Goal: Task Accomplishment & Management: Manage account settings

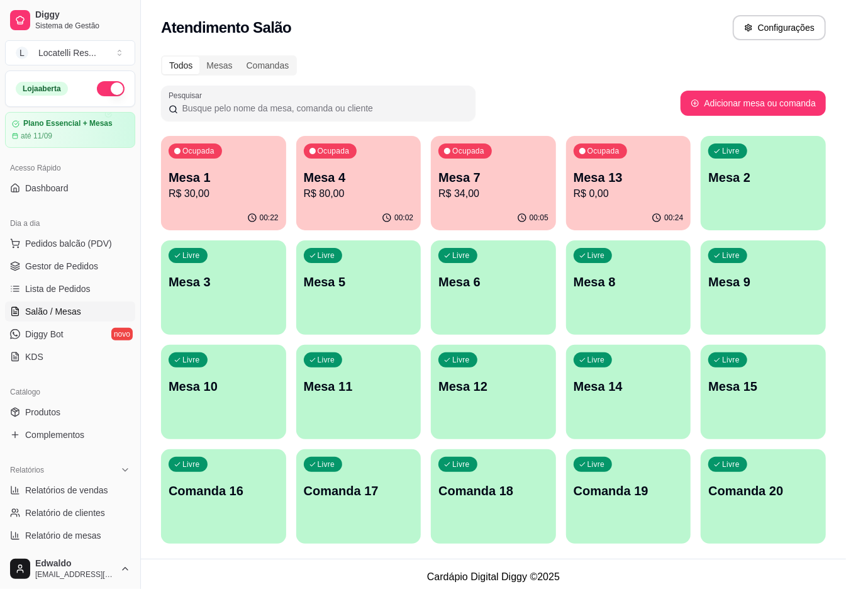
click at [259, 190] on p "R$ 30,00" at bounding box center [224, 193] width 110 height 15
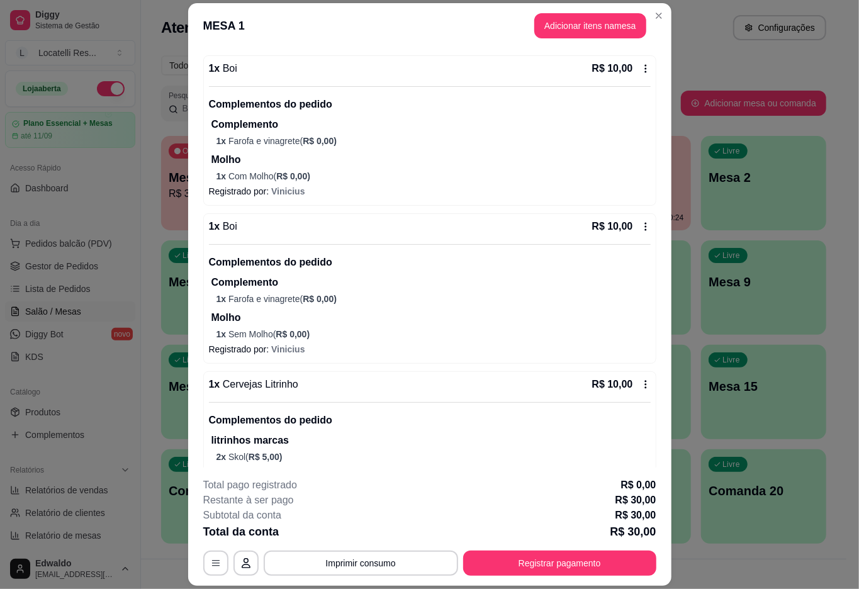
scroll to position [137, 0]
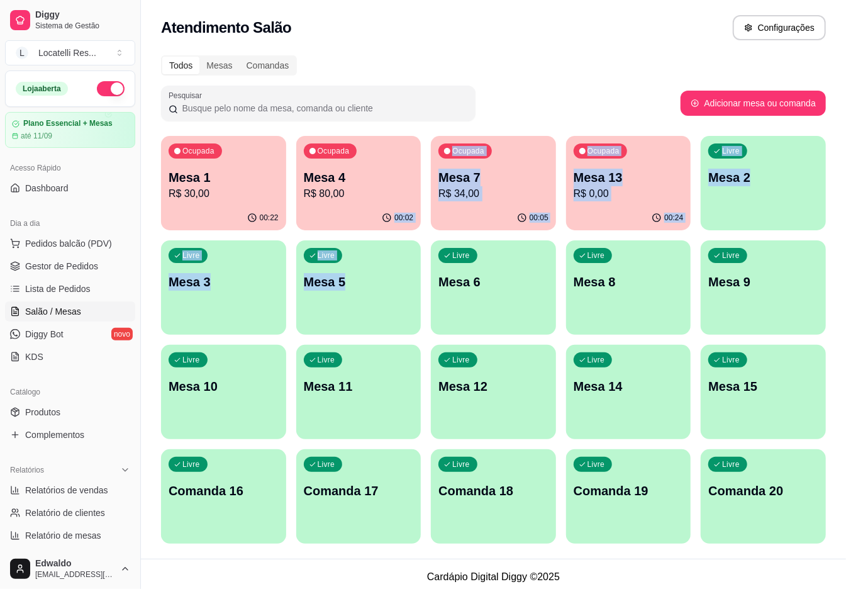
click at [364, 260] on div "Ocupada Mesa 1 R$ 30,00 00:22 Ocupada Mesa 4 R$ 80,00 00:02 Ocupada Mesa 7 R$ 3…" at bounding box center [493, 340] width 665 height 408
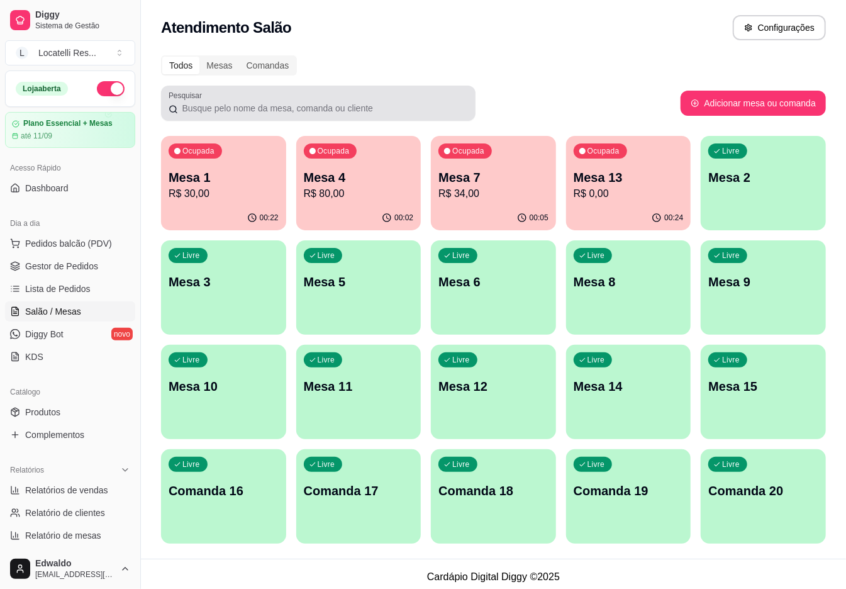
click at [415, 88] on div "Pesquisar" at bounding box center [318, 103] width 314 height 35
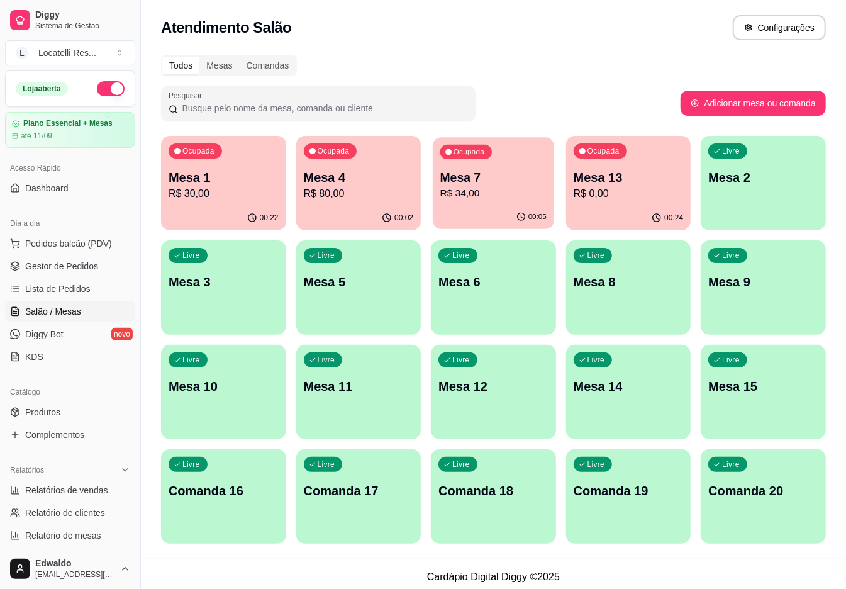
click at [477, 209] on div "00:05" at bounding box center [493, 217] width 121 height 24
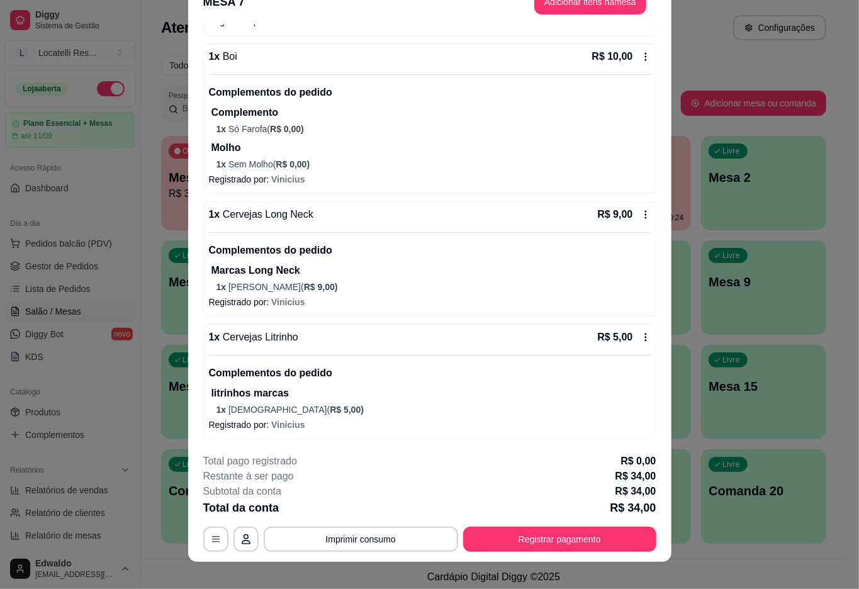
scroll to position [36, 0]
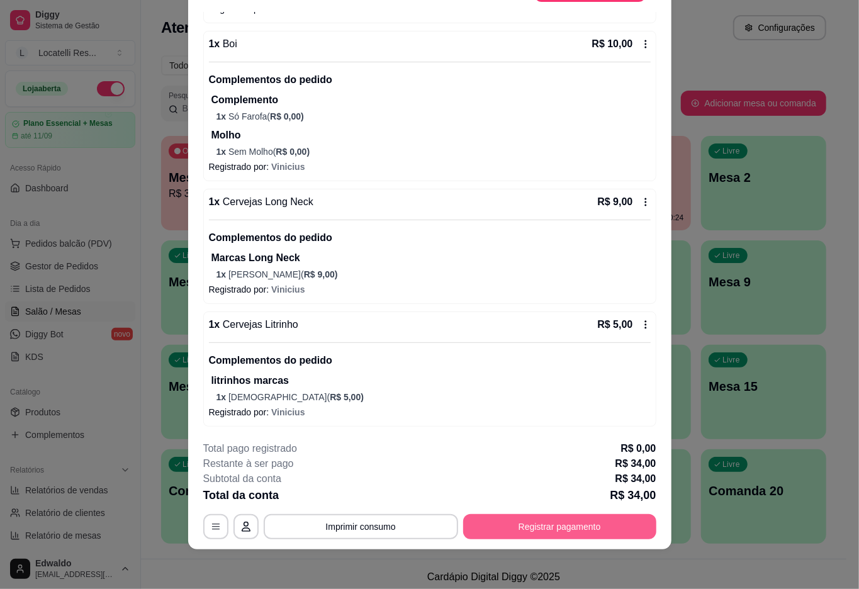
click at [592, 527] on button "Registrar pagamento" at bounding box center [559, 526] width 193 height 25
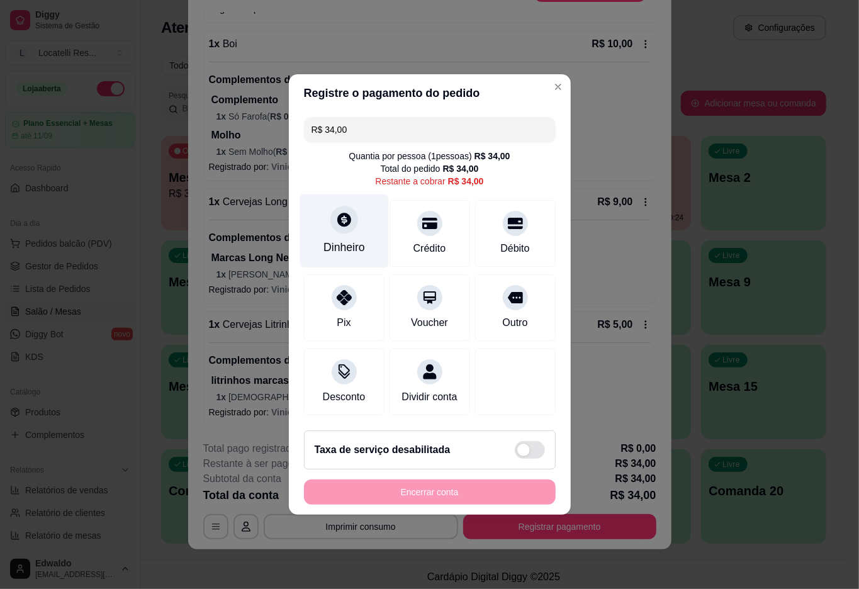
click at [337, 226] on div "Dinheiro" at bounding box center [343, 231] width 89 height 74
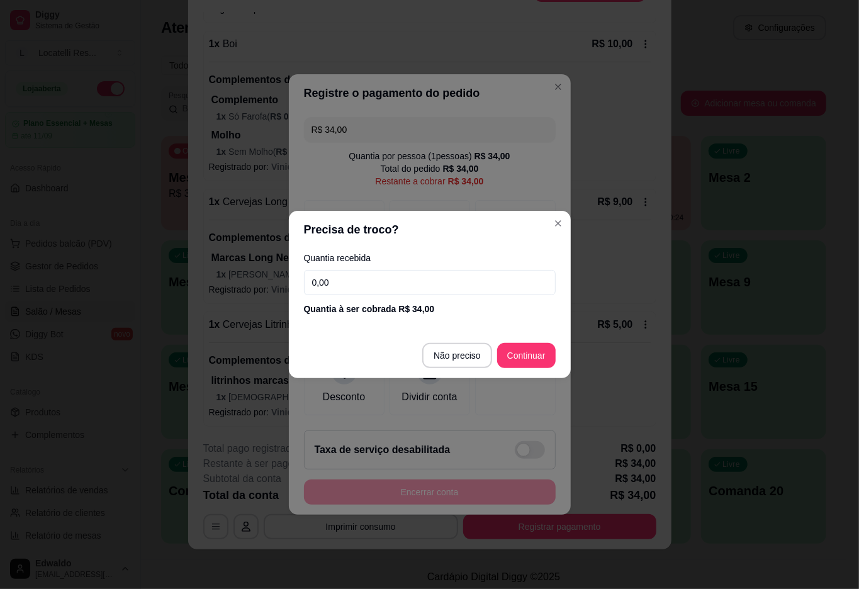
click at [384, 275] on input "0,00" at bounding box center [430, 282] width 252 height 25
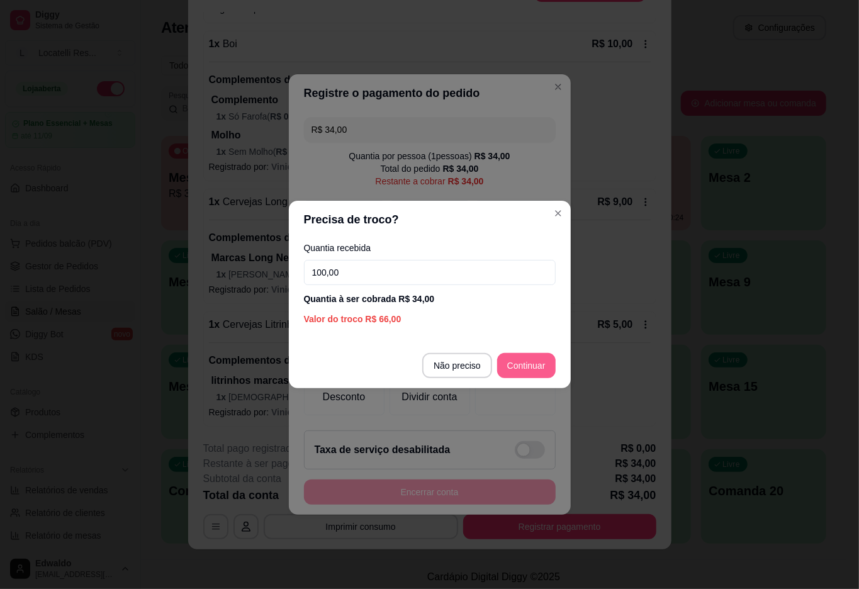
type input "100,00"
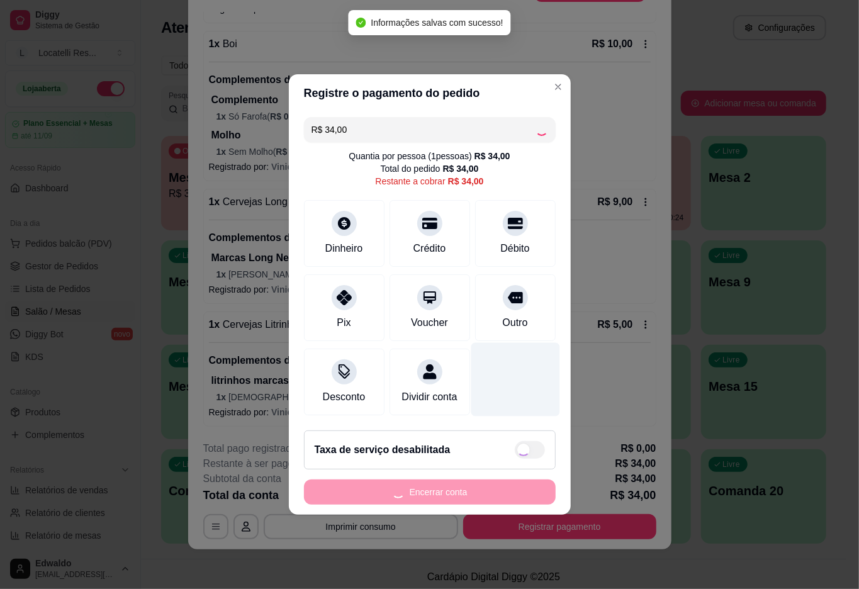
type input "R$ 0,00"
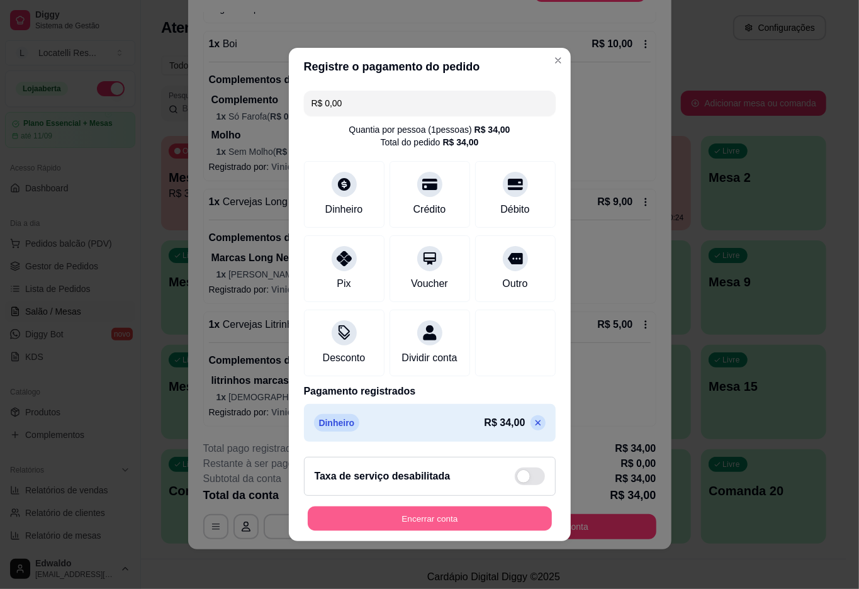
click at [455, 526] on button "Encerrar conta" at bounding box center [430, 518] width 244 height 25
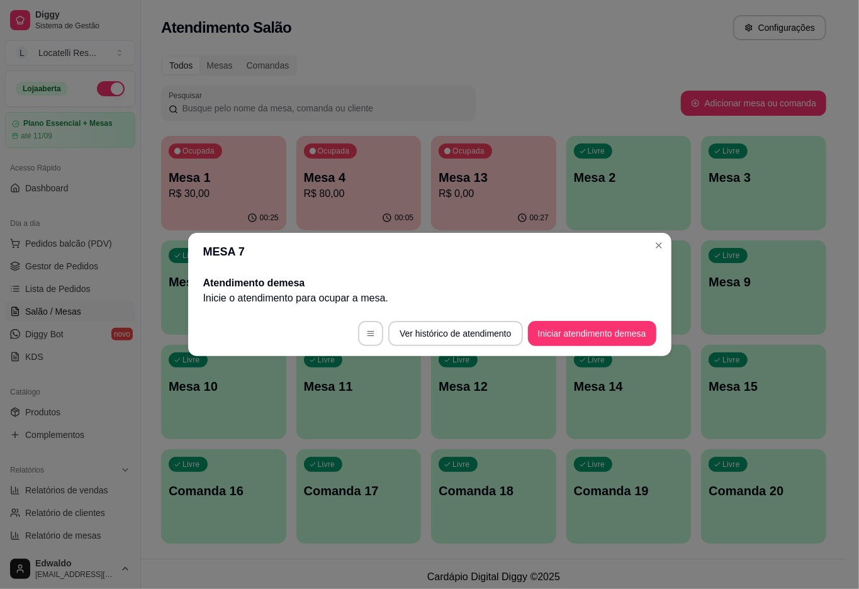
scroll to position [0, 0]
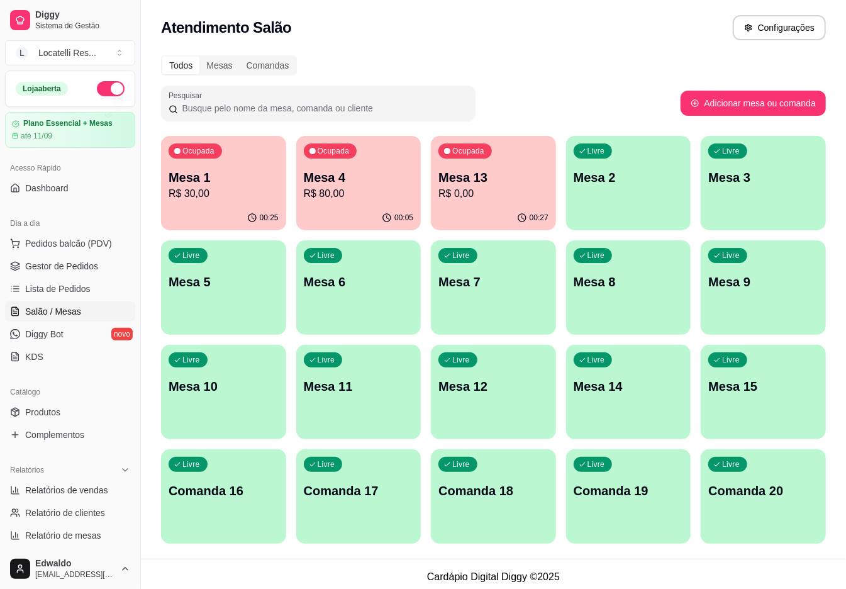
click at [226, 197] on p "R$ 30,00" at bounding box center [224, 193] width 110 height 15
click at [64, 484] on span "Relatórios de vendas" at bounding box center [66, 490] width 83 height 13
select select "ALL"
select select "0"
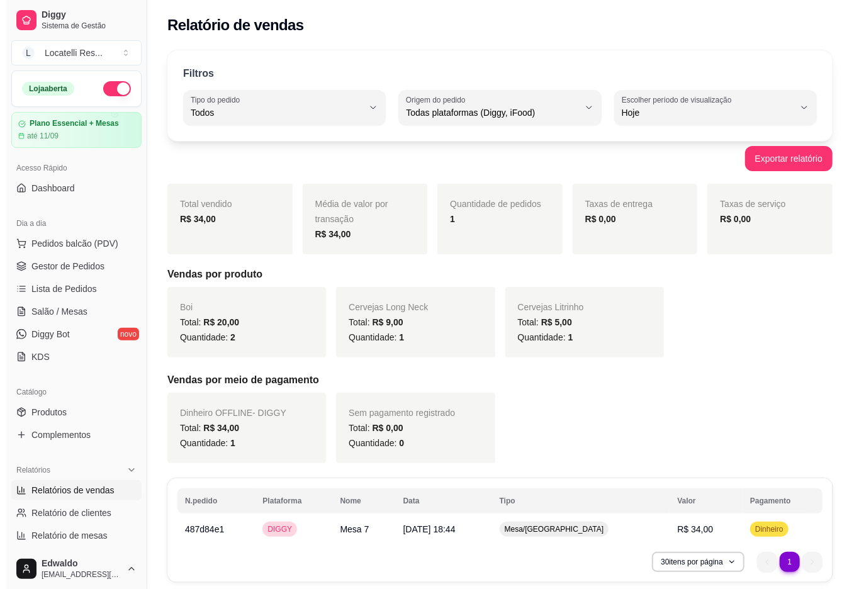
scroll to position [48, 0]
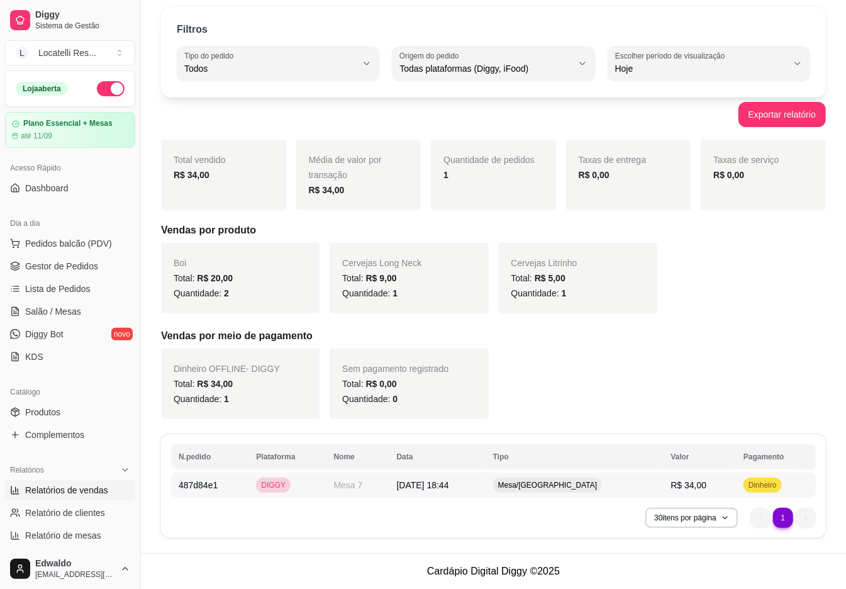
click at [389, 486] on td "Mesa 7" at bounding box center [357, 484] width 63 height 25
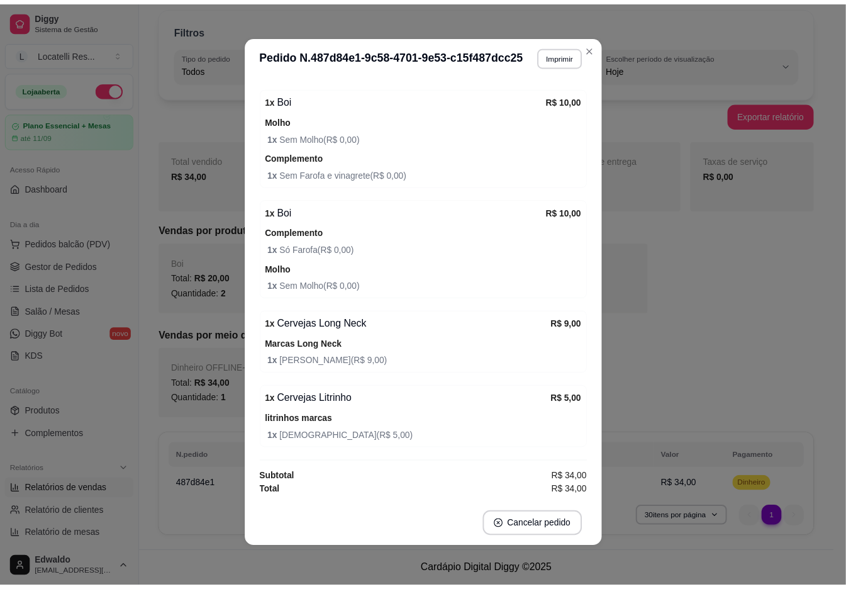
scroll to position [242, 0]
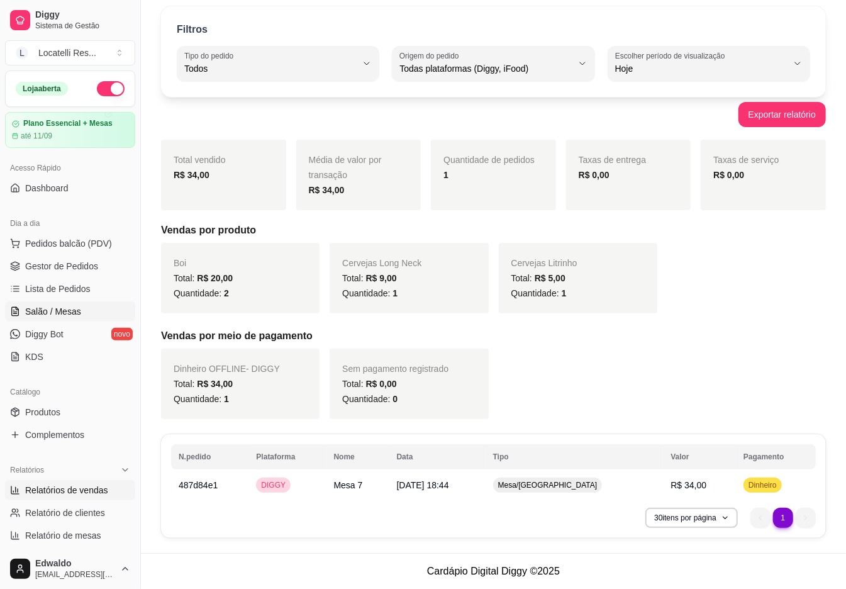
click at [64, 311] on span "Salão / Mesas" at bounding box center [53, 311] width 56 height 13
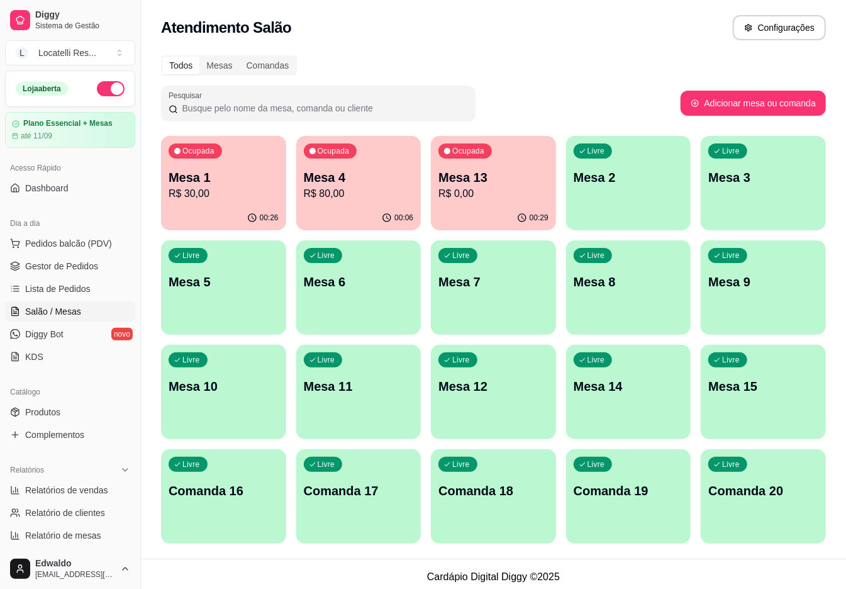
click at [228, 204] on div "Ocupada Mesa 1 R$ 30,00" at bounding box center [223, 171] width 125 height 70
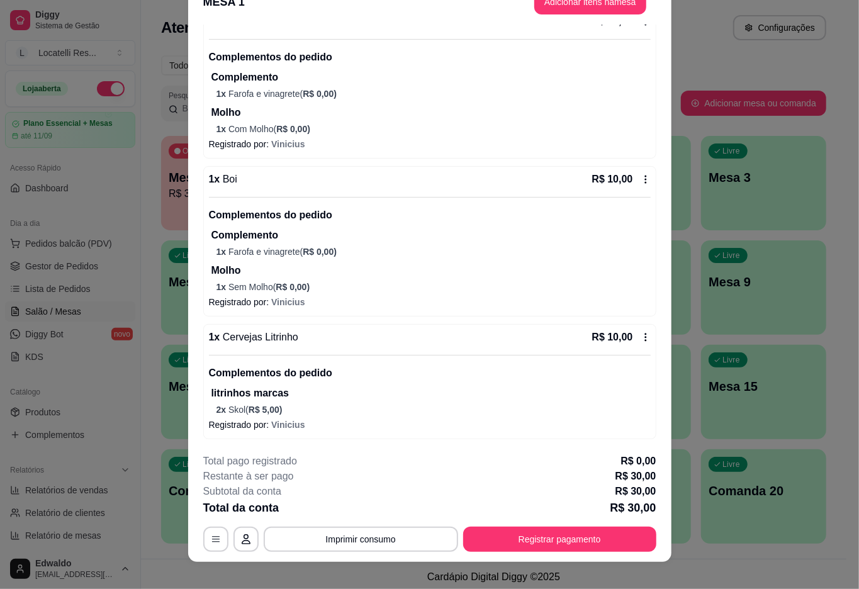
scroll to position [36, 0]
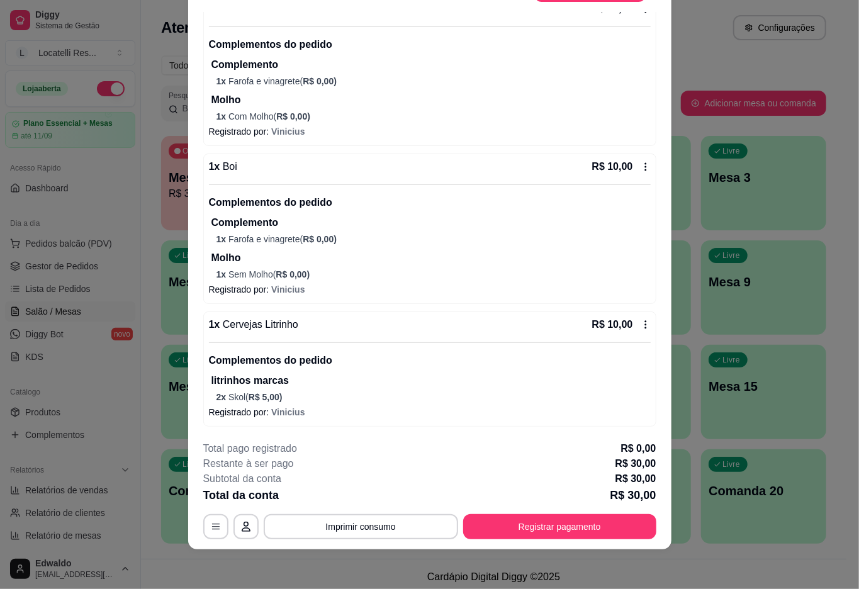
click at [640, 325] on icon at bounding box center [645, 325] width 10 height 10
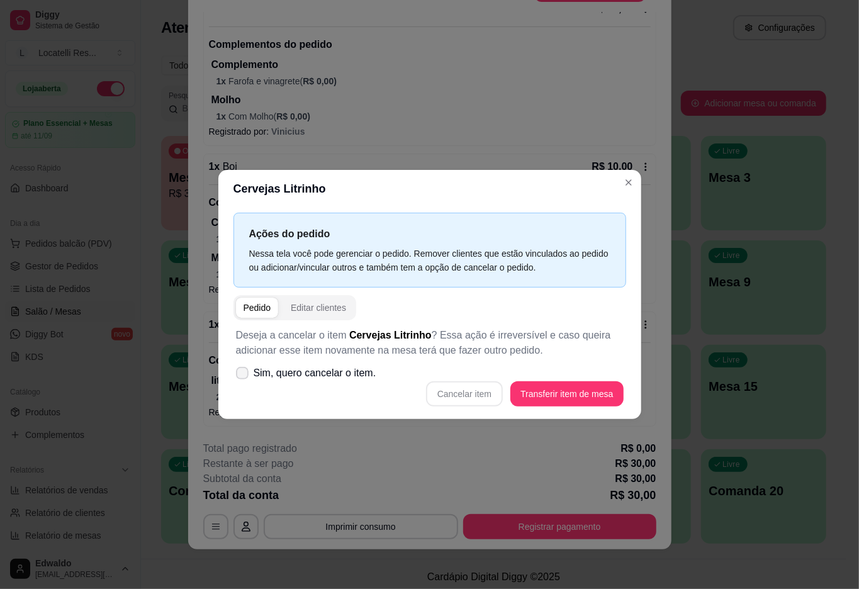
click at [242, 374] on icon at bounding box center [242, 373] width 10 height 8
click at [242, 375] on input "Sim, quero cancelar o item." at bounding box center [239, 379] width 8 height 8
checkbox input "true"
click at [469, 398] on button "Cancelar item" at bounding box center [464, 394] width 75 height 25
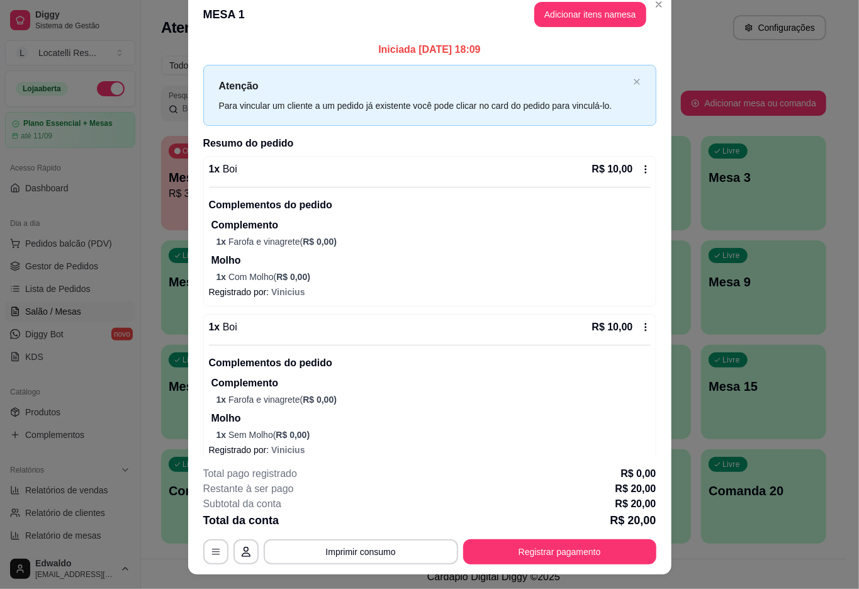
scroll to position [0, 0]
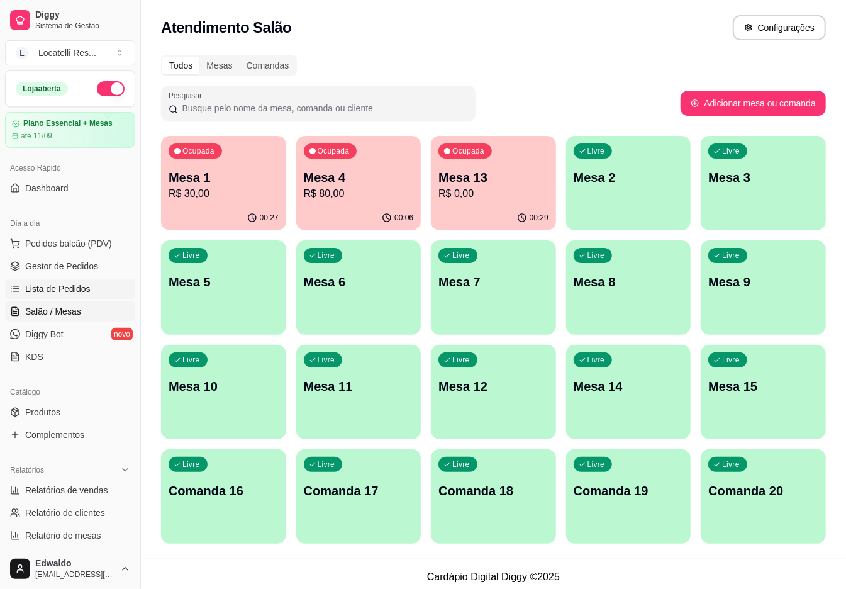
click at [49, 283] on span "Lista de Pedidos" at bounding box center [57, 288] width 65 height 13
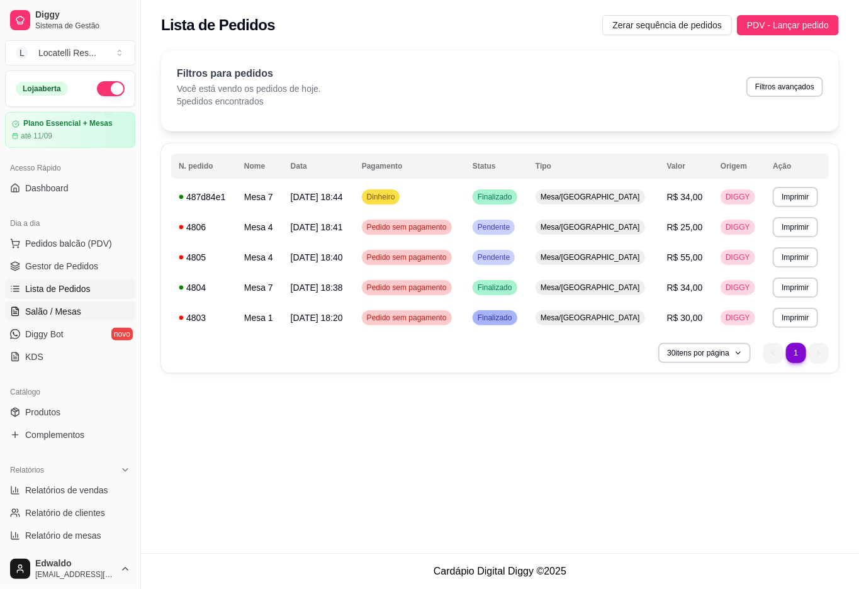
click at [55, 309] on span "Salão / Mesas" at bounding box center [53, 311] width 56 height 13
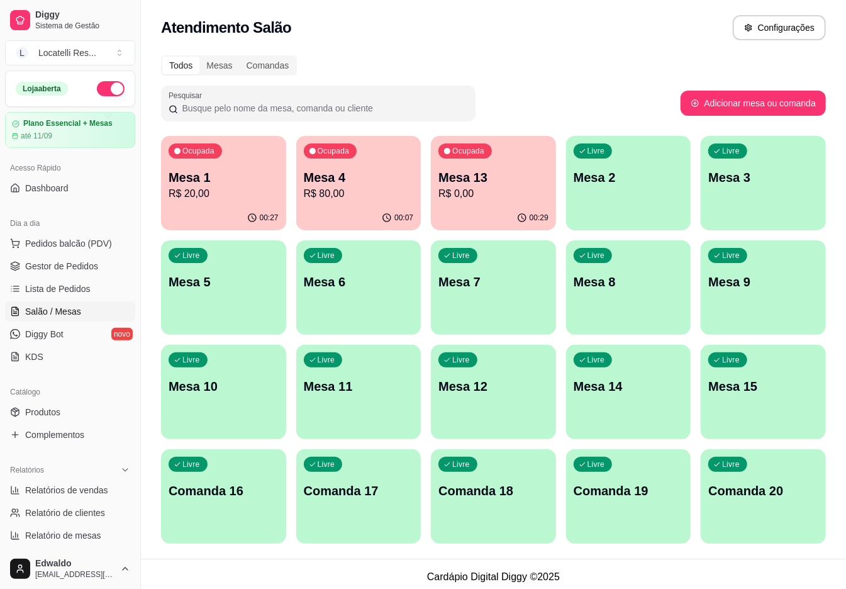
click at [204, 189] on p "R$ 20,00" at bounding box center [224, 193] width 110 height 15
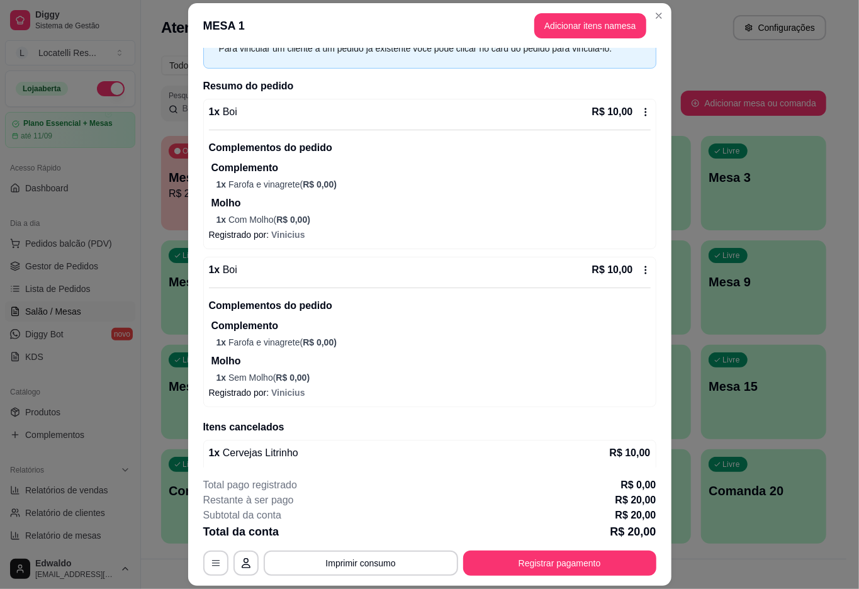
scroll to position [157, 0]
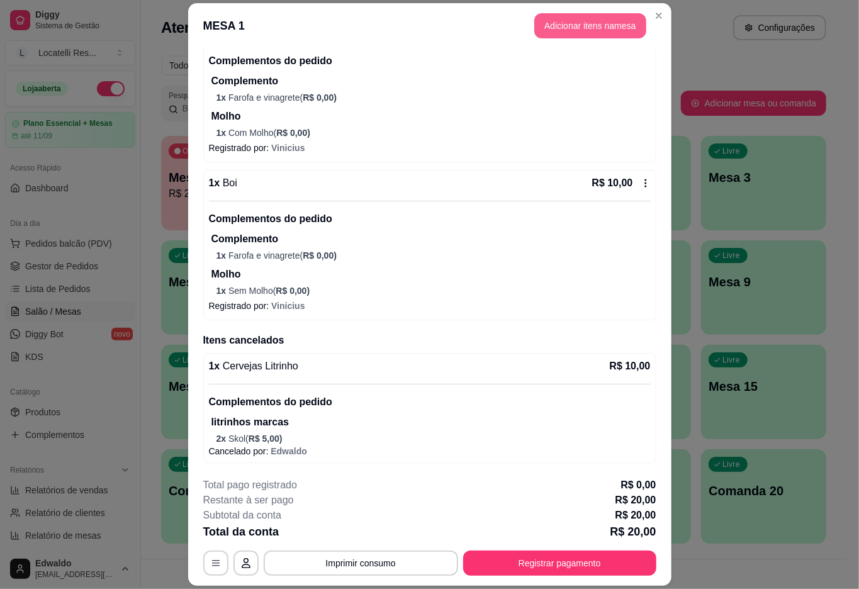
click at [572, 26] on button "Adicionar itens na mesa" at bounding box center [590, 25] width 112 height 25
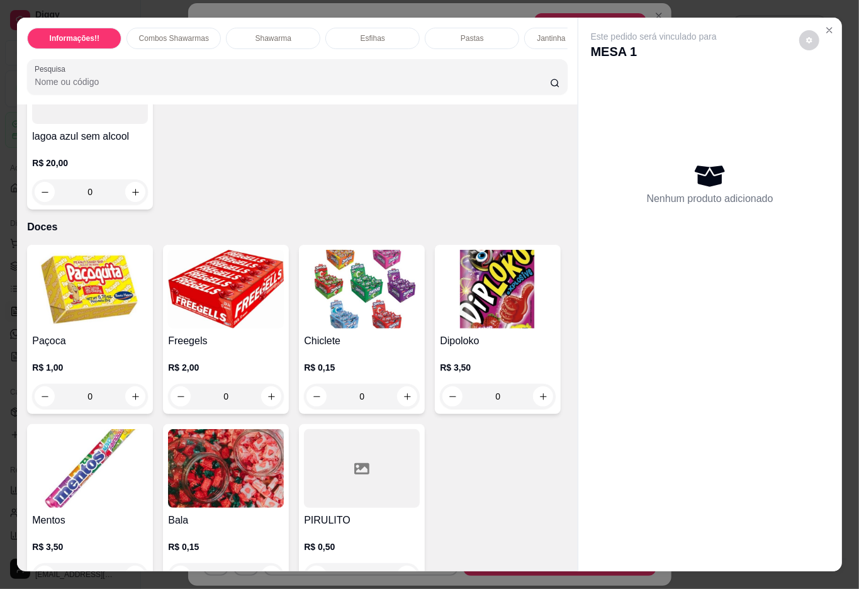
scroll to position [4528, 0]
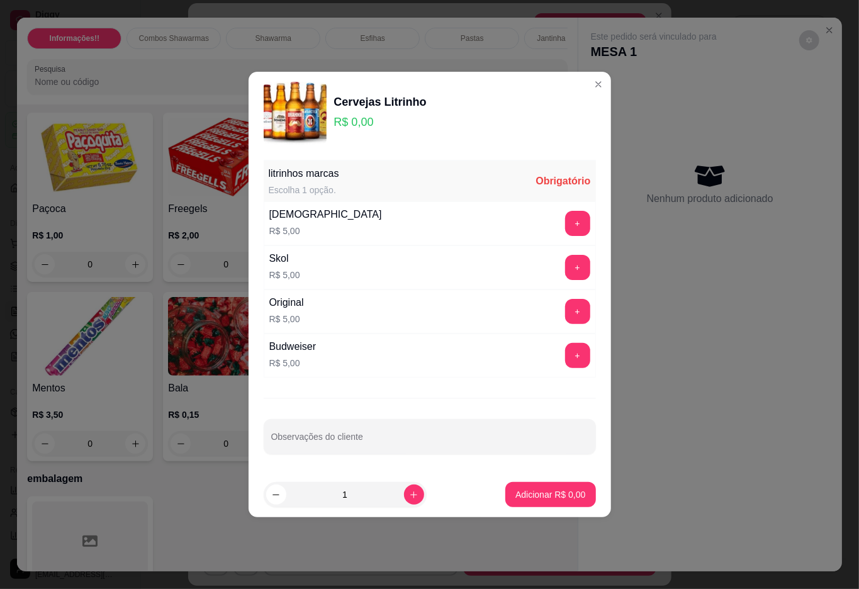
click at [560, 257] on div "+" at bounding box center [577, 267] width 35 height 25
click at [565, 257] on button "+" at bounding box center [577, 267] width 25 height 25
click at [535, 492] on p "Adicionar R$ 5,00" at bounding box center [550, 494] width 70 height 13
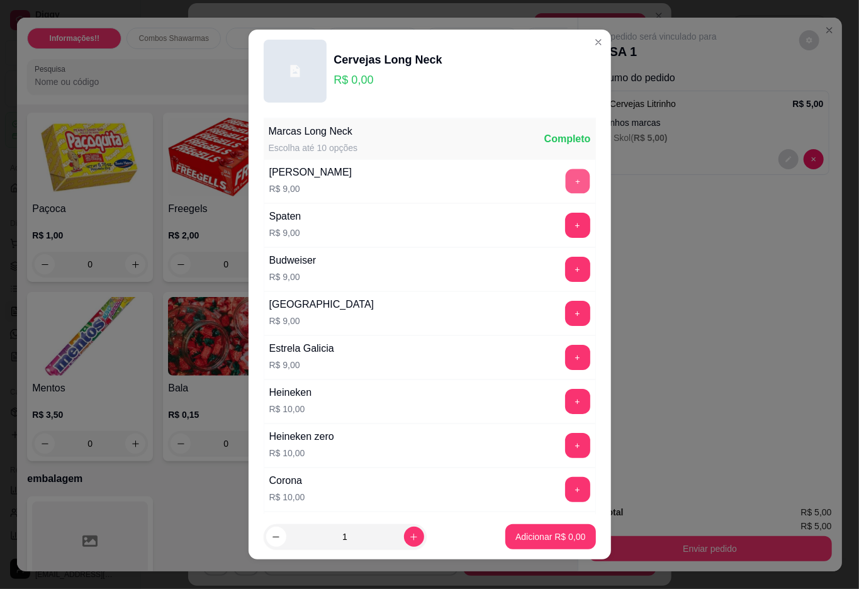
click at [565, 179] on button "+" at bounding box center [577, 181] width 25 height 25
click at [525, 537] on p "Adicionar R$ 9,00" at bounding box center [550, 537] width 68 height 12
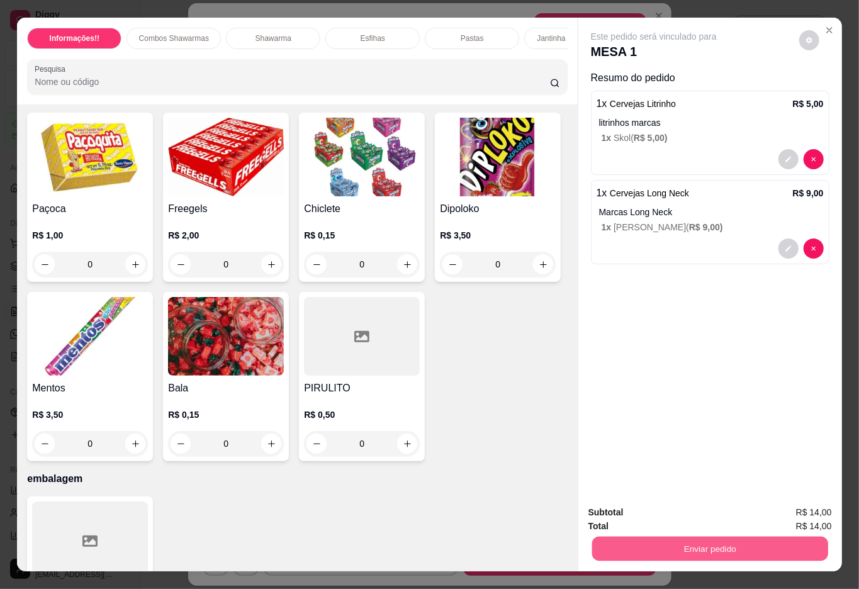
click at [667, 539] on button "Enviar pedido" at bounding box center [709, 548] width 236 height 25
click at [679, 509] on button "Não registrar e enviar pedido" at bounding box center [666, 511] width 131 height 24
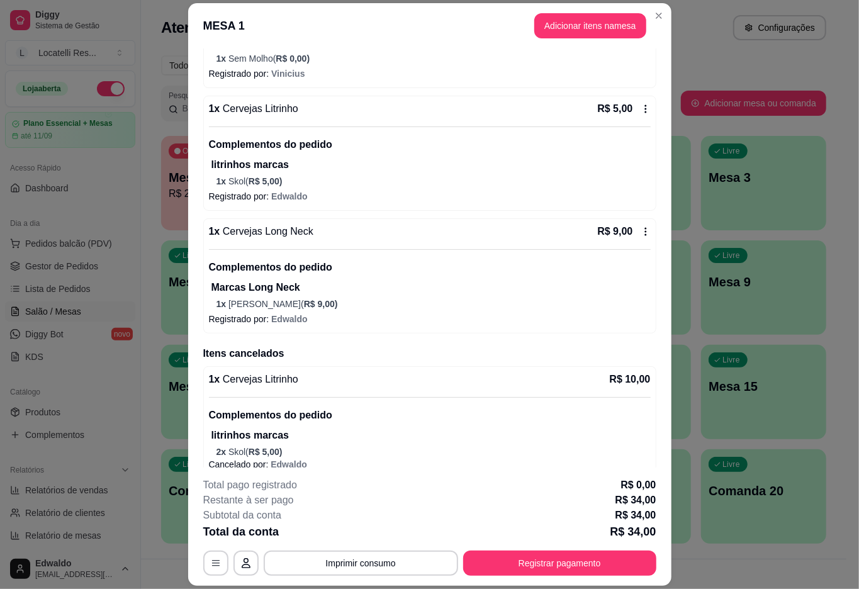
scroll to position [403, 0]
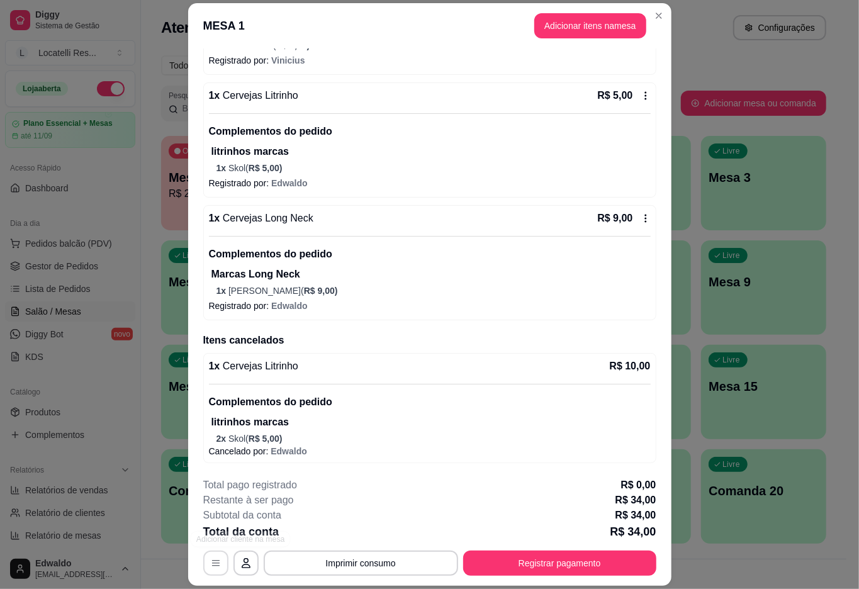
click at [216, 564] on button "button" at bounding box center [215, 562] width 25 height 25
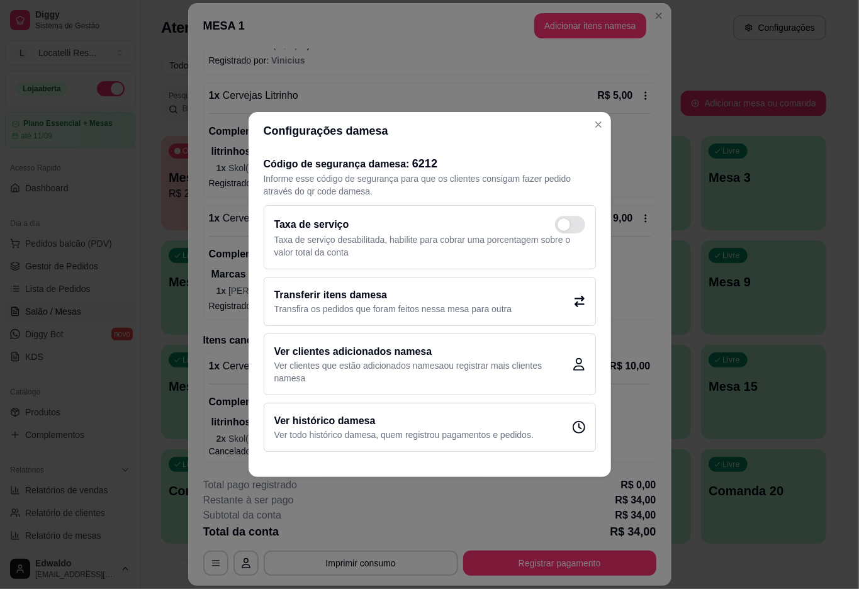
click at [486, 307] on p "Transfira os pedidos que foram feitos nessa mesa para outra" at bounding box center [393, 309] width 238 height 13
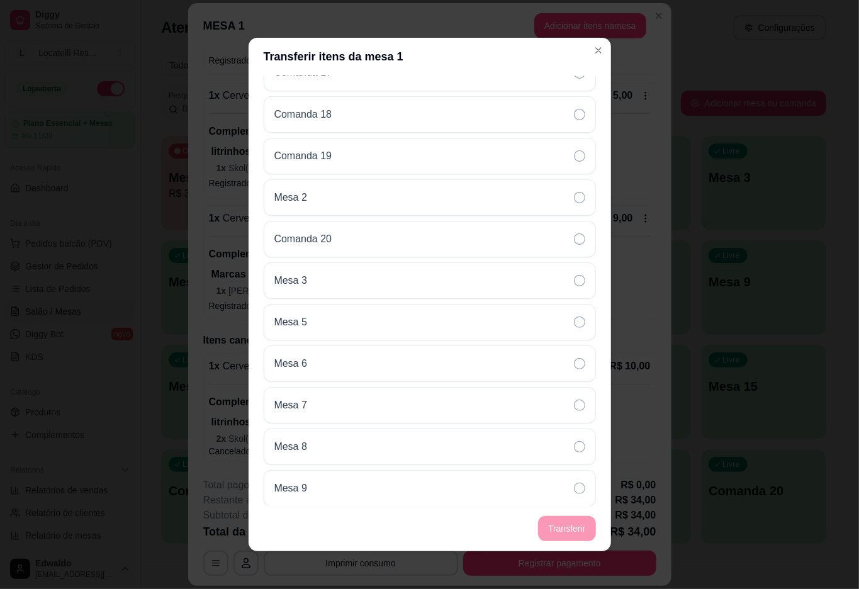
scroll to position [455, 0]
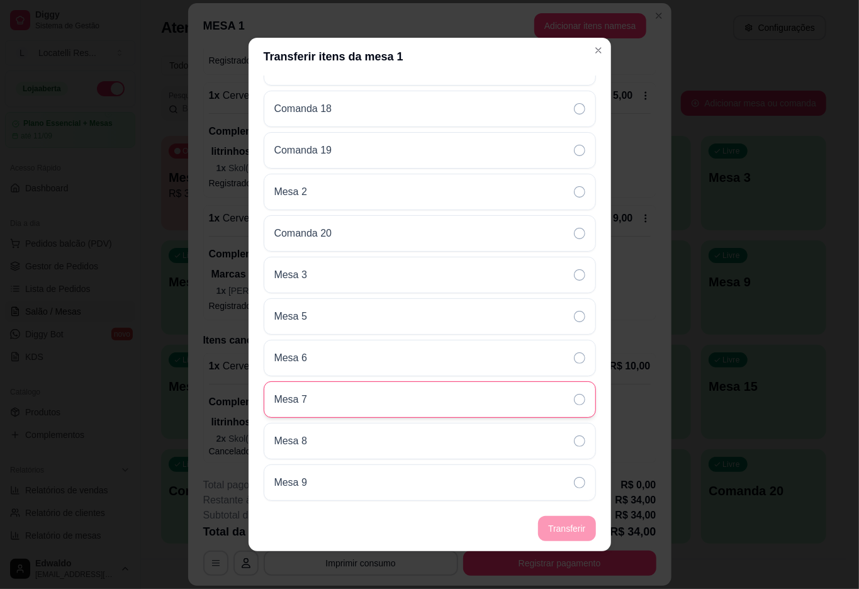
drag, startPoint x: 469, startPoint y: 403, endPoint x: 479, endPoint y: 411, distance: 12.6
click at [469, 403] on div "Mesa 7" at bounding box center [430, 399] width 332 height 36
click at [555, 526] on footer "Transferir" at bounding box center [429, 528] width 362 height 45
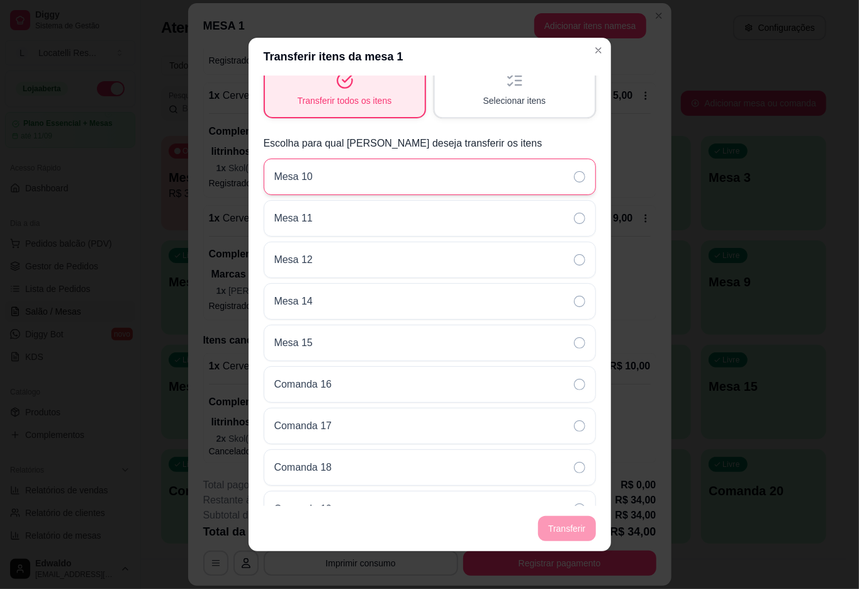
scroll to position [0, 0]
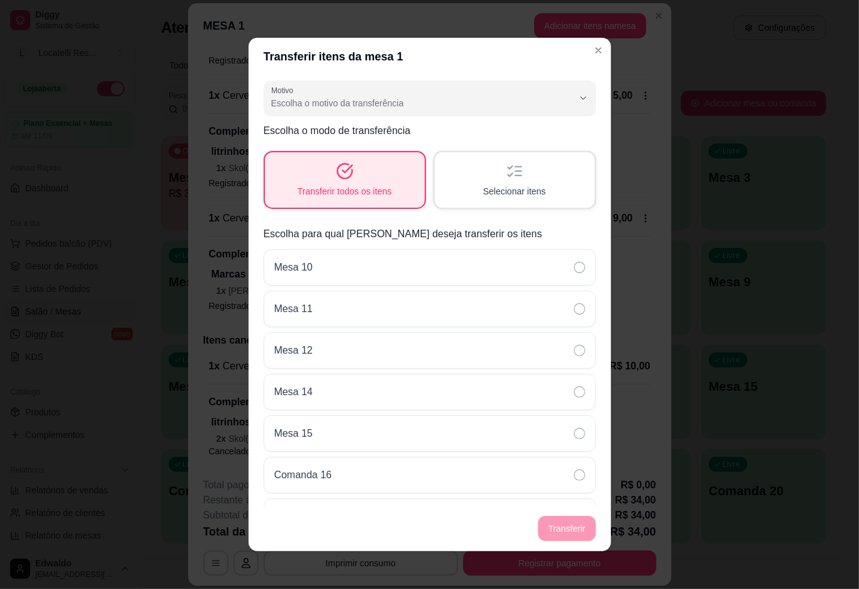
click at [370, 186] on span "Transferir todos os itens" at bounding box center [344, 191] width 94 height 13
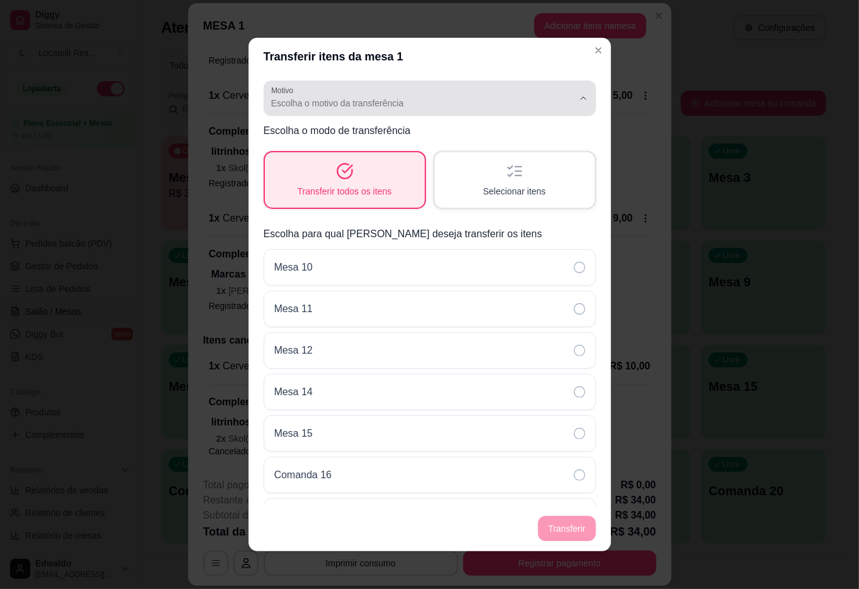
click at [415, 96] on div "Escolha o motivo da transferência" at bounding box center [422, 98] width 302 height 25
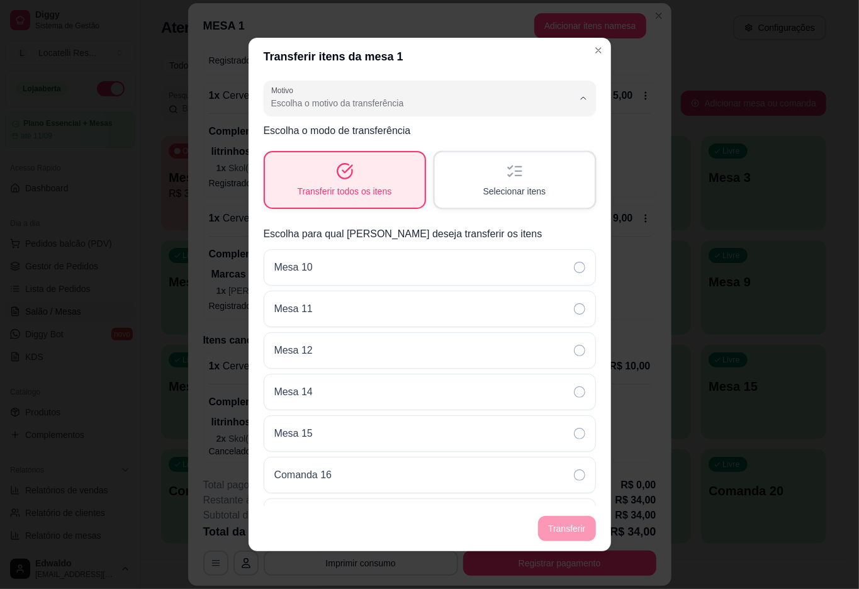
click at [343, 153] on span "Mudança de mesa" at bounding box center [410, 154] width 275 height 12
type input "TABLE_TRANSFER"
select select "TABLE_TRANSFER"
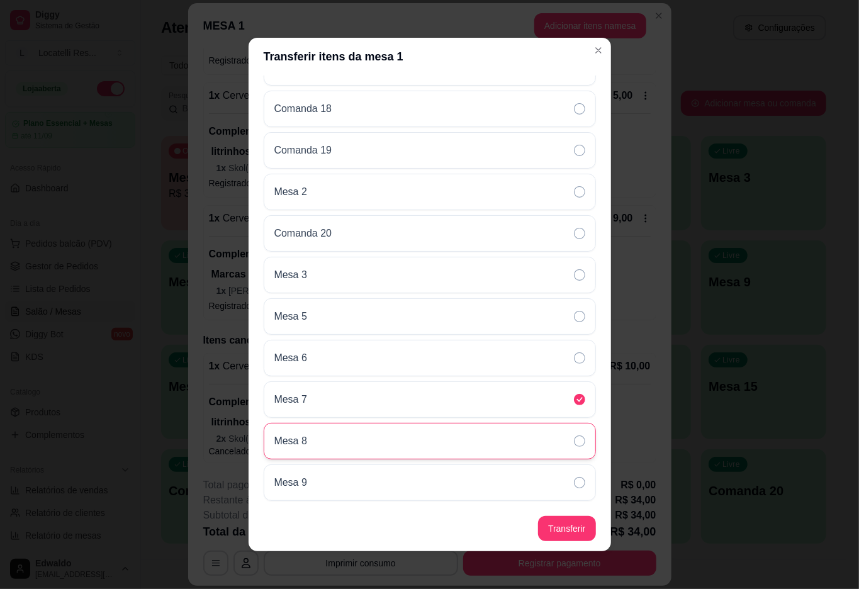
scroll to position [3, 0]
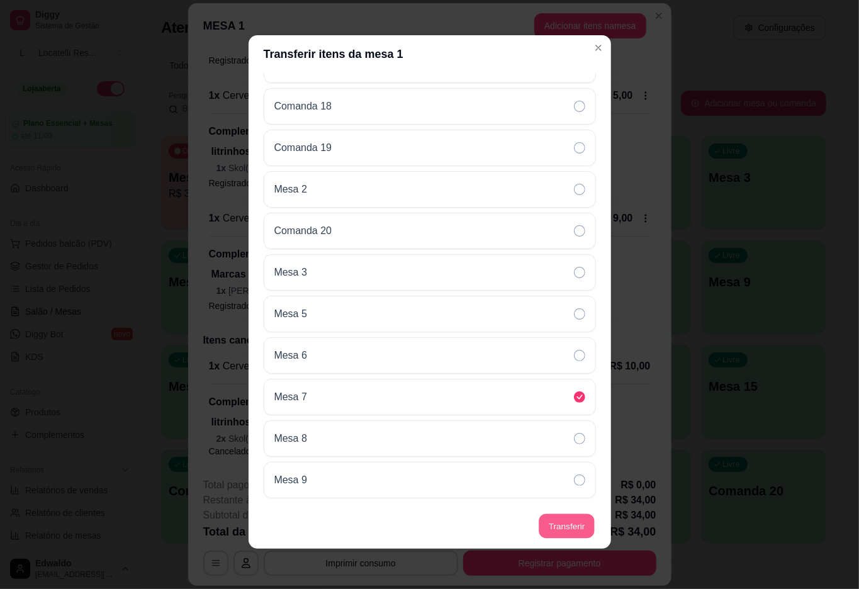
click at [547, 521] on button "Transferir" at bounding box center [566, 526] width 56 height 25
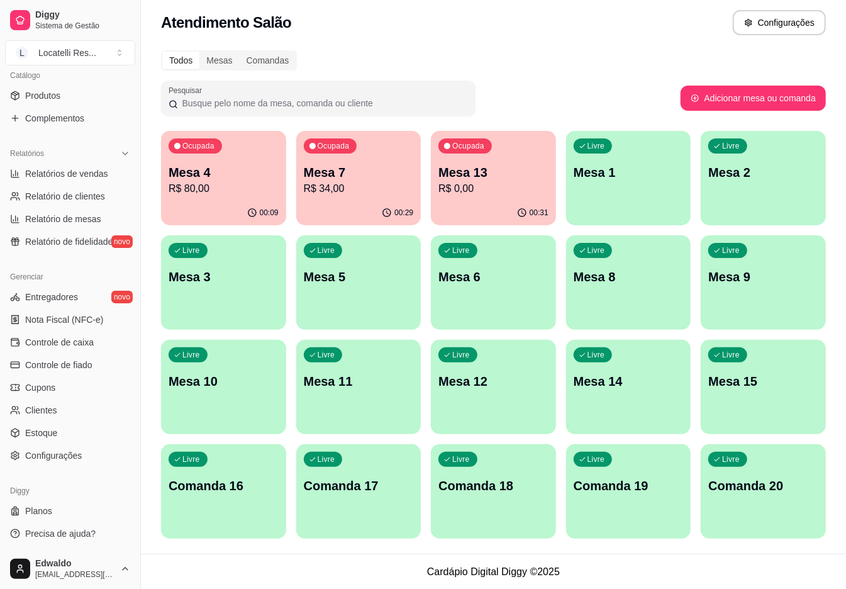
scroll to position [6, 0]
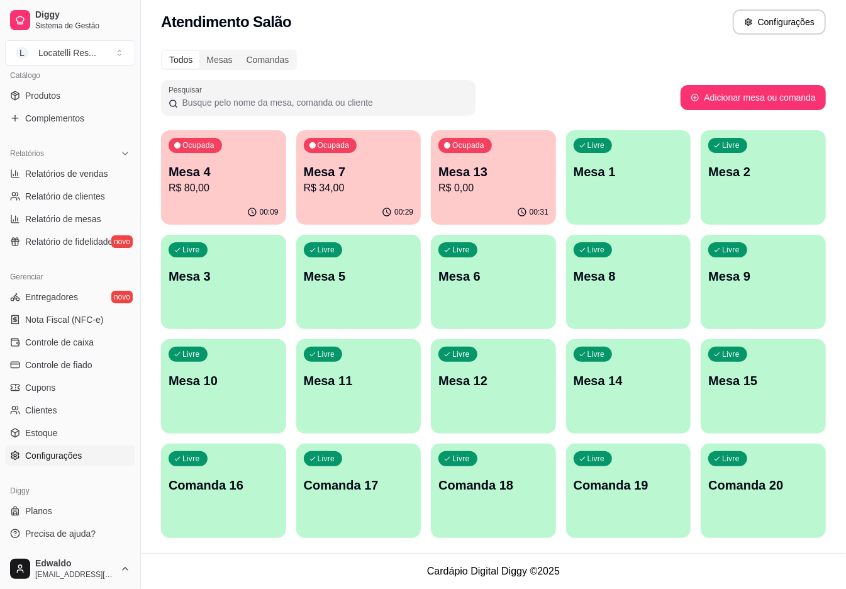
click at [47, 450] on span "Configurações" at bounding box center [53, 455] width 57 height 13
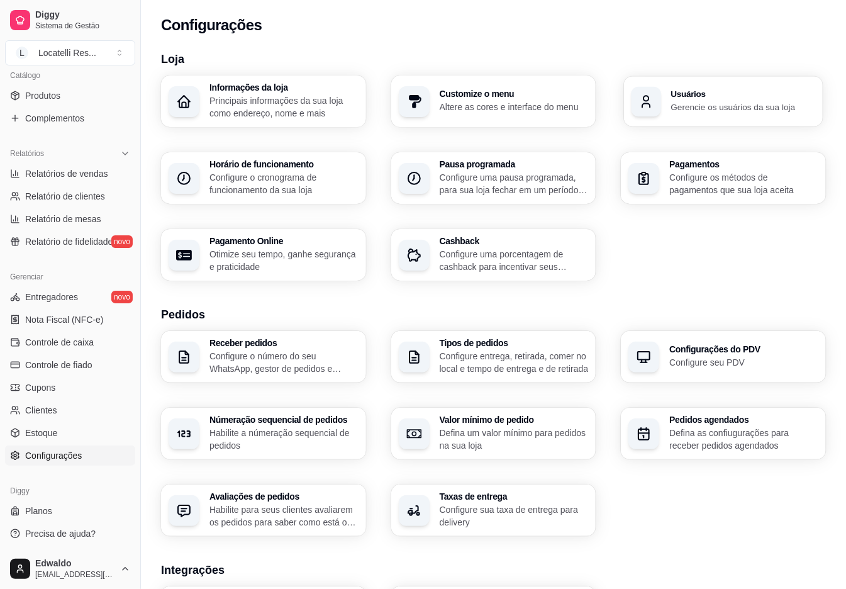
click at [673, 103] on p "Gerencie os usuários da sua loja" at bounding box center [743, 107] width 145 height 12
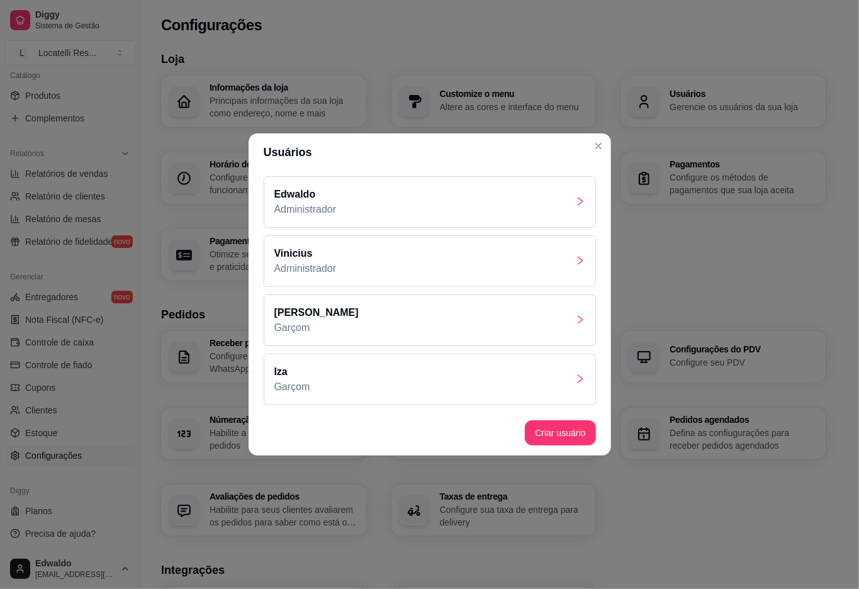
click at [471, 318] on div "[PERSON_NAME]" at bounding box center [430, 320] width 332 height 52
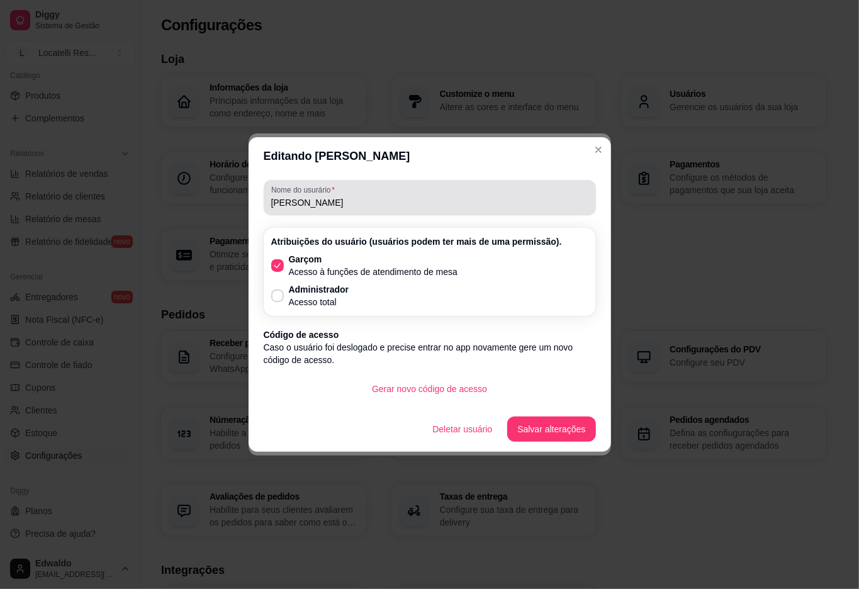
drag, startPoint x: 343, startPoint y: 209, endPoint x: 184, endPoint y: 202, distance: 159.3
click at [184, 202] on div "Editando [PERSON_NAME] do usurário [PERSON_NAME] Atribuições do usuário (usuári…" at bounding box center [429, 294] width 859 height 589
click at [328, 199] on input "[PERSON_NAME]" at bounding box center [429, 202] width 317 height 13
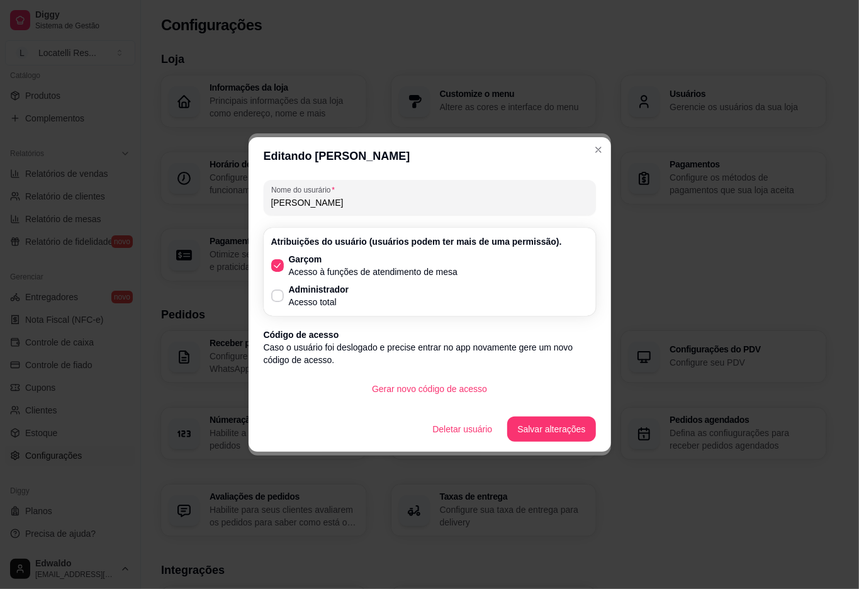
drag, startPoint x: 297, startPoint y: 200, endPoint x: 235, endPoint y: 184, distance: 64.2
click at [226, 194] on div "Editando [PERSON_NAME] do usurário [PERSON_NAME] Atribuições do usuário (usuári…" at bounding box center [429, 294] width 859 height 589
type input "erick"
click at [464, 387] on button "Gerar novo código de acesso" at bounding box center [429, 388] width 135 height 25
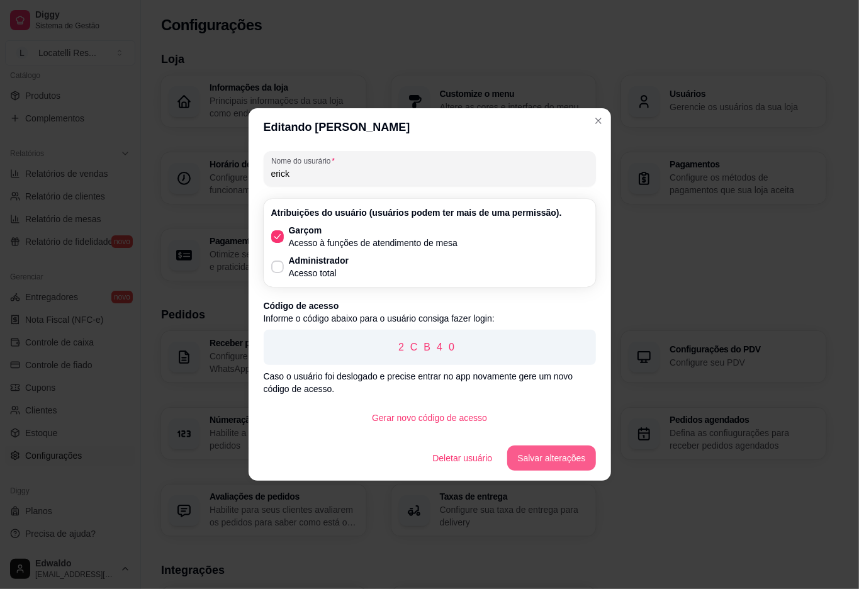
click at [556, 452] on button "Salvar alterações" at bounding box center [551, 457] width 88 height 25
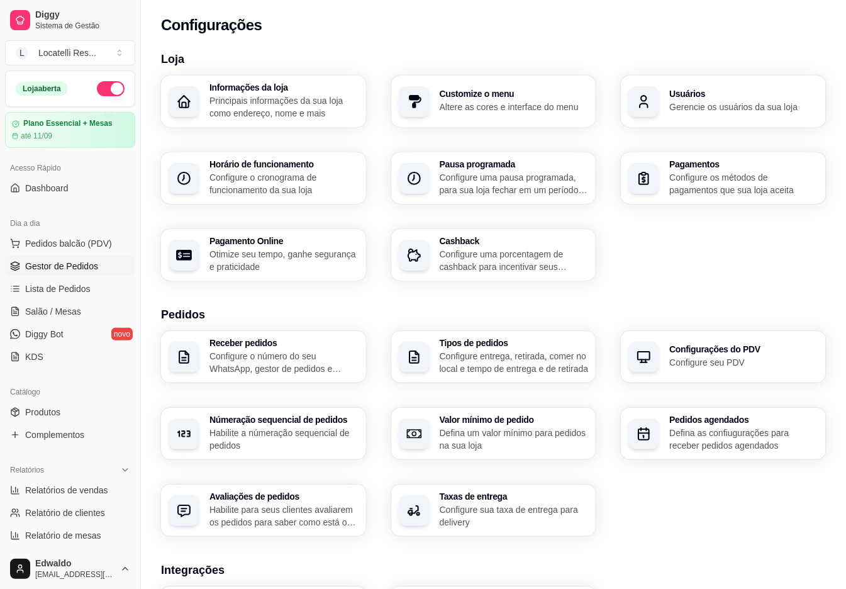
click at [62, 263] on span "Gestor de Pedidos" at bounding box center [61, 266] width 73 height 13
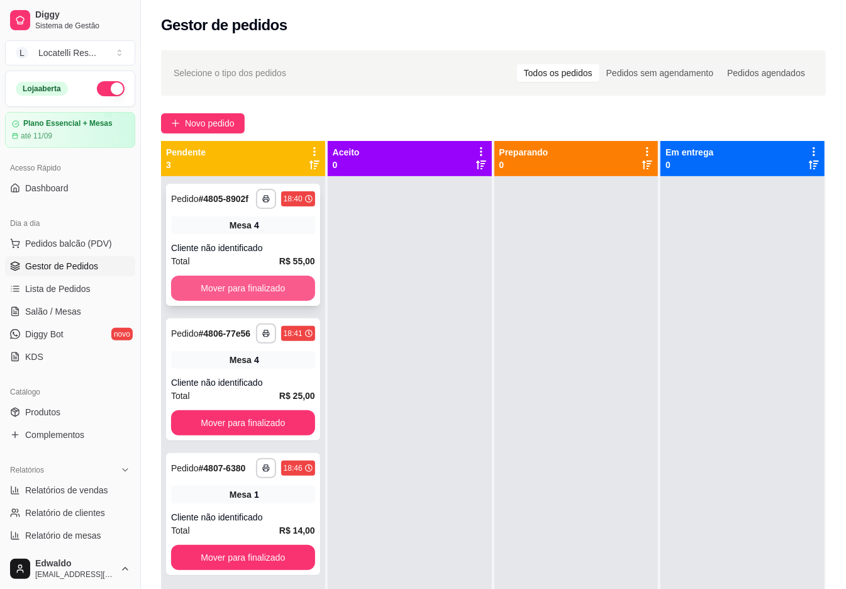
click at [304, 296] on button "Mover para finalizado" at bounding box center [243, 287] width 144 height 25
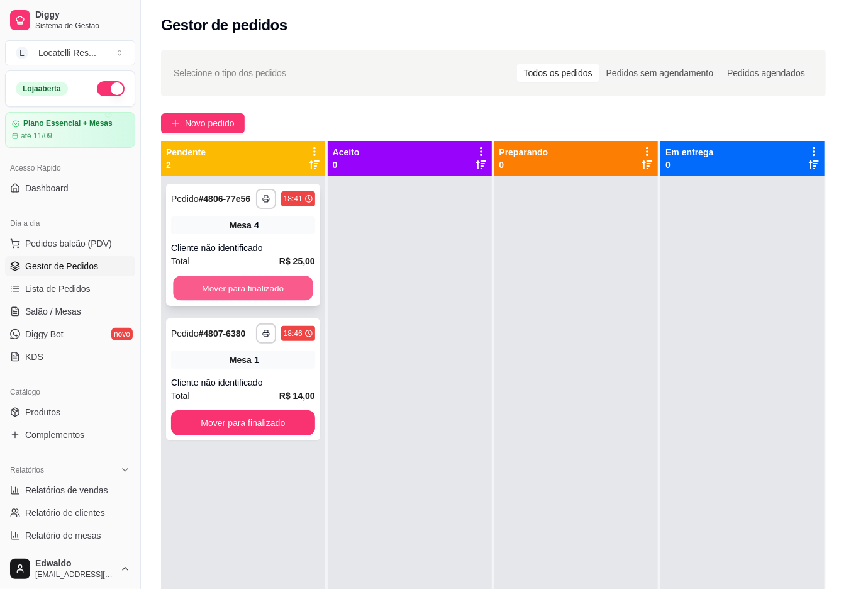
click at [267, 293] on button "Mover para finalizado" at bounding box center [243, 288] width 140 height 25
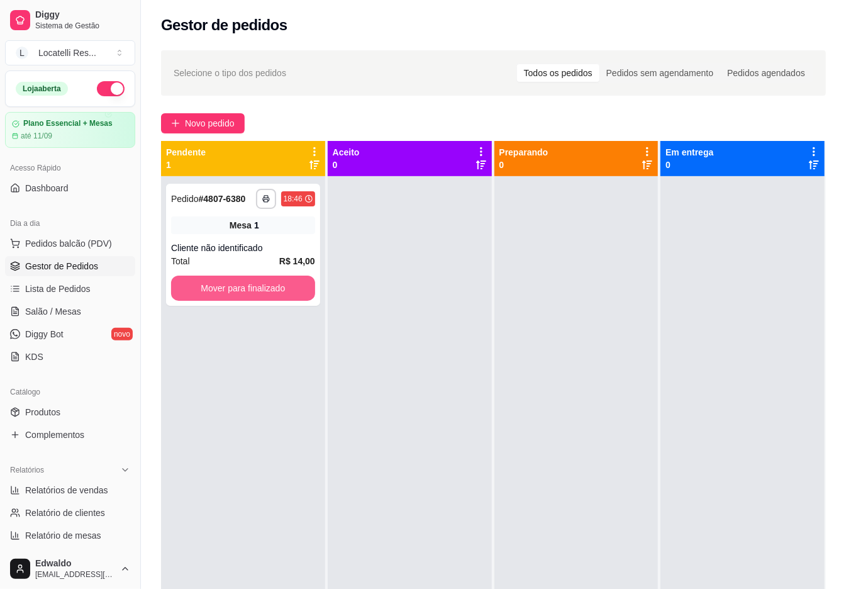
click at [267, 293] on button "Mover para finalizado" at bounding box center [243, 287] width 144 height 25
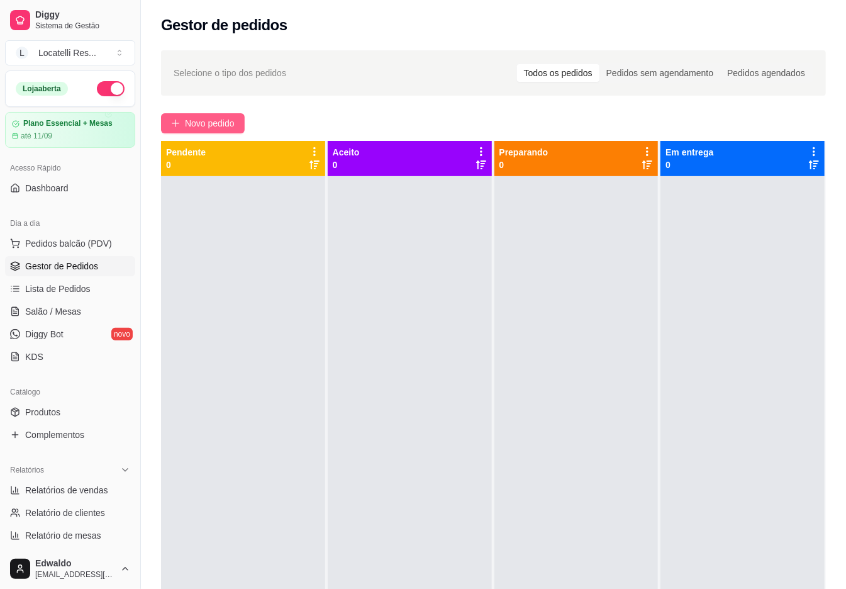
click at [207, 124] on span "Novo pedido" at bounding box center [210, 123] width 50 height 14
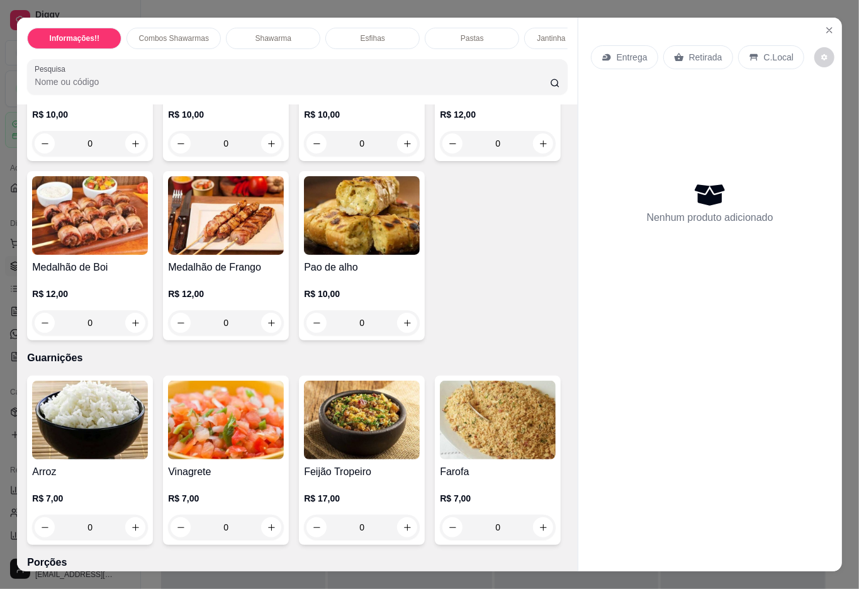
scroll to position [2013, 0]
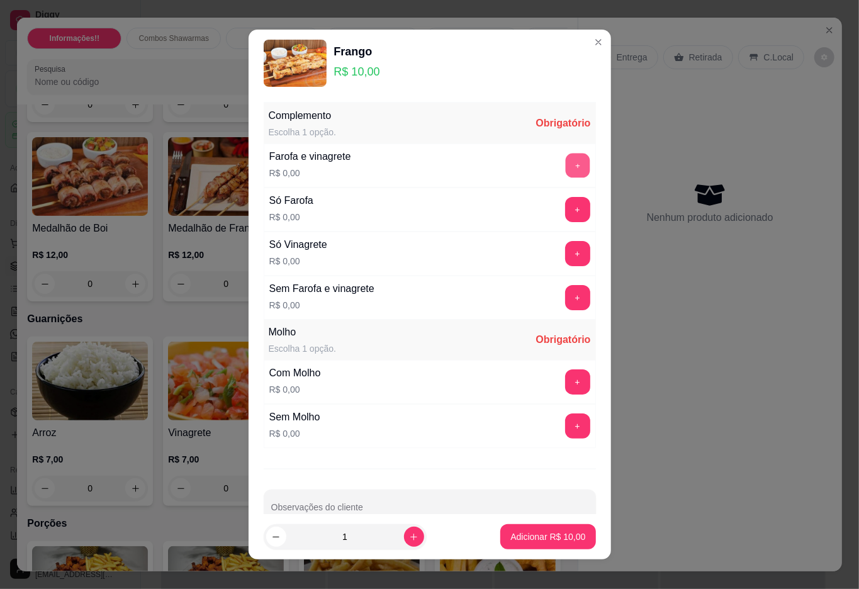
click at [565, 170] on button "+" at bounding box center [577, 165] width 25 height 25
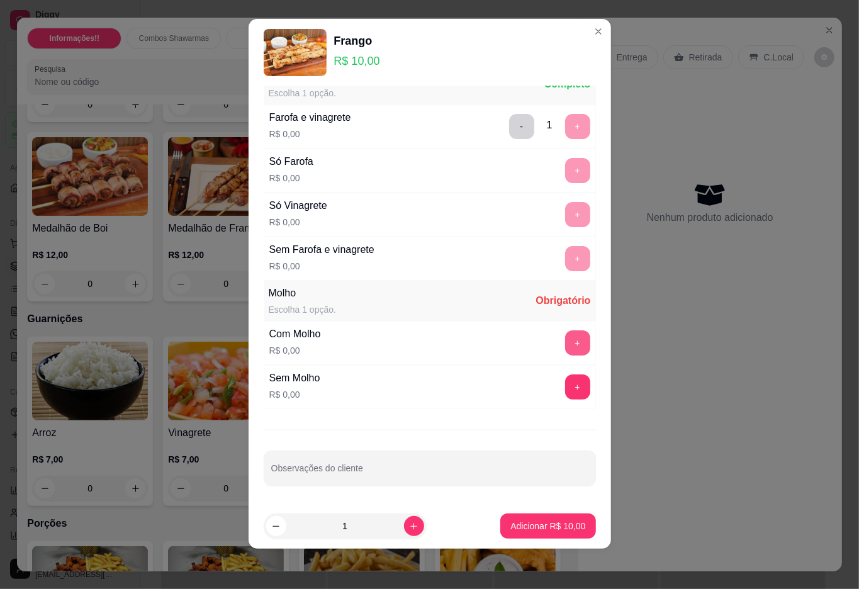
click at [565, 345] on button "+" at bounding box center [577, 342] width 25 height 25
click at [536, 521] on p "Adicionar R$ 10,00" at bounding box center [547, 526] width 73 height 12
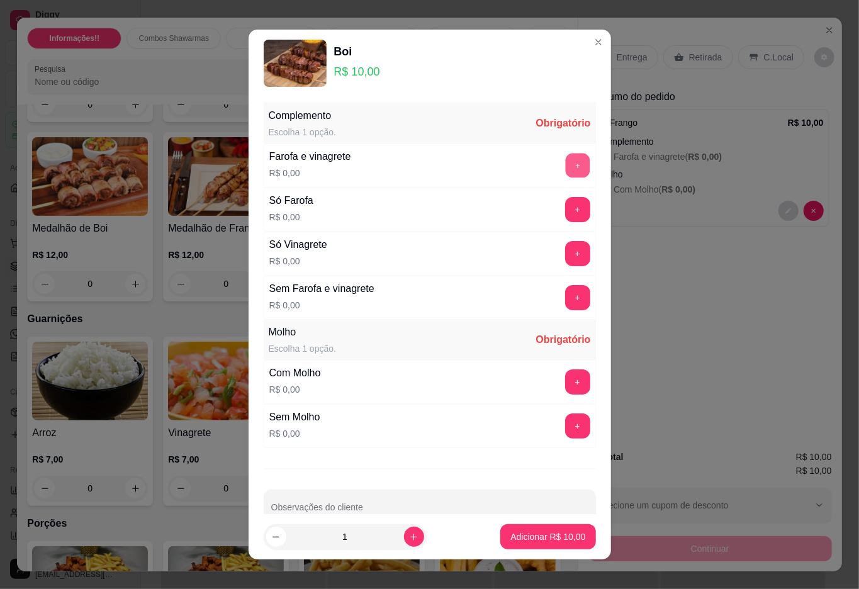
click at [565, 176] on button "+" at bounding box center [577, 165] width 25 height 25
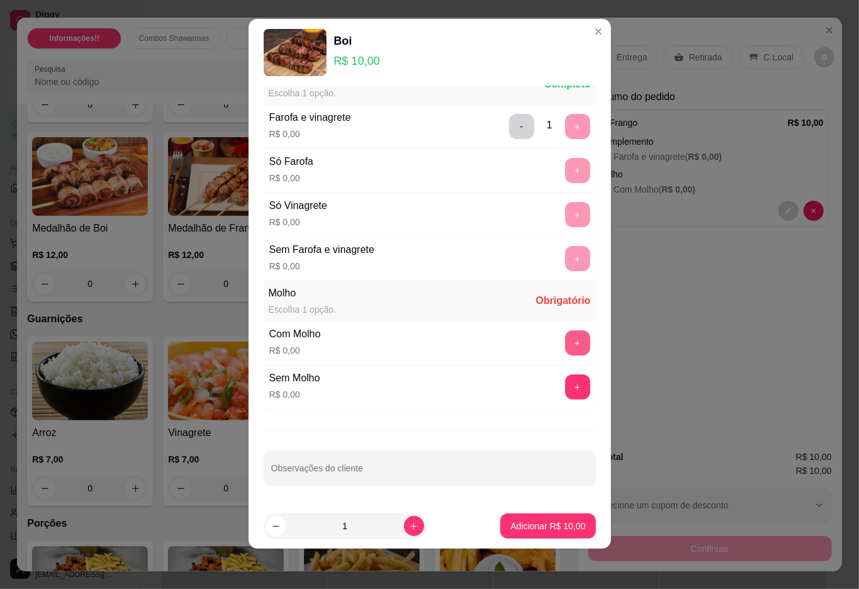
click at [565, 335] on button "+" at bounding box center [577, 342] width 25 height 25
click at [523, 522] on p "Adicionar R$ 10,00" at bounding box center [547, 526] width 73 height 12
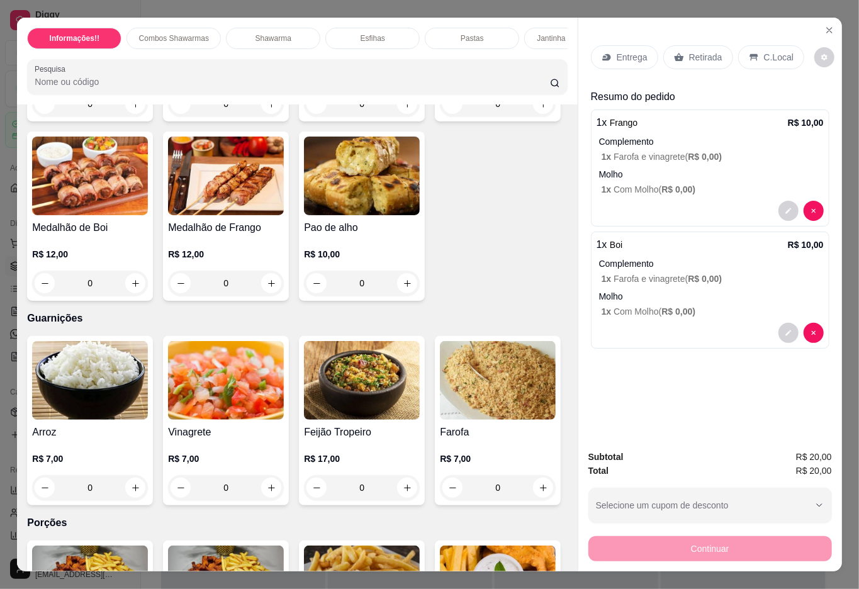
scroll to position [2013, 0]
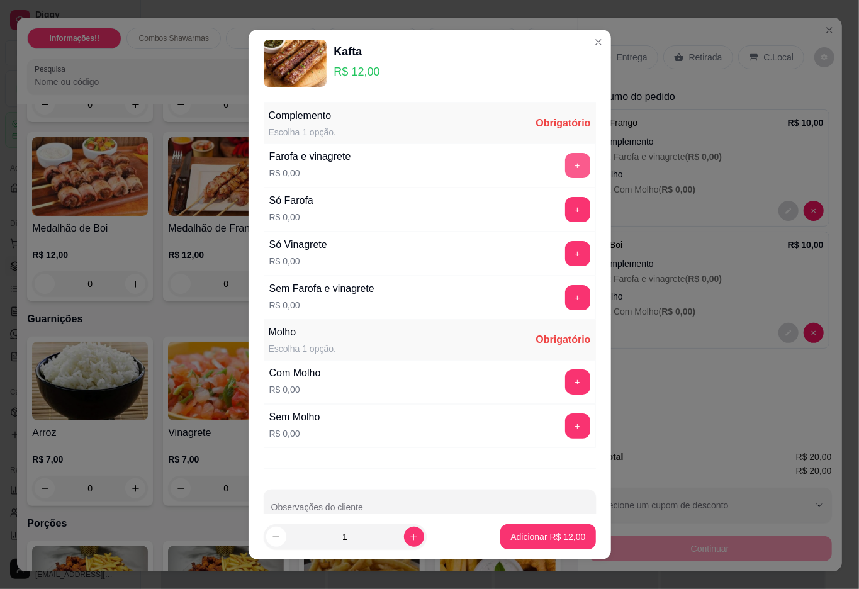
click at [565, 167] on button "+" at bounding box center [577, 165] width 25 height 25
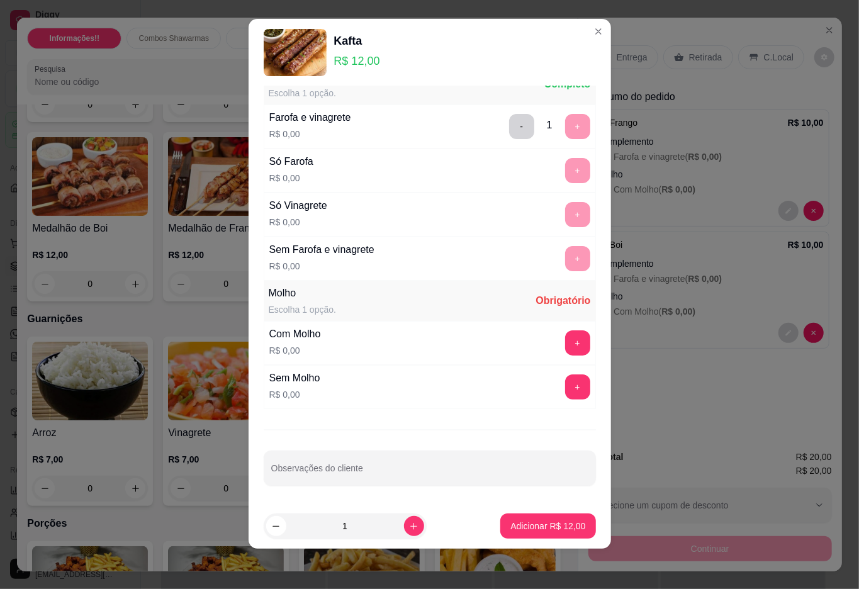
drag, startPoint x: 552, startPoint y: 328, endPoint x: 552, endPoint y: 353, distance: 25.8
click at [552, 328] on div "Com Molho R$ 0,00 +" at bounding box center [430, 343] width 332 height 44
drag, startPoint x: 552, startPoint y: 355, endPoint x: 552, endPoint y: 348, distance: 6.3
click at [552, 348] on div "Com Molho R$ 0,00 +" at bounding box center [430, 343] width 332 height 44
click at [565, 348] on button "+" at bounding box center [577, 342] width 25 height 25
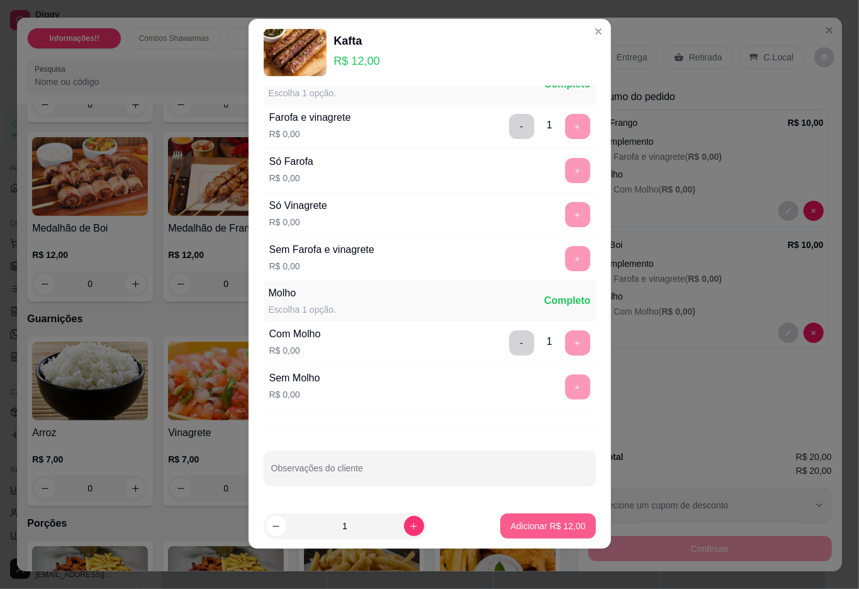
click at [545, 531] on p "Adicionar R$ 12,00" at bounding box center [547, 526] width 75 height 13
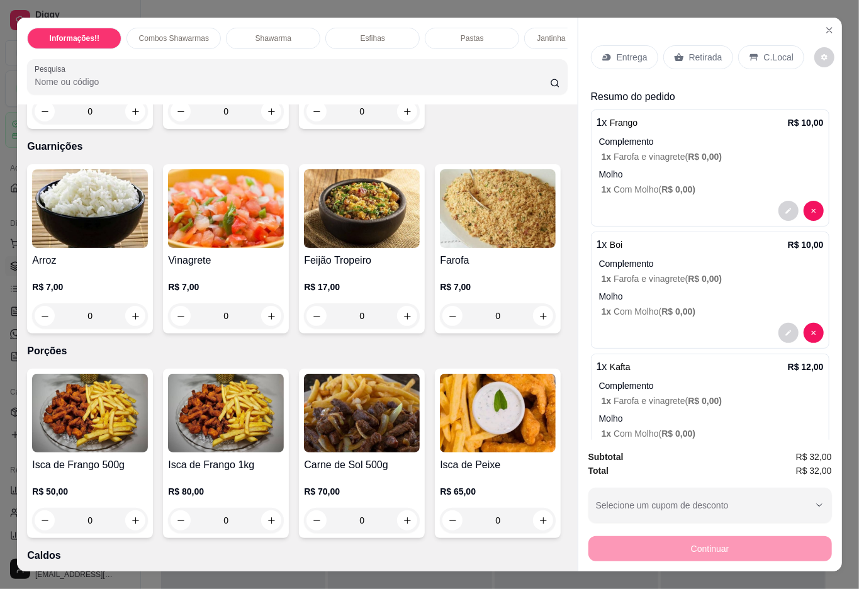
scroll to position [2264, 0]
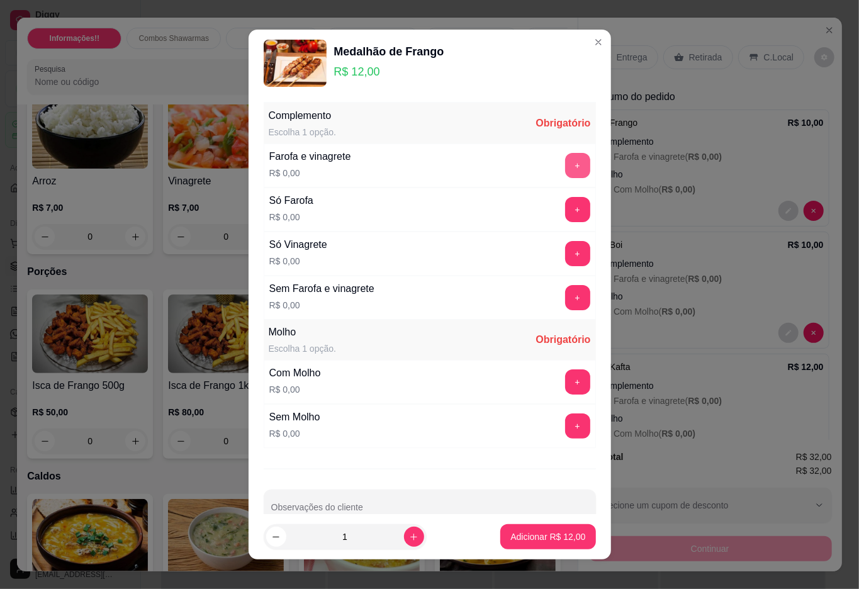
click at [565, 162] on button "+" at bounding box center [577, 165] width 25 height 25
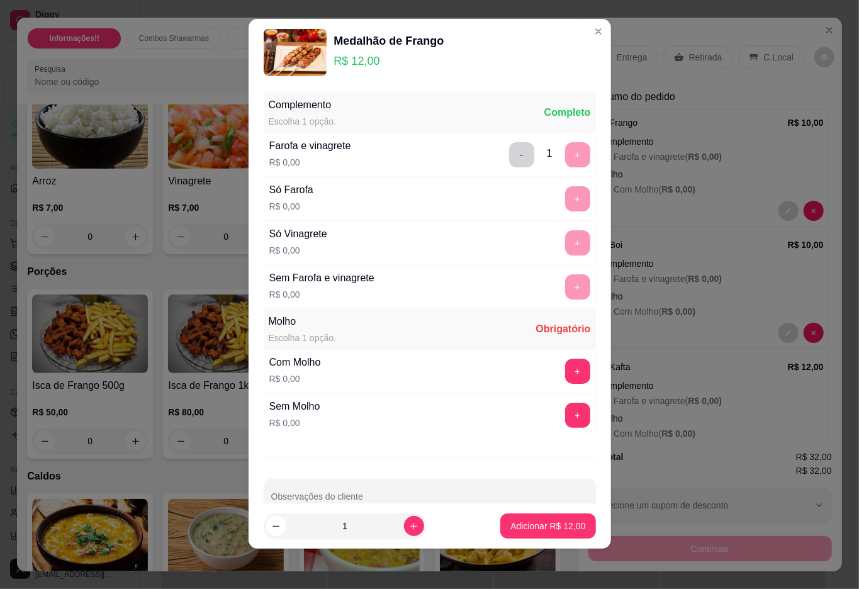
scroll to position [31, 0]
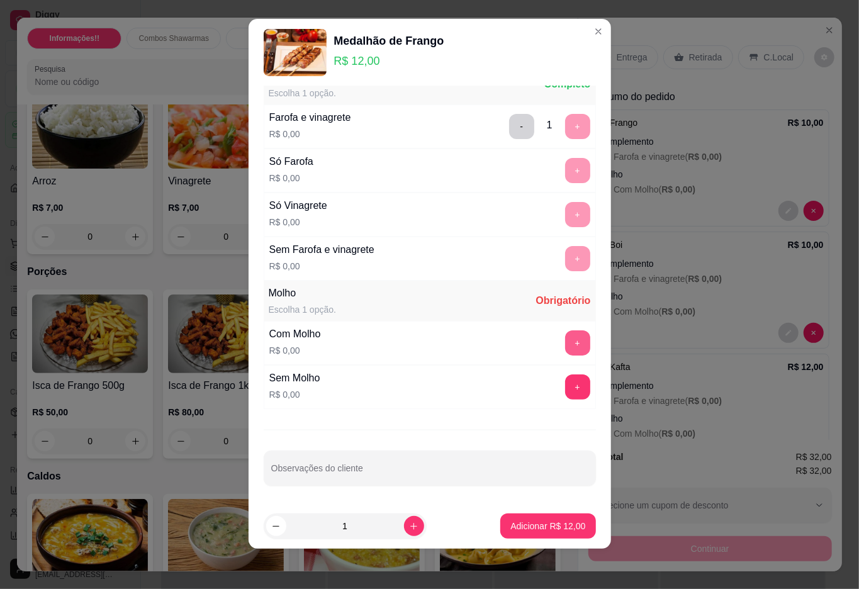
click at [565, 332] on button "+" at bounding box center [577, 342] width 25 height 25
click at [534, 522] on p "Adicionar R$ 12,00" at bounding box center [547, 526] width 73 height 12
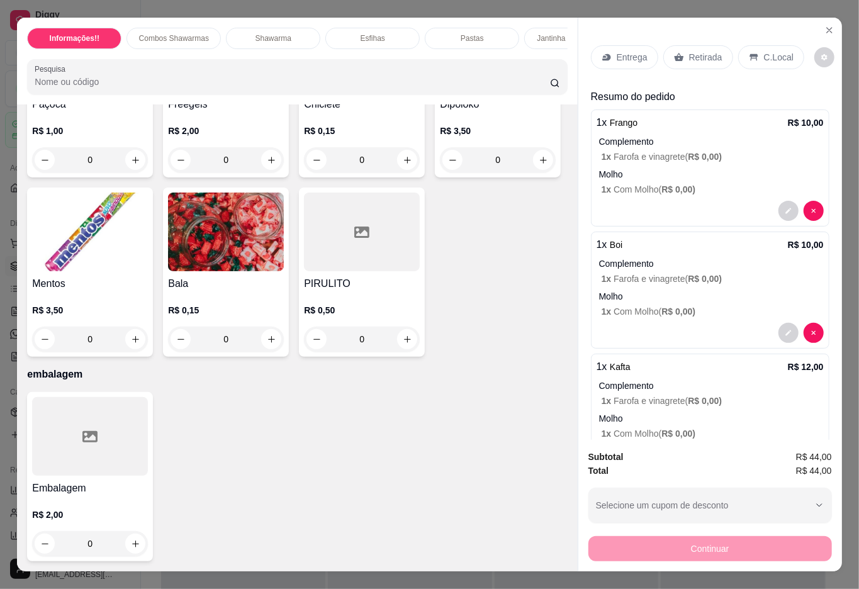
scroll to position [5032, 0]
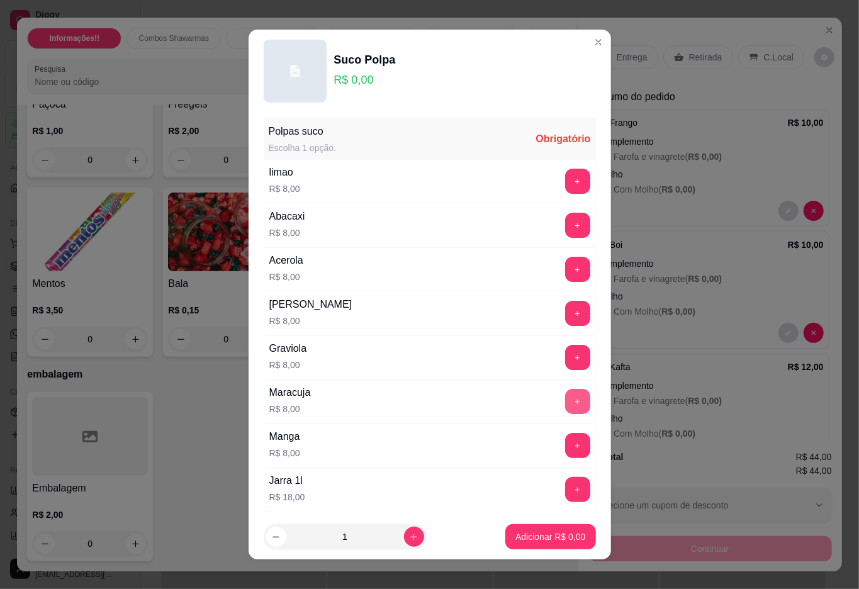
click at [565, 400] on button "+" at bounding box center [577, 401] width 25 height 25
click at [534, 531] on p "Adicionar R$ 8,00" at bounding box center [550, 536] width 70 height 13
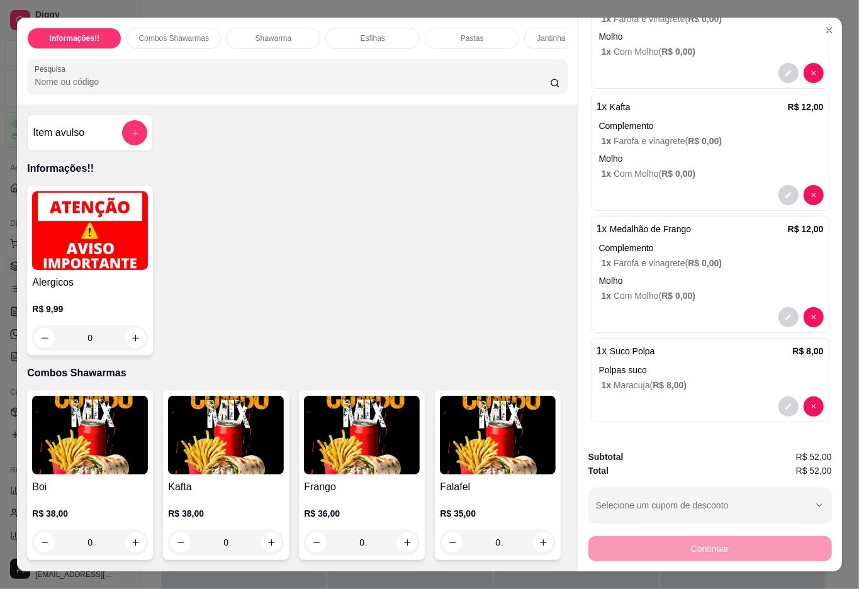
scroll to position [0, 0]
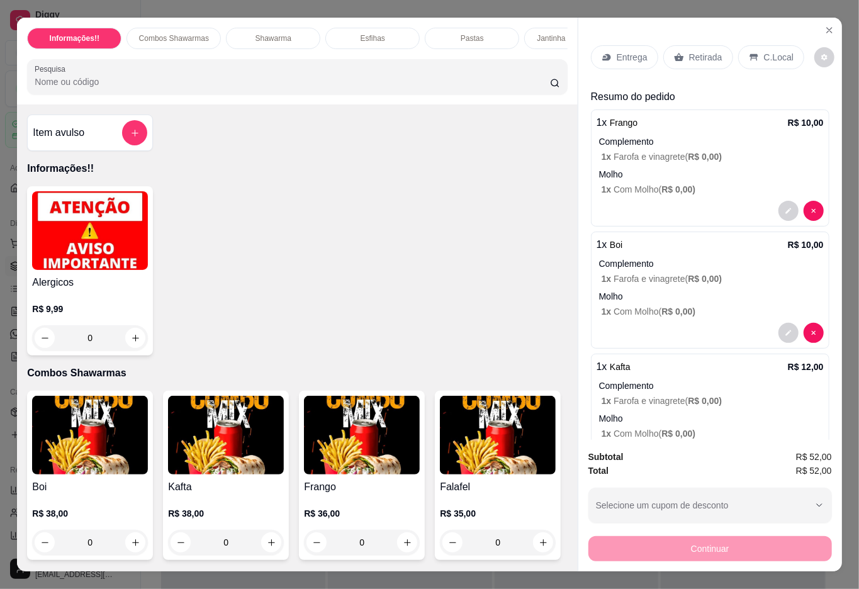
click at [626, 51] on p "Entrega" at bounding box center [631, 57] width 31 height 13
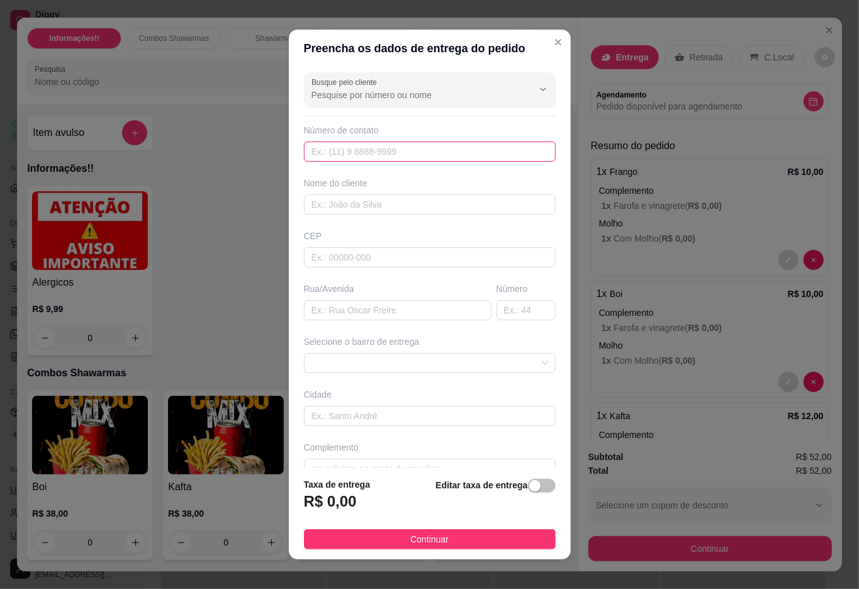
click at [351, 157] on input "text" at bounding box center [430, 152] width 252 height 20
click at [369, 196] on input "text" at bounding box center [430, 204] width 252 height 20
type input "Cida"
type input "29901060"
type input "[GEOGRAPHIC_DATA]"
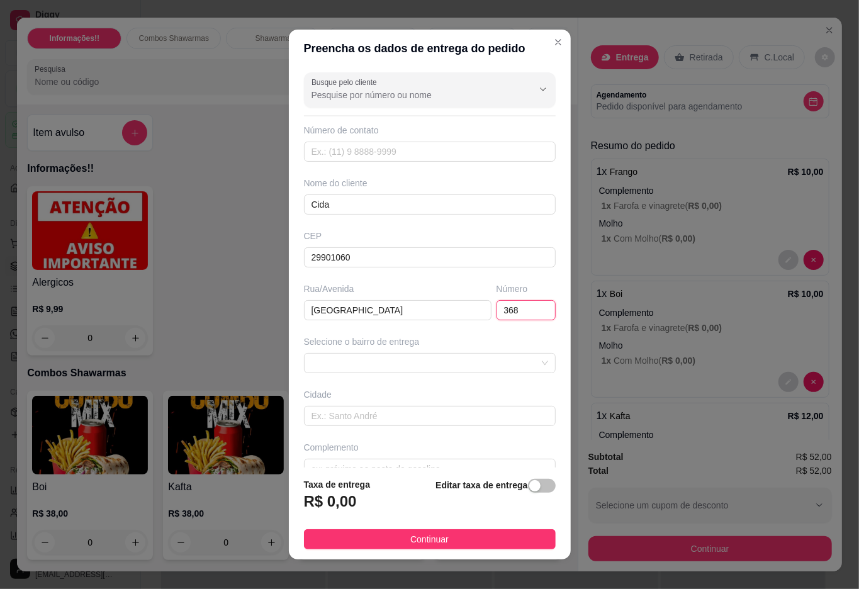
type input "368"
click at [498, 370] on span at bounding box center [429, 362] width 236 height 19
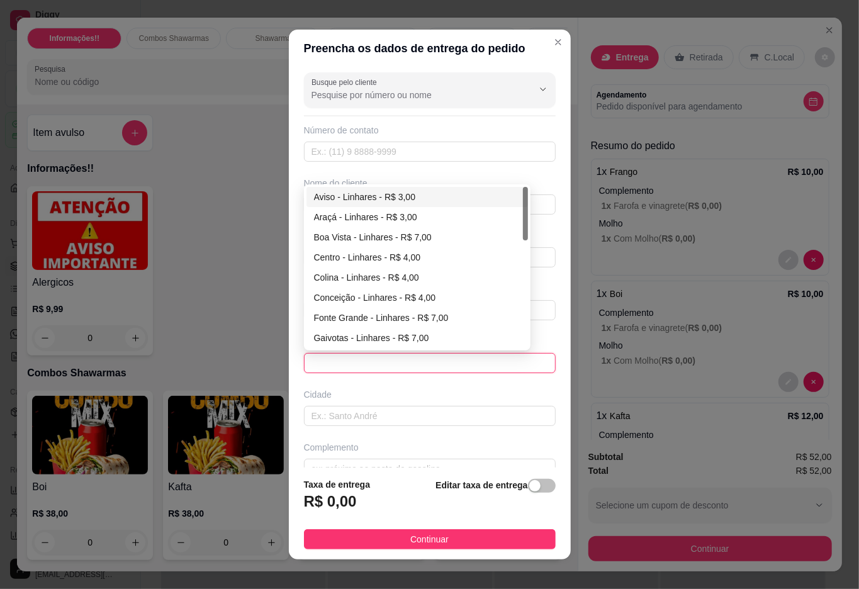
click at [345, 203] on div "Aviso - Linhares - R$ 3,00" at bounding box center [417, 197] width 206 height 14
type input "Linhares"
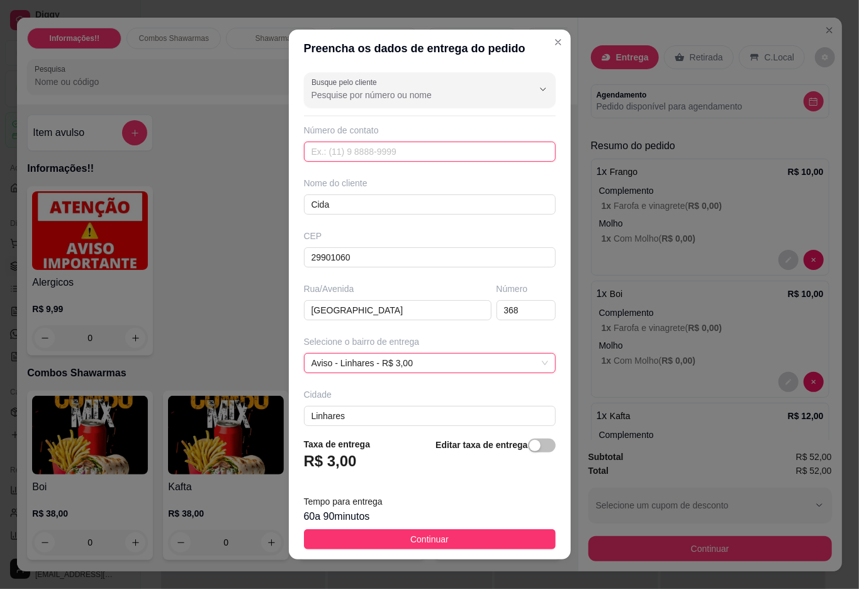
click at [405, 155] on input "text" at bounding box center [430, 152] width 252 height 20
type input "[PHONE_NUMBER]"
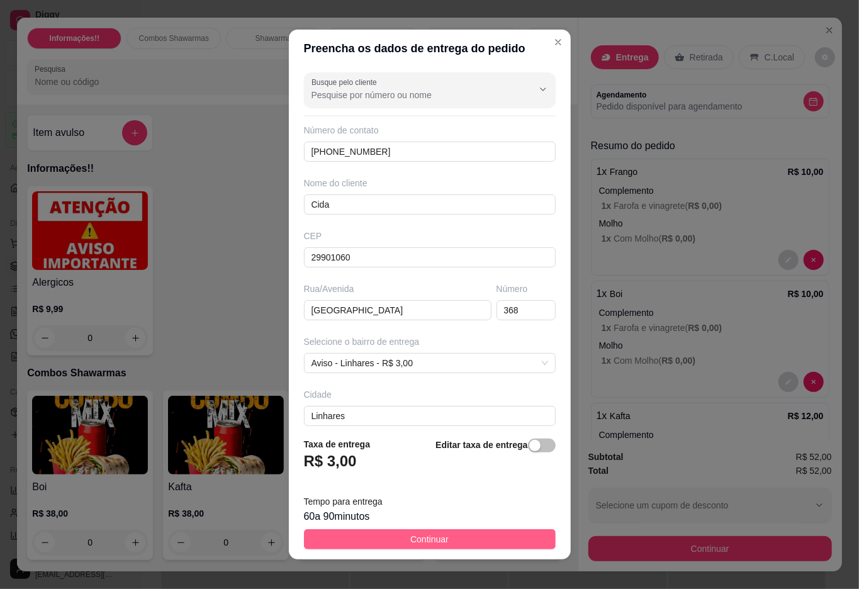
click at [443, 534] on button "Continuar" at bounding box center [430, 539] width 252 height 20
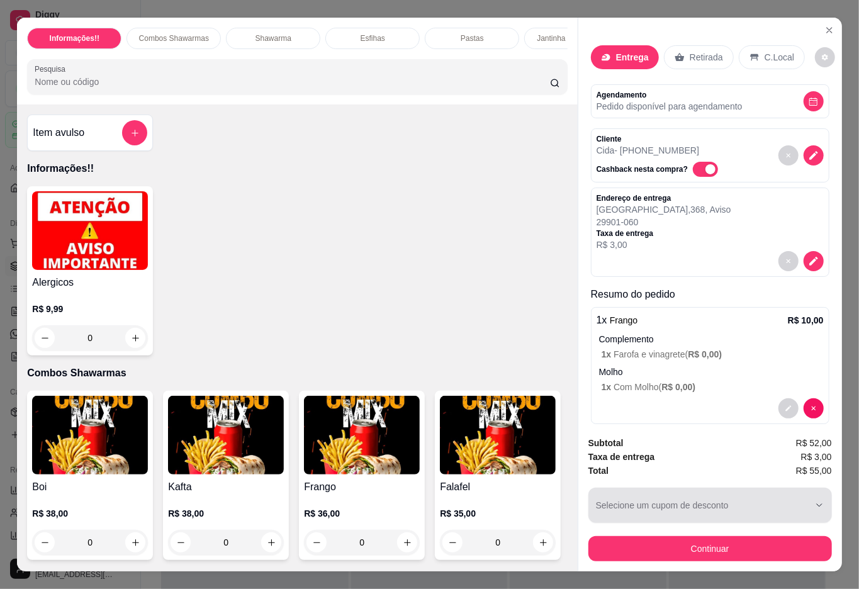
scroll to position [335, 0]
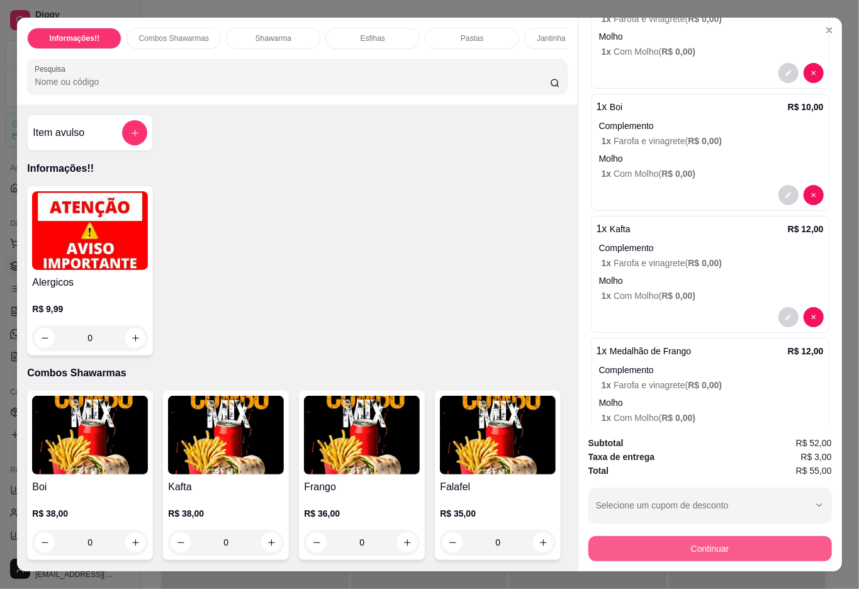
click at [675, 536] on button "Continuar" at bounding box center [709, 548] width 243 height 25
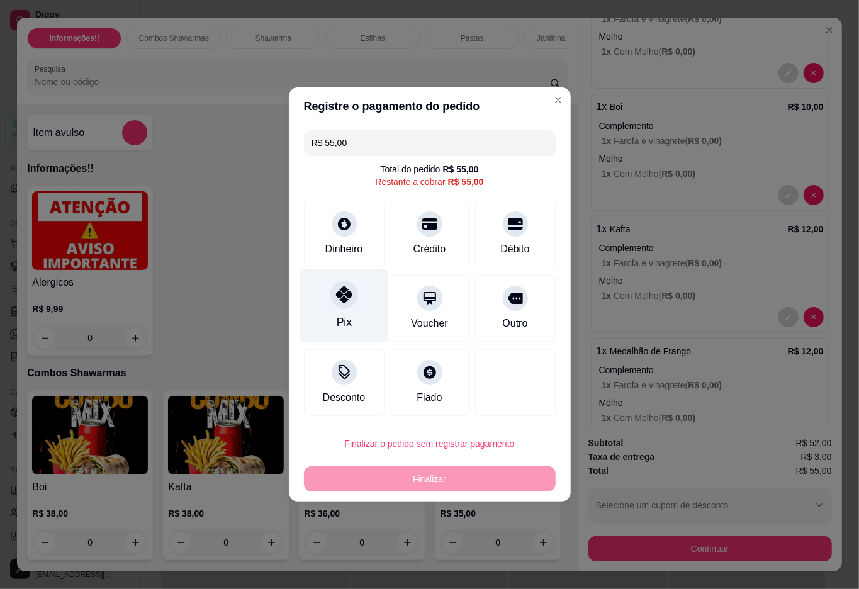
click at [365, 297] on div "Pix" at bounding box center [343, 306] width 89 height 74
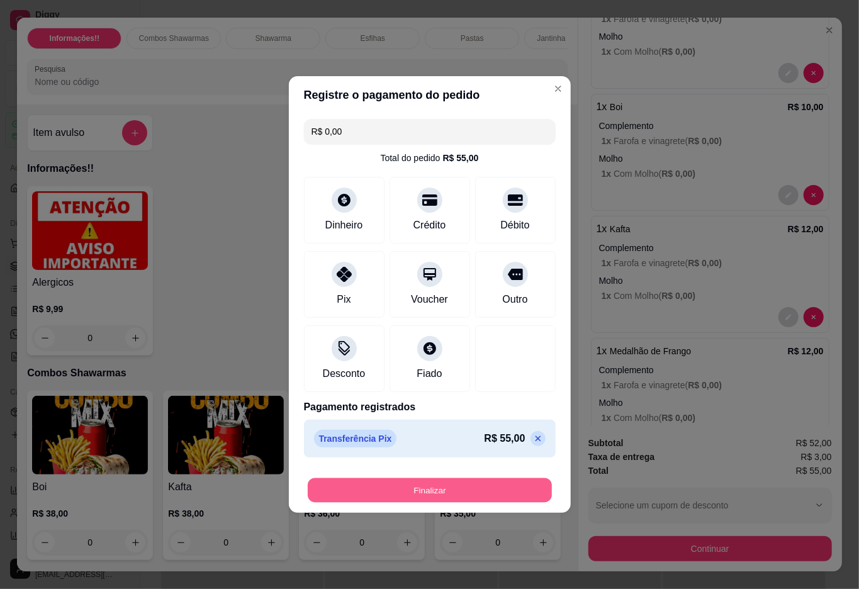
click at [431, 489] on button "Finalizar" at bounding box center [430, 490] width 244 height 25
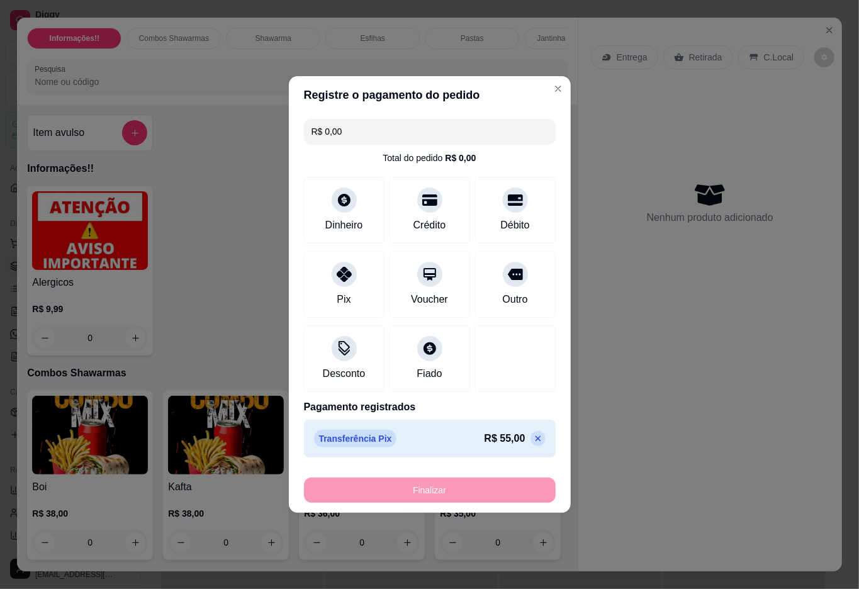
type input "-R$ 55,00"
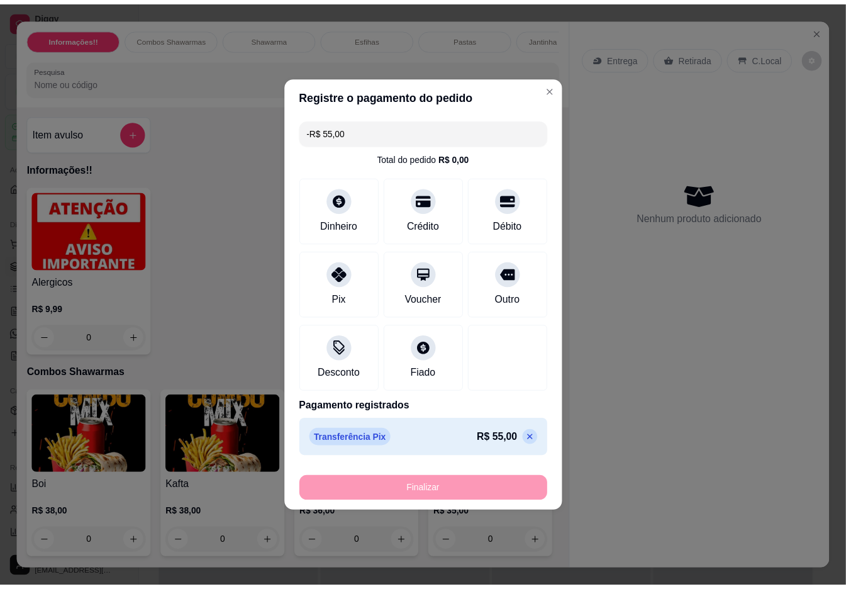
scroll to position [0, 0]
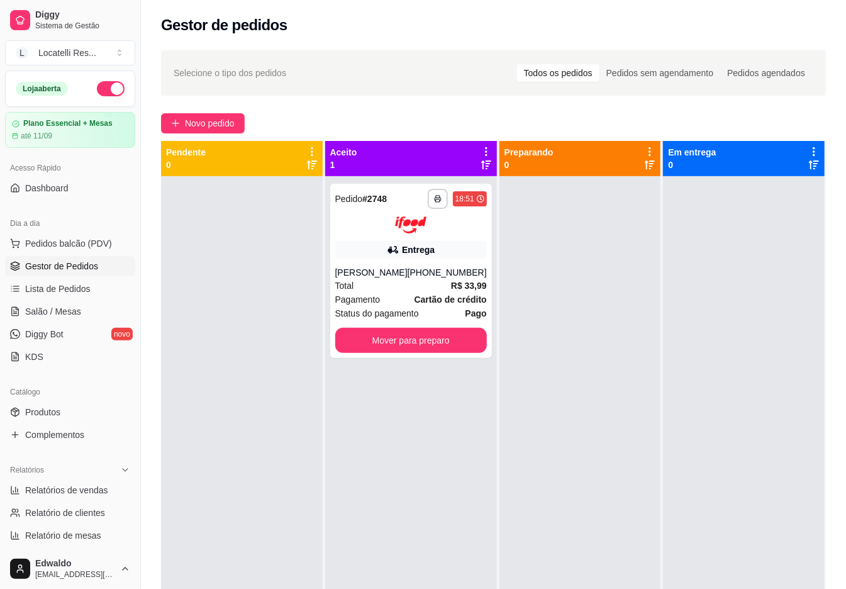
click at [74, 267] on span "Gestor de Pedidos" at bounding box center [61, 266] width 73 height 13
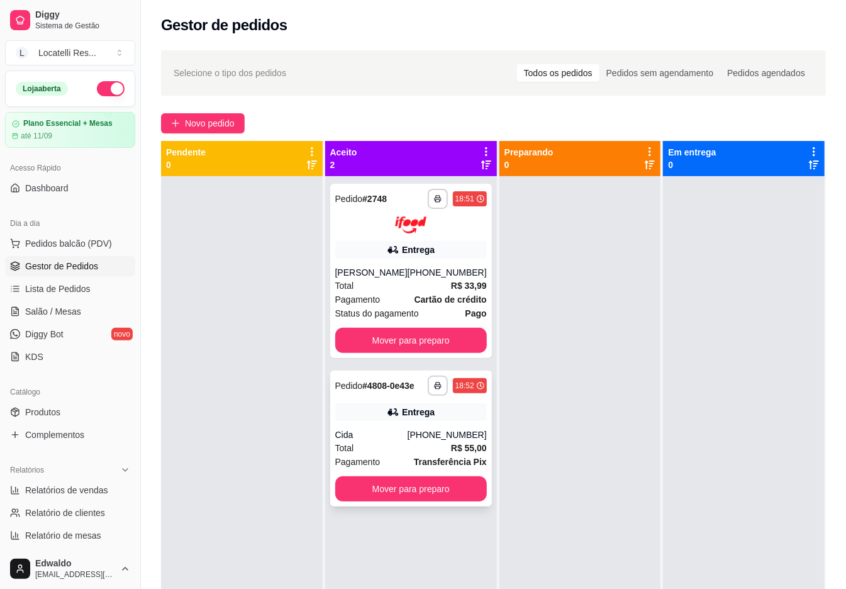
click at [386, 423] on div "**********" at bounding box center [411, 438] width 162 height 136
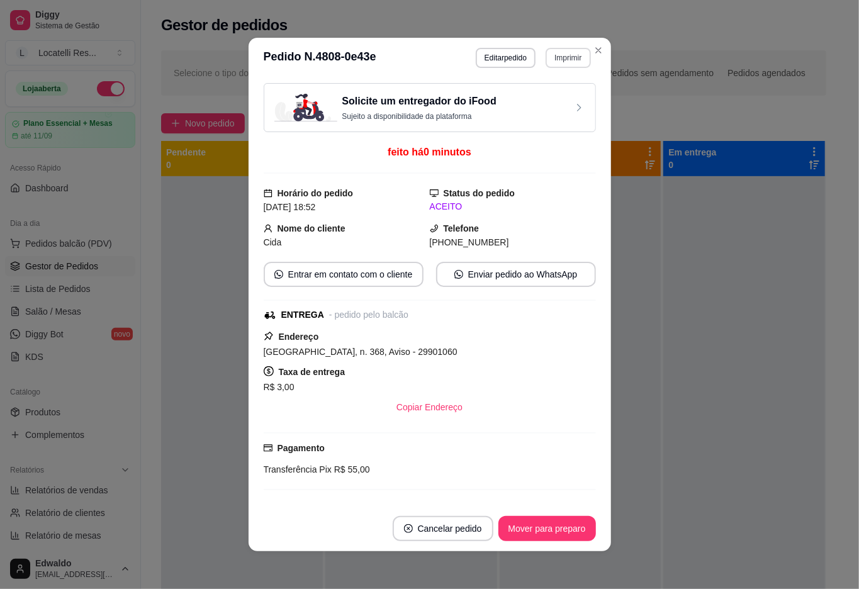
click at [567, 48] on button "Imprimir" at bounding box center [567, 58] width 45 height 20
click at [548, 103] on button "IMPRESSORA pc" at bounding box center [540, 101] width 88 height 19
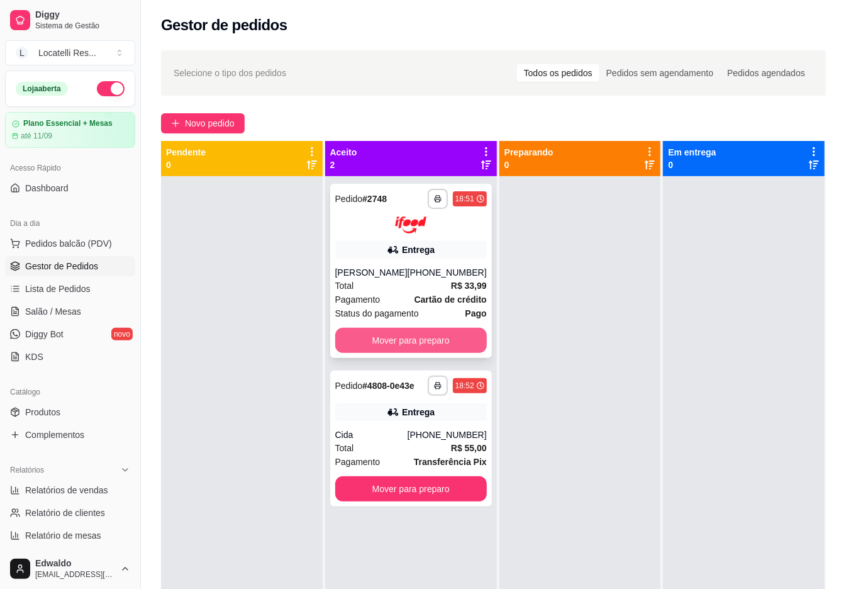
click at [398, 346] on button "Mover para preparo" at bounding box center [411, 340] width 152 height 25
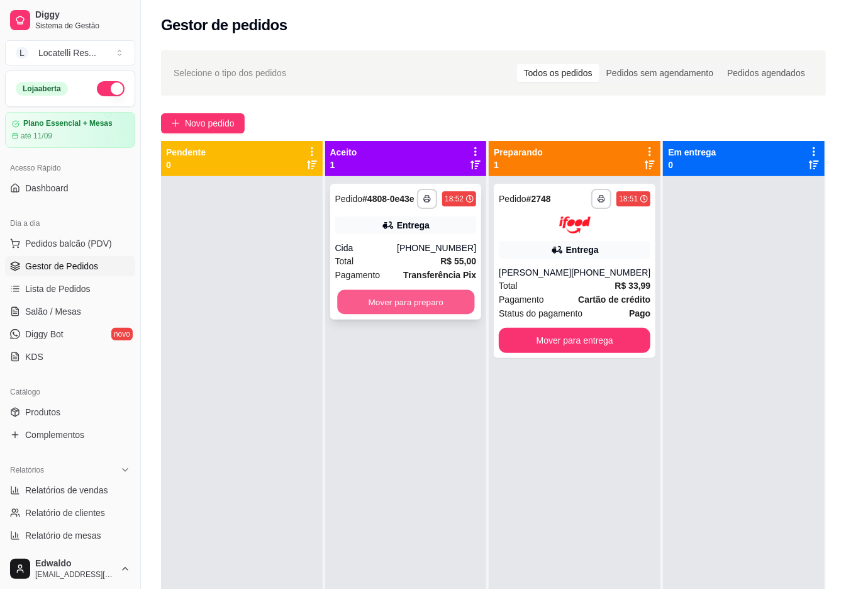
click at [414, 302] on button "Mover para preparo" at bounding box center [405, 302] width 137 height 25
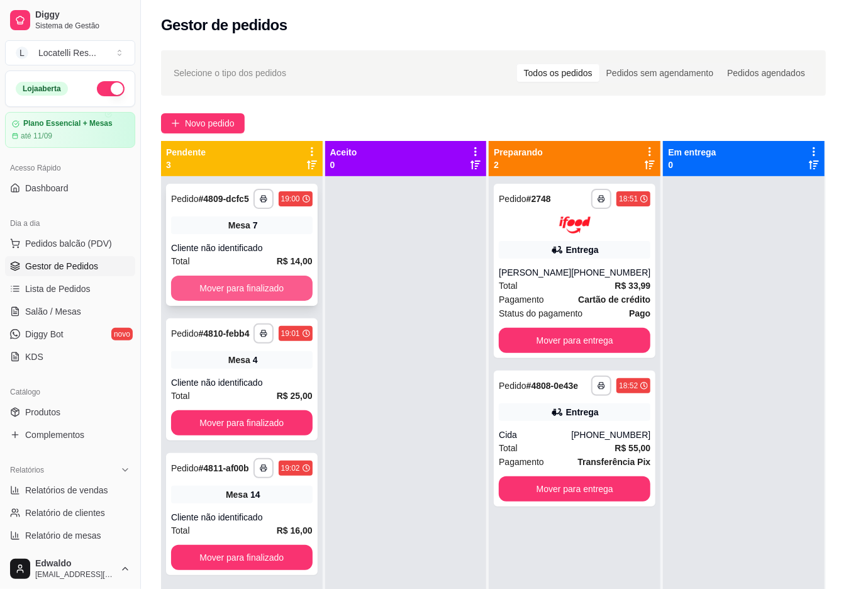
click at [242, 291] on button "Mover para finalizado" at bounding box center [242, 287] width 142 height 25
click at [242, 291] on div "Mover para finalizado" at bounding box center [242, 287] width 142 height 25
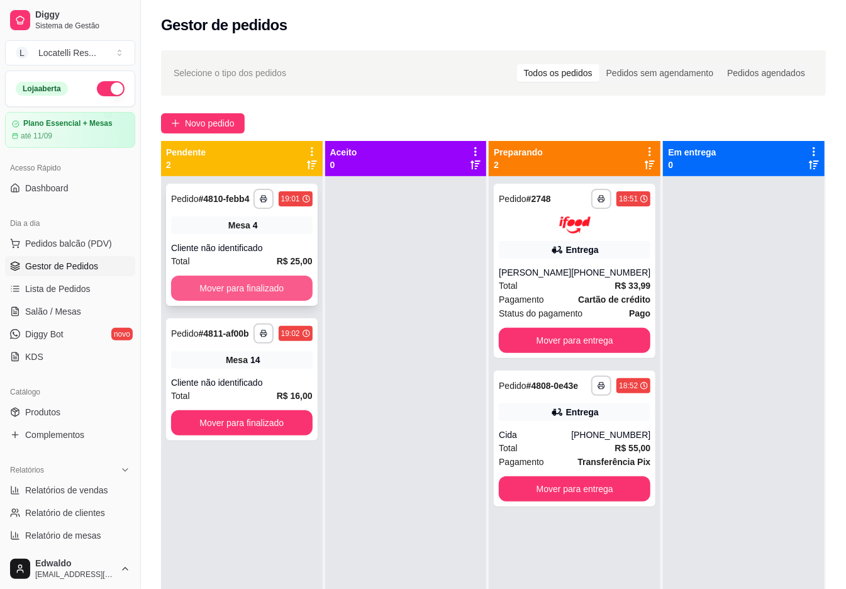
click at [268, 291] on button "Mover para finalizado" at bounding box center [242, 287] width 142 height 25
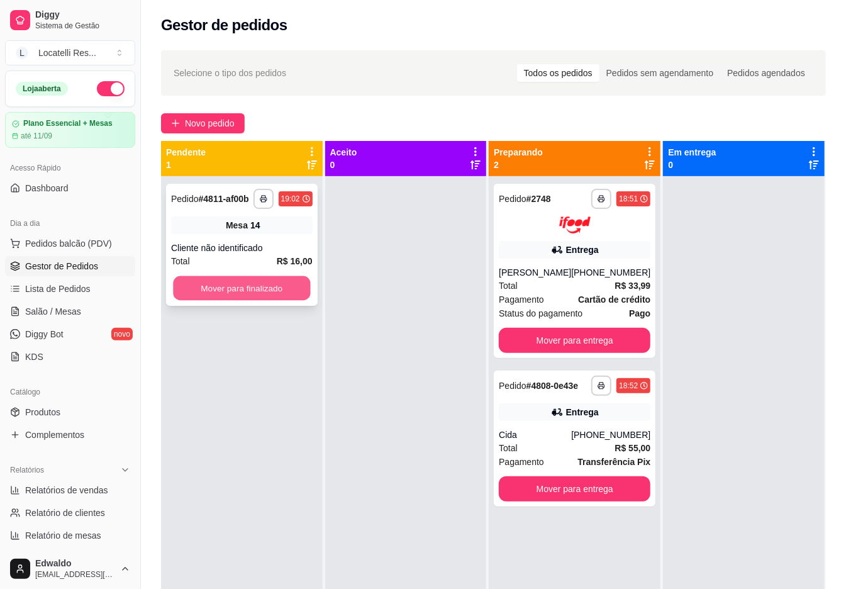
click at [270, 282] on button "Mover para finalizado" at bounding box center [241, 288] width 137 height 25
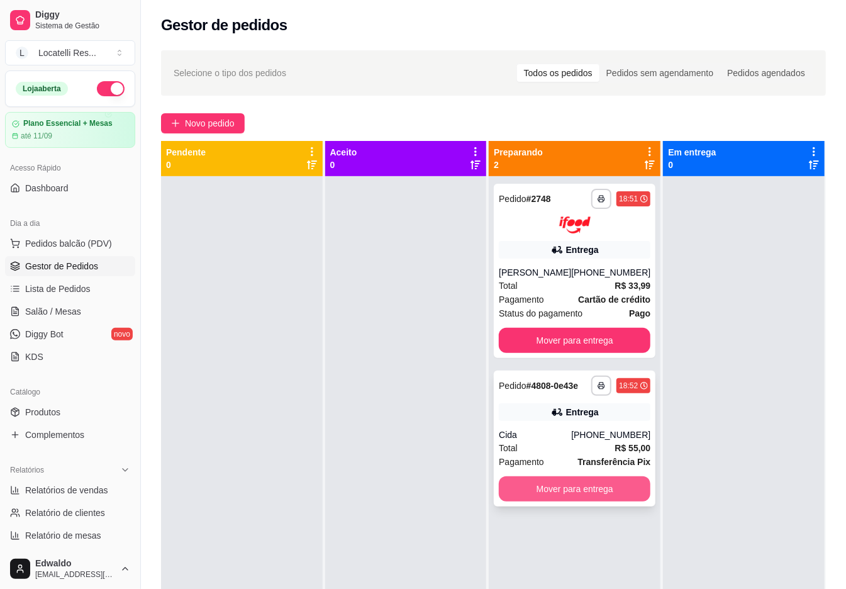
click at [567, 492] on button "Mover para entrega" at bounding box center [575, 488] width 152 height 25
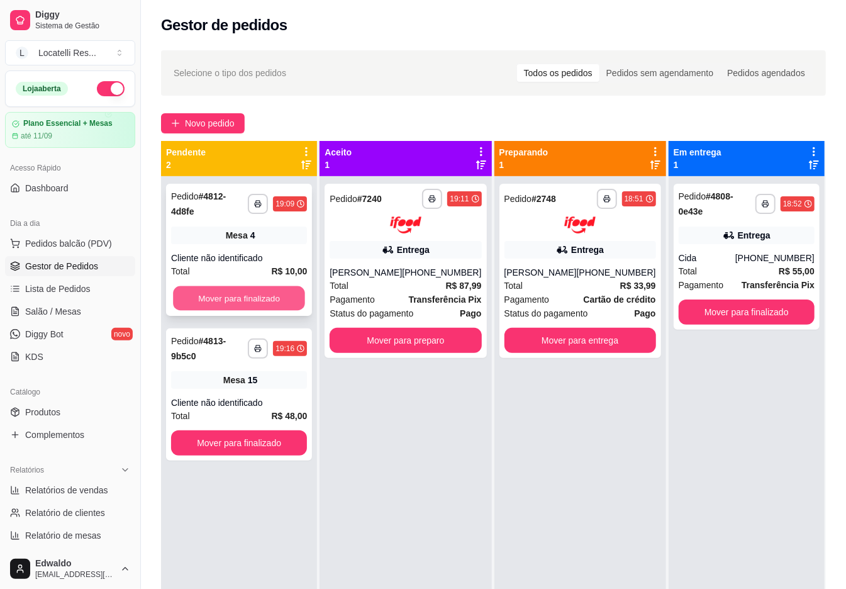
click at [231, 290] on button "Mover para finalizado" at bounding box center [239, 298] width 132 height 25
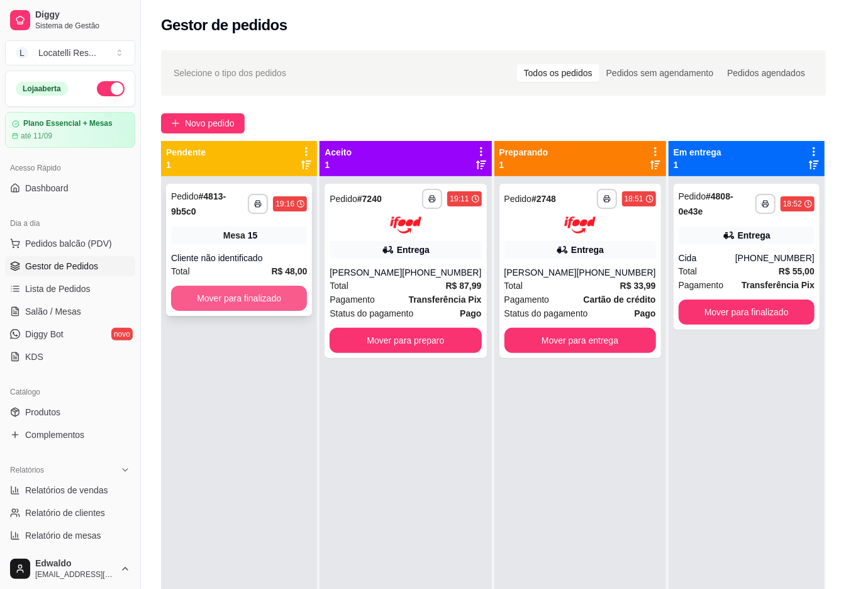
click at [232, 289] on button "Mover para finalizado" at bounding box center [239, 298] width 136 height 25
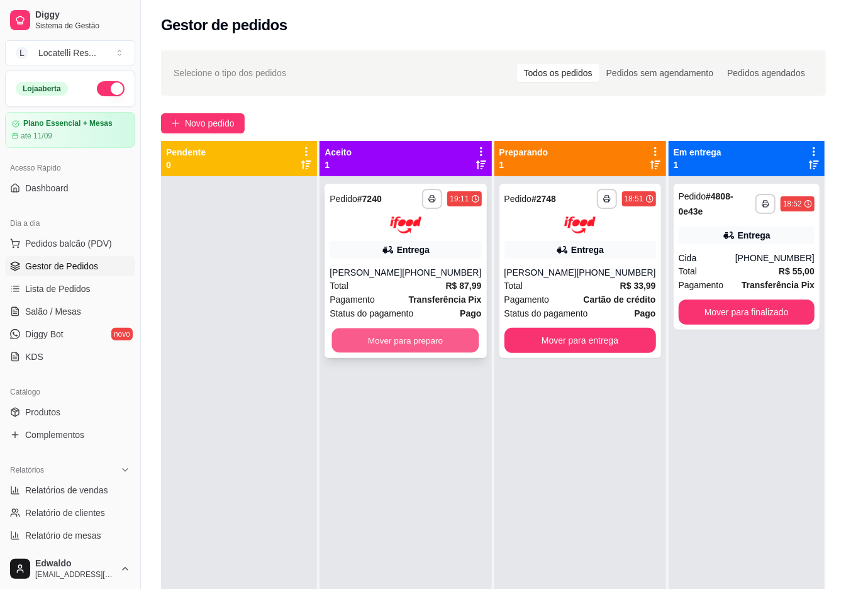
click at [408, 340] on button "Mover para preparo" at bounding box center [405, 340] width 147 height 25
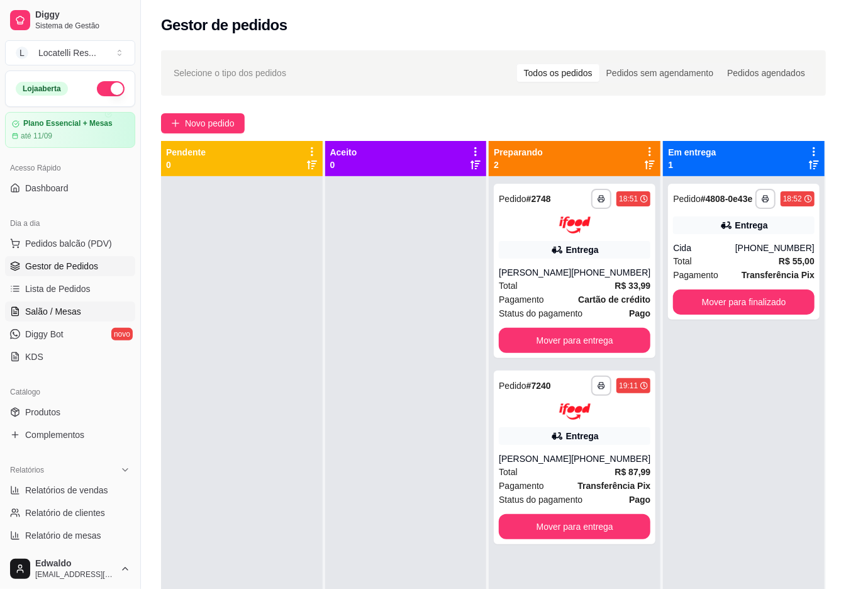
click at [55, 316] on span "Salão / Mesas" at bounding box center [53, 311] width 56 height 13
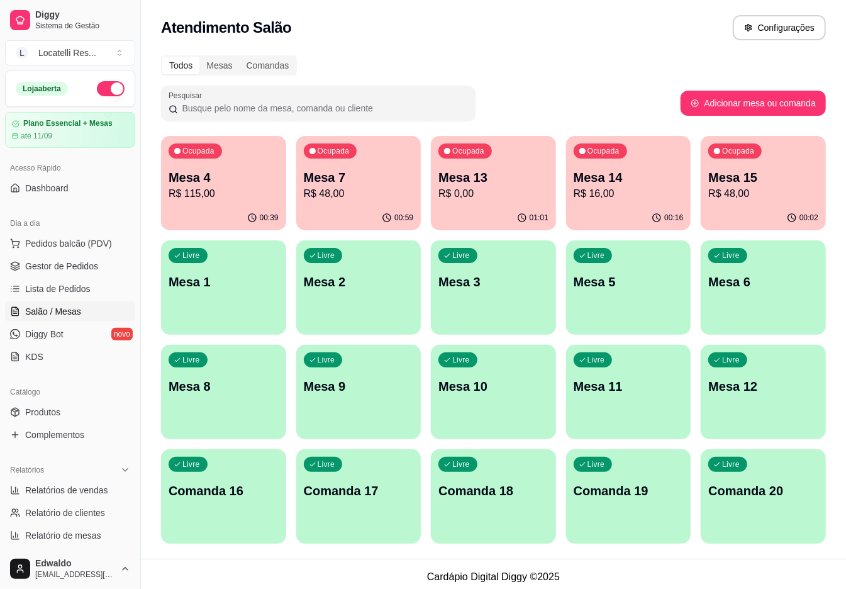
click at [614, 205] on button "Ocupada Mesa 14 R$ 16,00 00:16" at bounding box center [628, 183] width 125 height 94
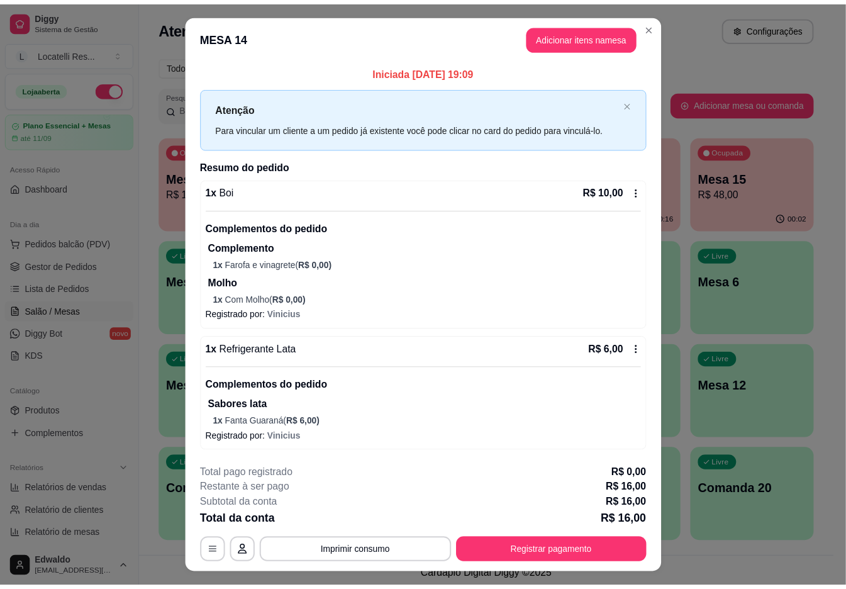
scroll to position [26, 0]
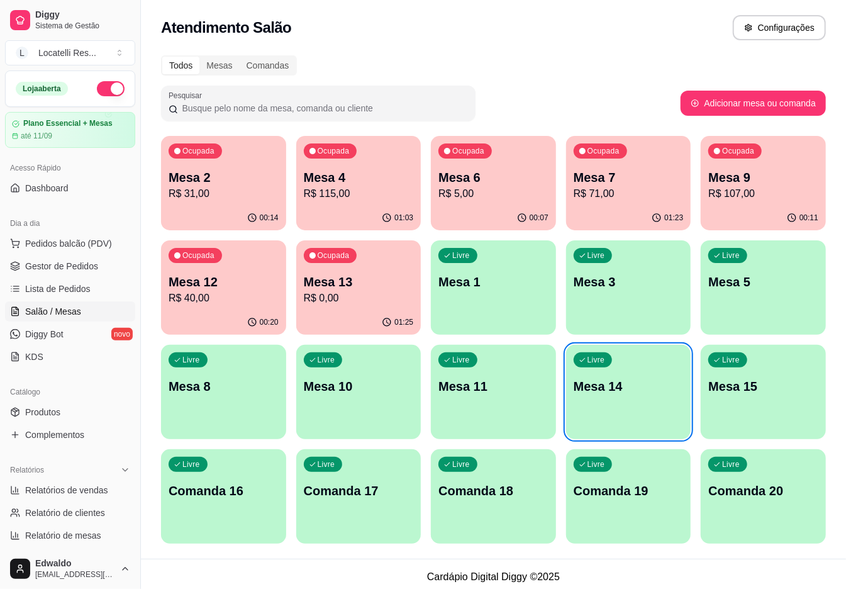
click at [332, 300] on p "R$ 0,00" at bounding box center [359, 298] width 110 height 15
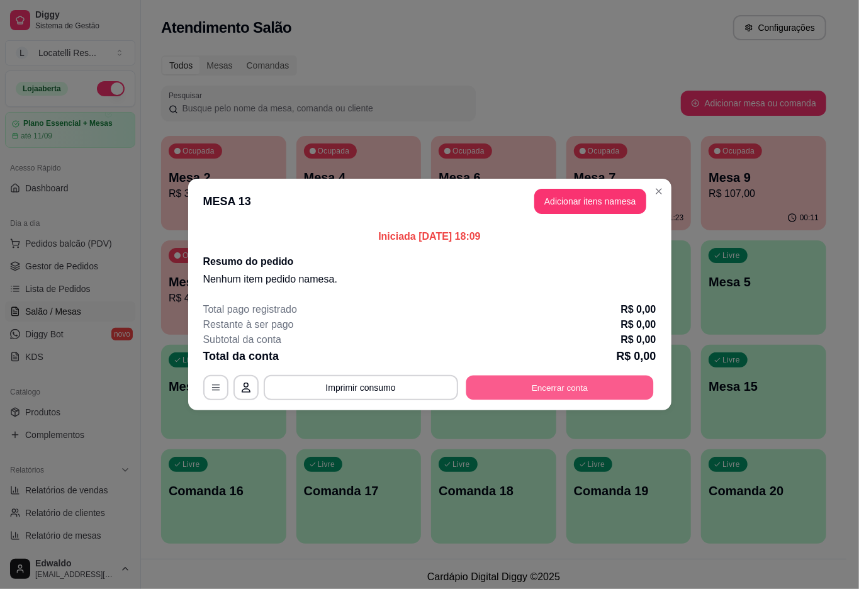
click at [557, 382] on button "Encerrar conta" at bounding box center [558, 387] width 187 height 25
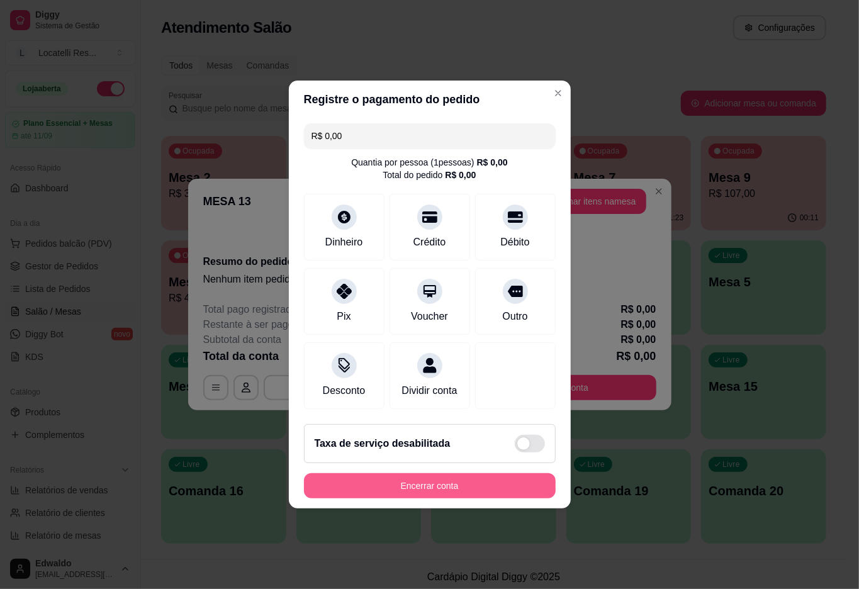
click at [416, 488] on button "Encerrar conta" at bounding box center [430, 485] width 252 height 25
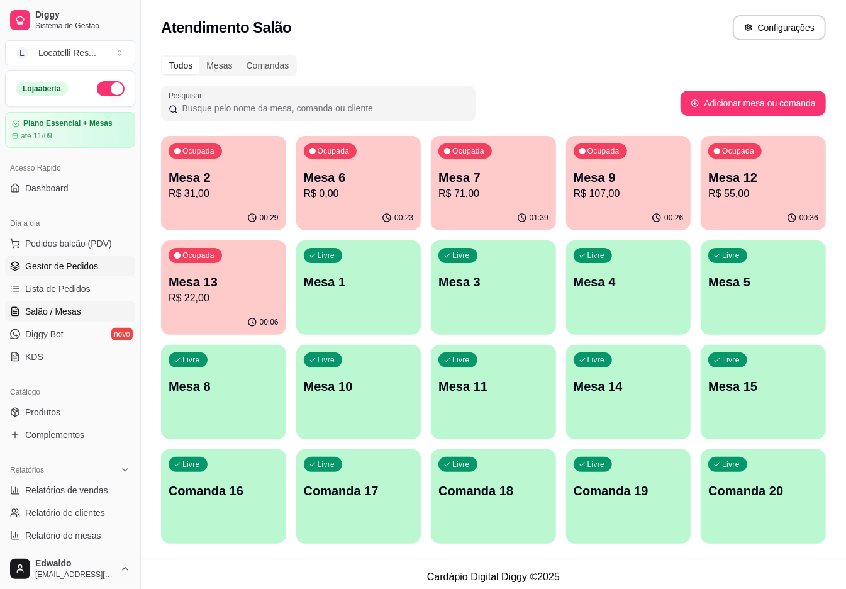
click at [44, 272] on span "Gestor de Pedidos" at bounding box center [61, 266] width 73 height 13
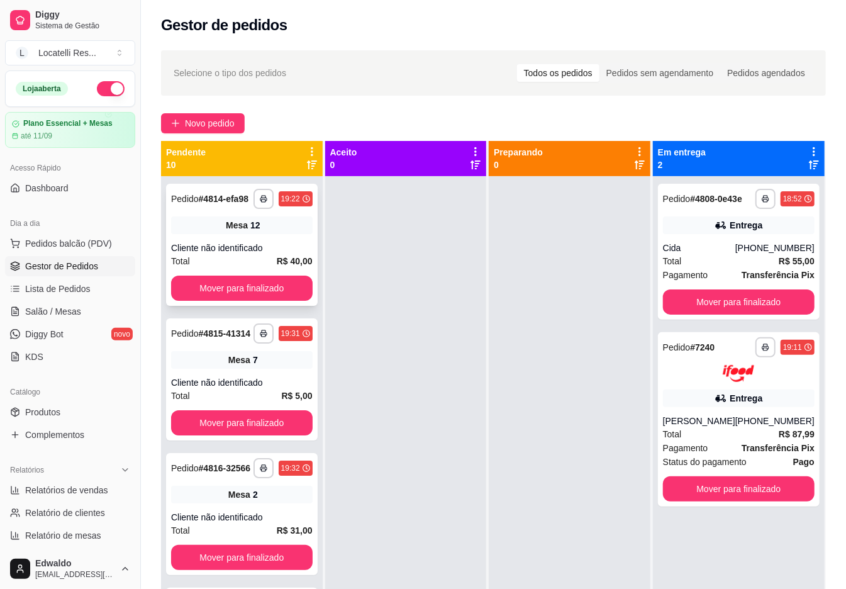
click at [242, 268] on div "Total R$ 40,00" at bounding box center [242, 261] width 142 height 14
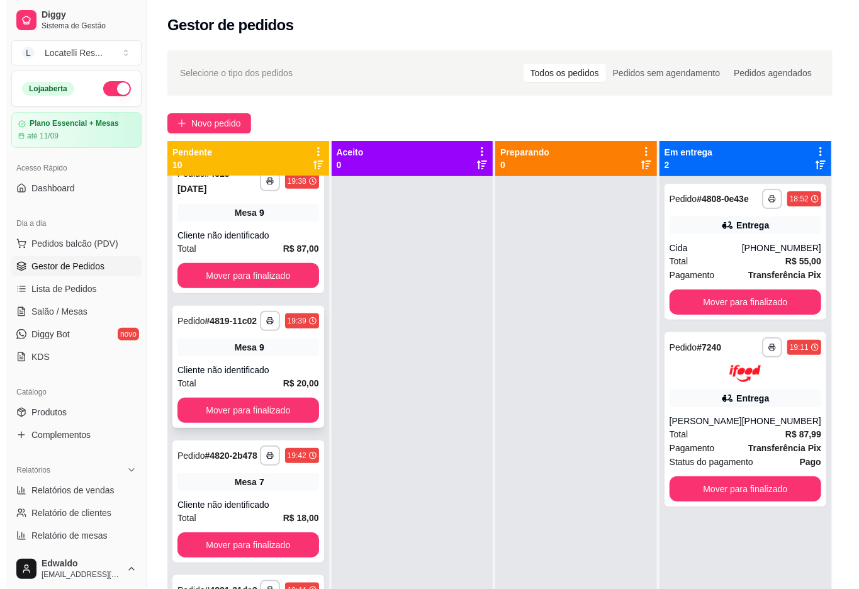
scroll to position [587, 0]
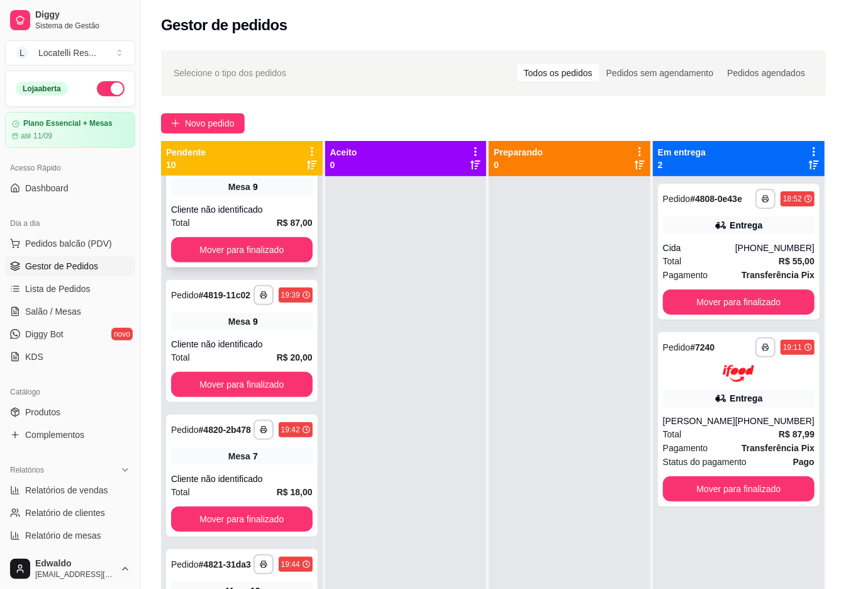
click at [199, 230] on div "Total R$ 87,00" at bounding box center [242, 223] width 142 height 14
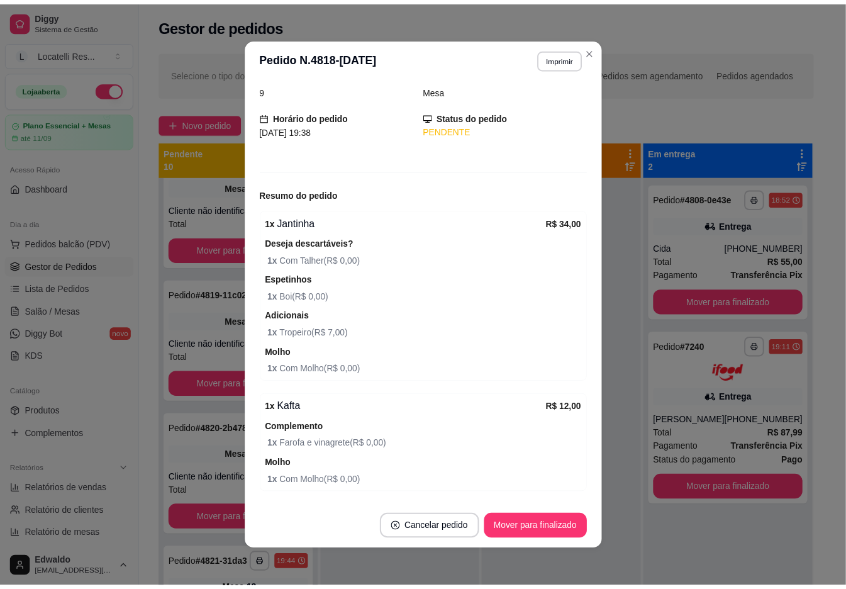
scroll to position [0, 0]
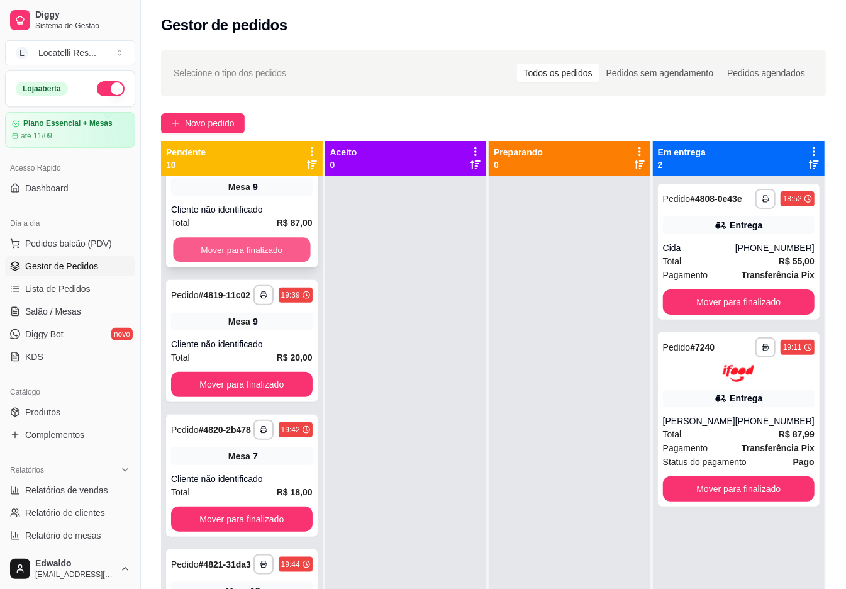
click at [252, 262] on button "Mover para finalizado" at bounding box center [241, 250] width 137 height 25
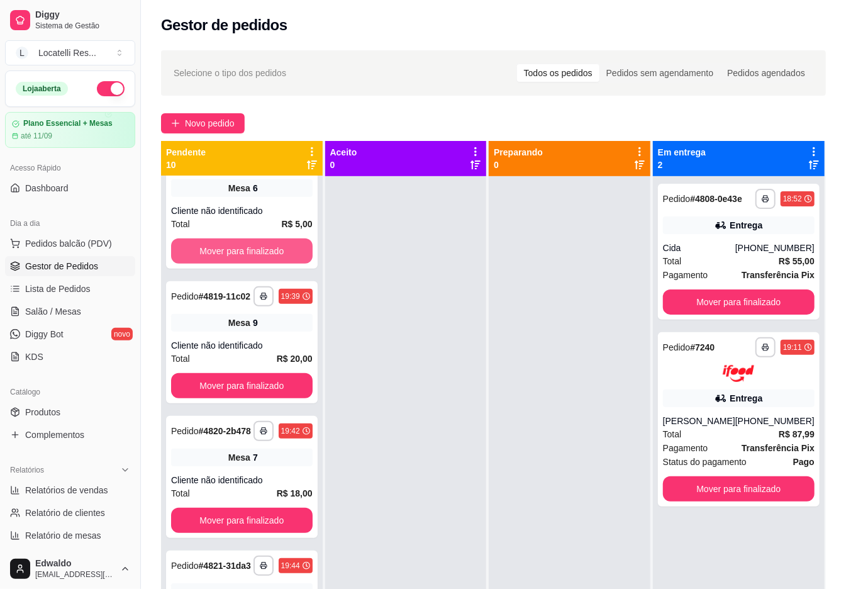
click at [252, 264] on button "Mover para finalizado" at bounding box center [242, 250] width 142 height 25
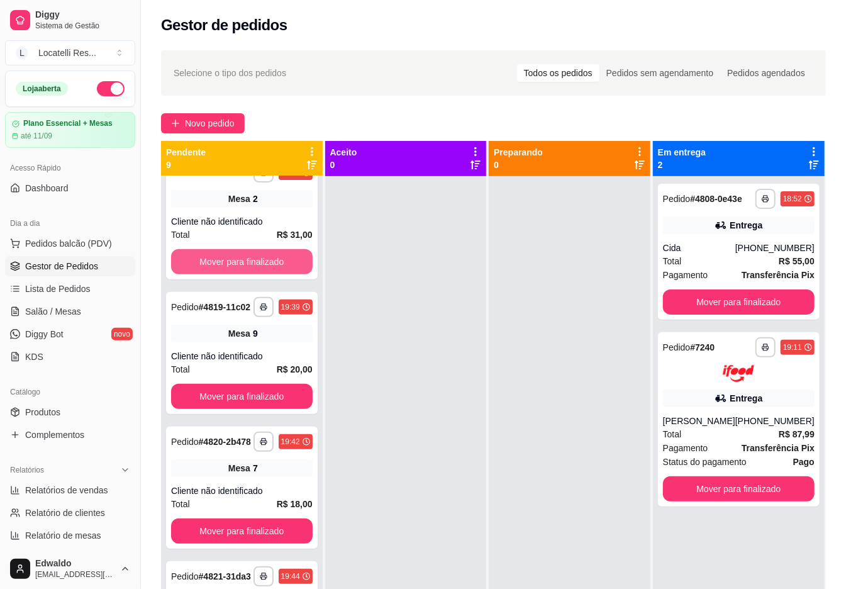
click at [252, 274] on button "Mover para finalizado" at bounding box center [242, 261] width 142 height 25
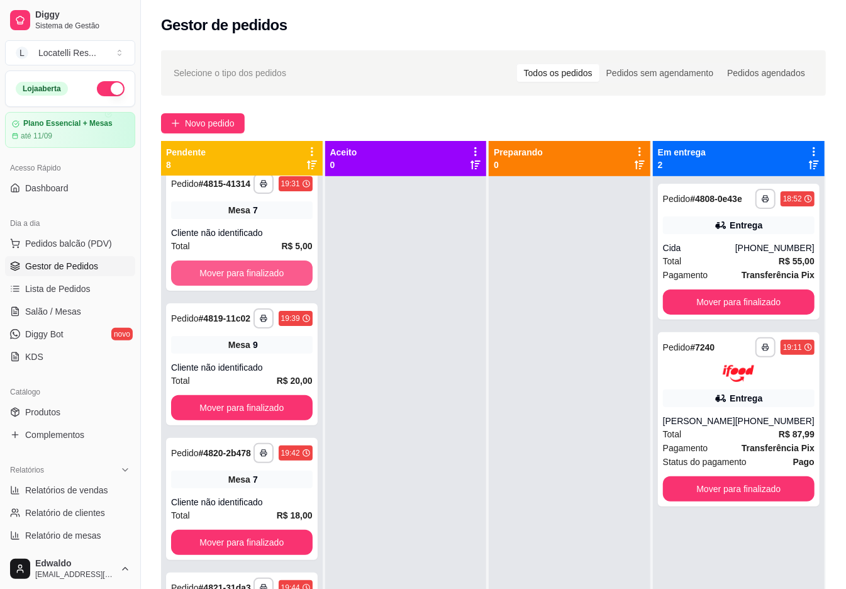
click at [252, 286] on button "Mover para finalizado" at bounding box center [242, 272] width 142 height 25
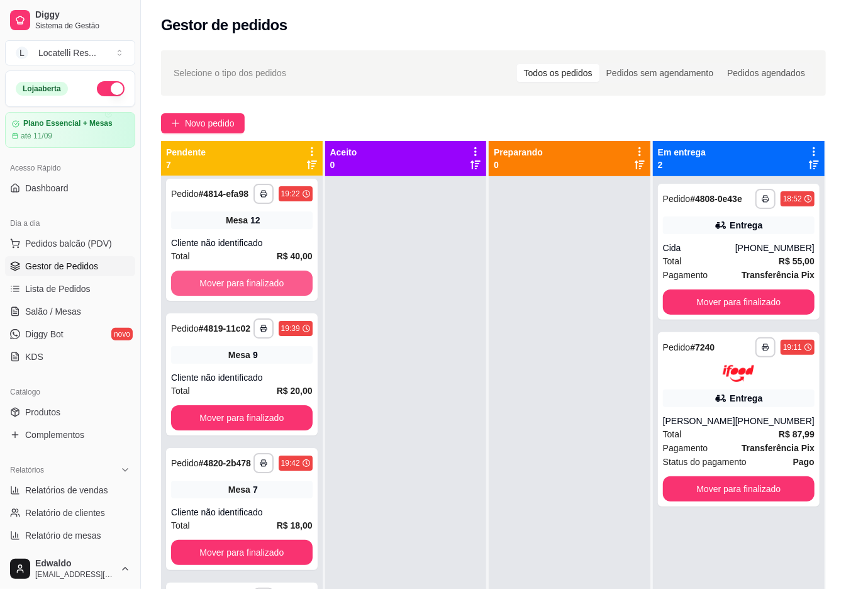
click at [252, 292] on button "Mover para finalizado" at bounding box center [242, 282] width 142 height 25
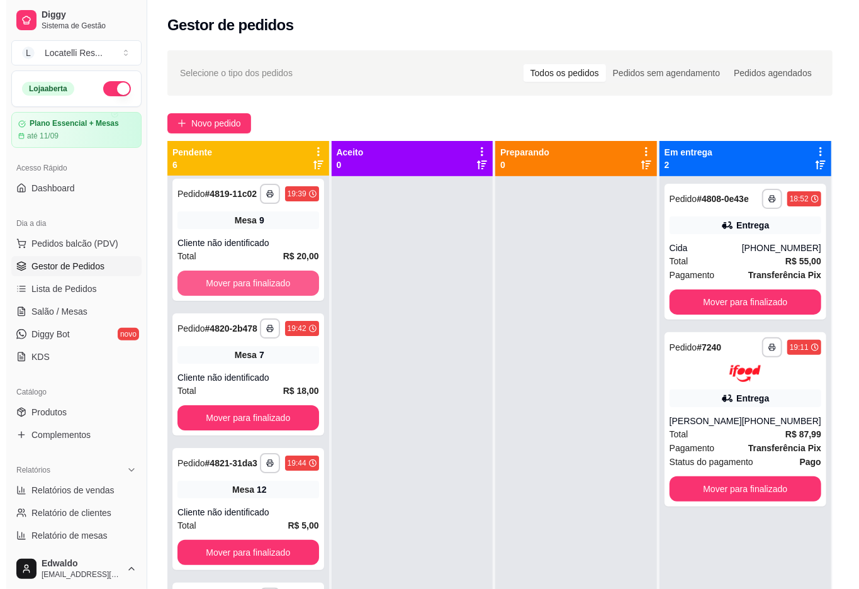
scroll to position [0, 0]
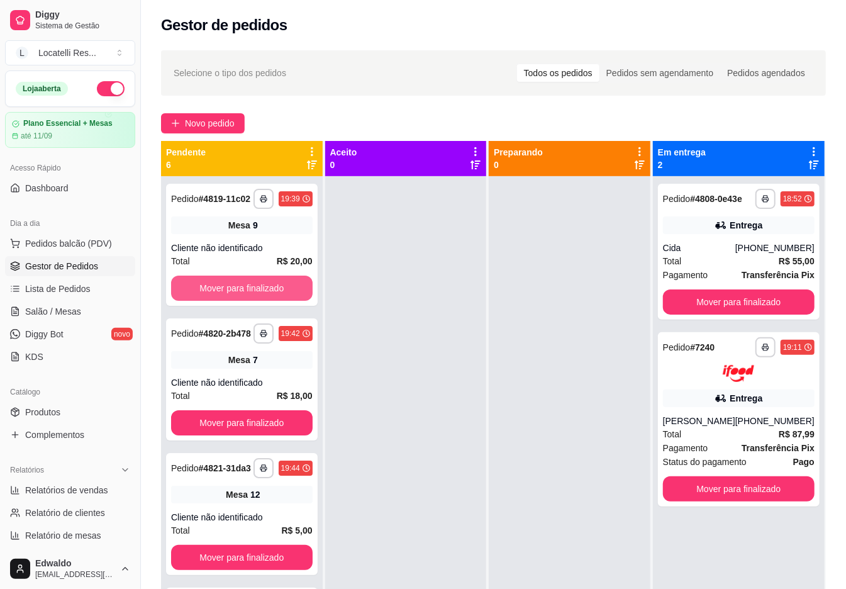
click at [252, 293] on button "Mover para finalizado" at bounding box center [242, 287] width 142 height 25
click at [252, 293] on button "Mover para finalizado" at bounding box center [241, 288] width 137 height 25
click at [250, 294] on button "Mover para finalizado" at bounding box center [242, 287] width 142 height 25
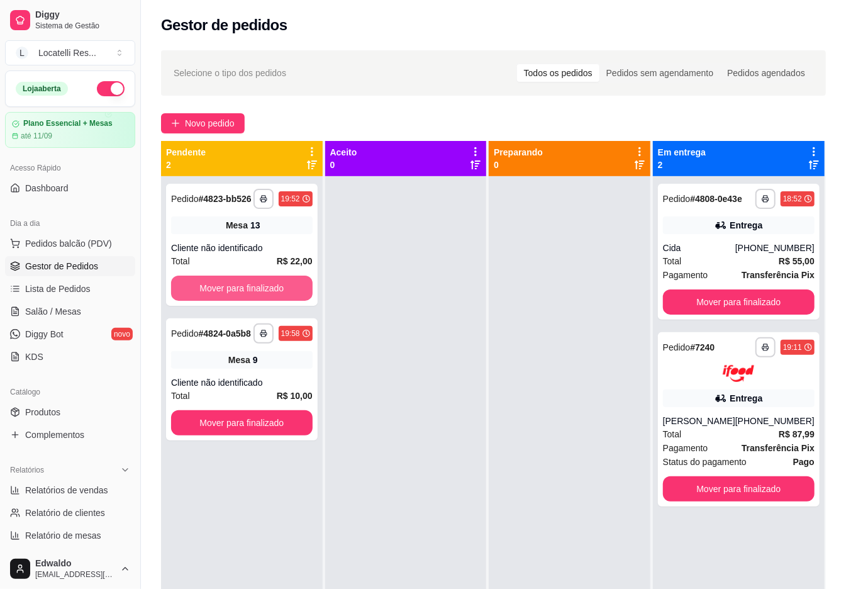
click at [250, 294] on button "Mover para finalizado" at bounding box center [242, 287] width 142 height 25
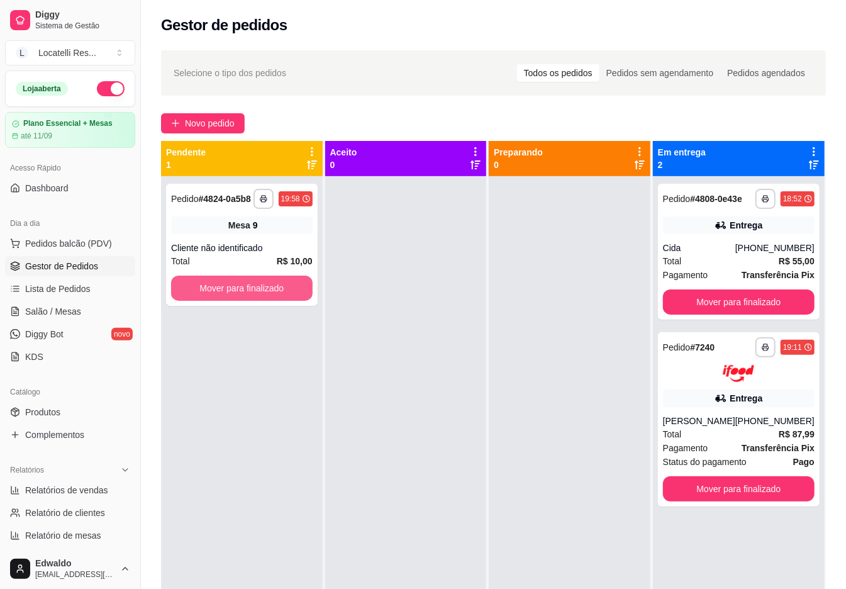
click at [252, 295] on button "Mover para finalizado" at bounding box center [242, 287] width 142 height 25
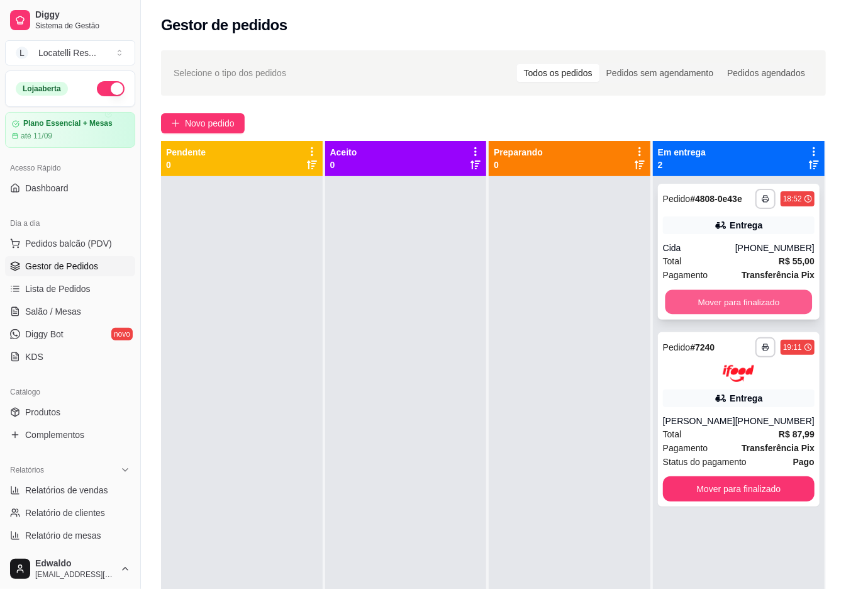
click at [710, 297] on button "Mover para finalizado" at bounding box center [738, 302] width 147 height 25
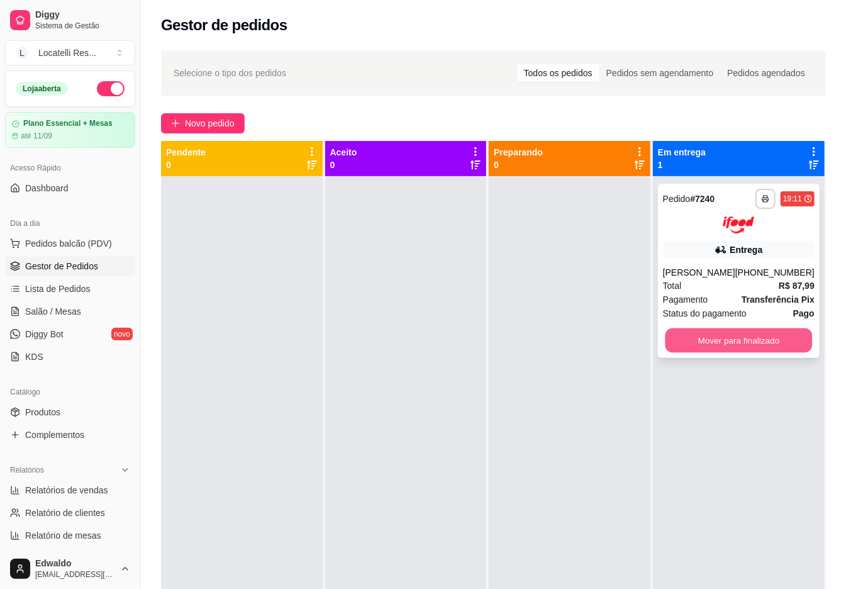
click at [720, 336] on button "Mover para finalizado" at bounding box center [738, 340] width 147 height 25
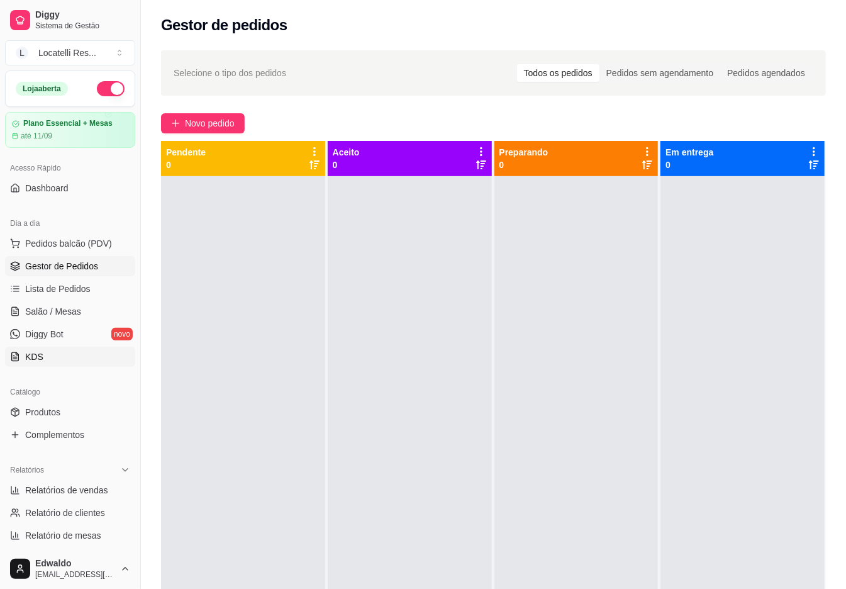
click at [25, 362] on span "KDS" at bounding box center [34, 356] width 18 height 13
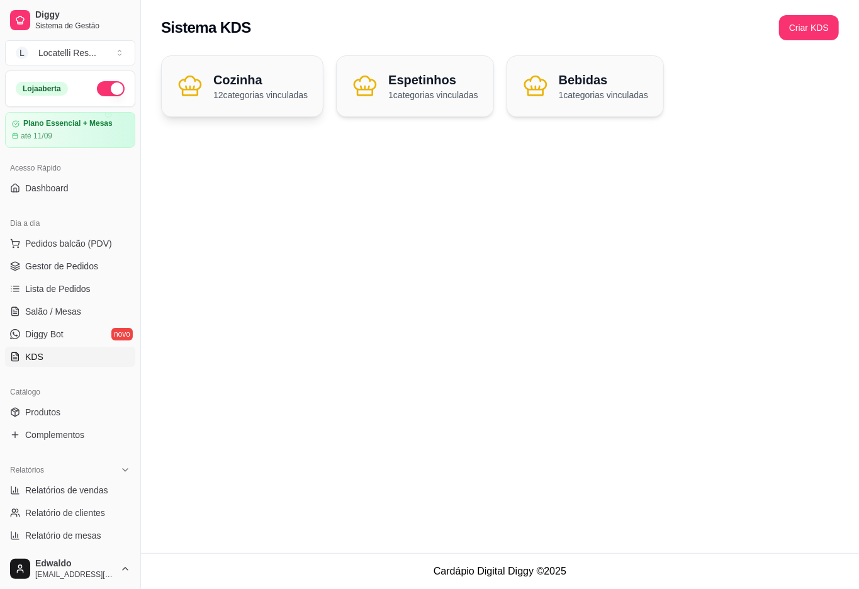
click at [211, 91] on div "Cozinha 12 categorias vinculadas" at bounding box center [242, 86] width 161 height 60
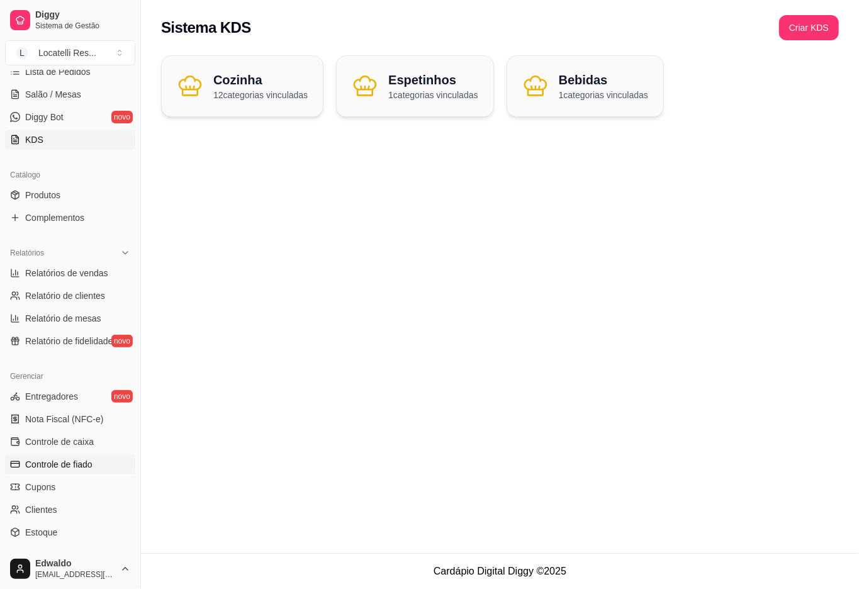
scroll to position [317, 0]
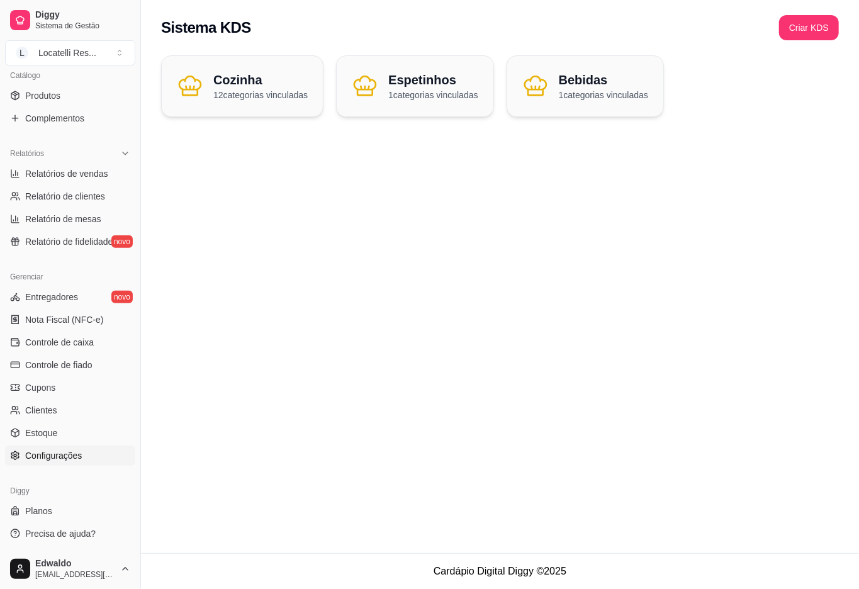
click at [53, 455] on span "Configurações" at bounding box center [53, 455] width 57 height 13
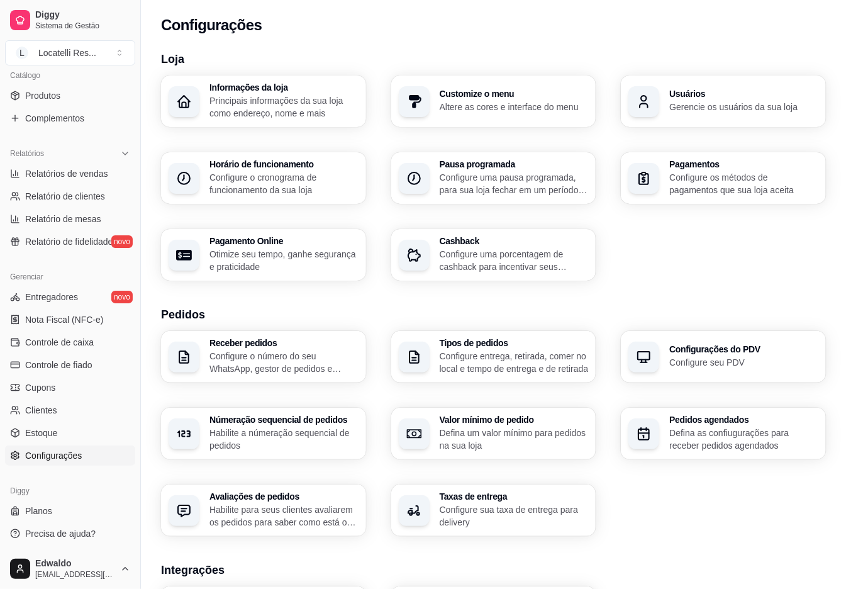
click at [711, 89] on h3 "Usuários" at bounding box center [743, 93] width 149 height 9
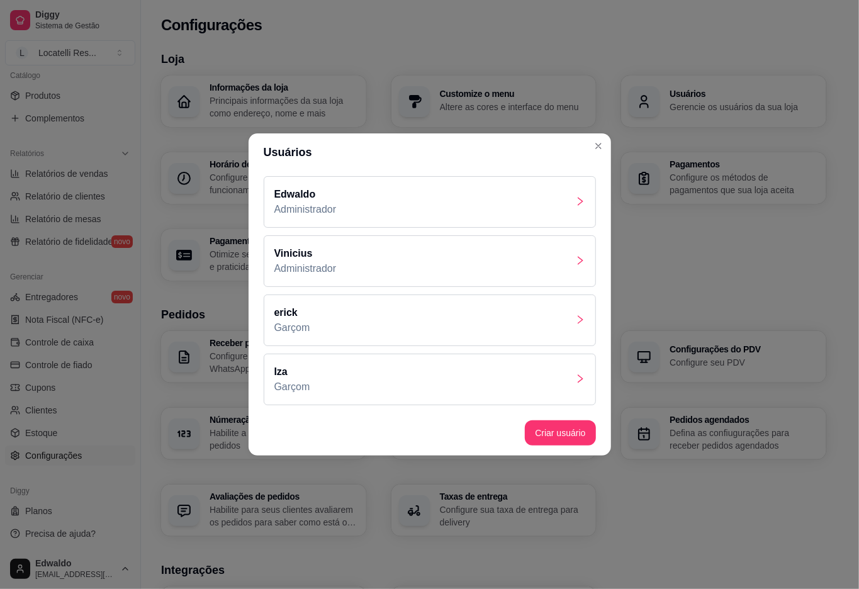
click at [390, 211] on div "Edwaldo Administrador" at bounding box center [430, 202] width 332 height 52
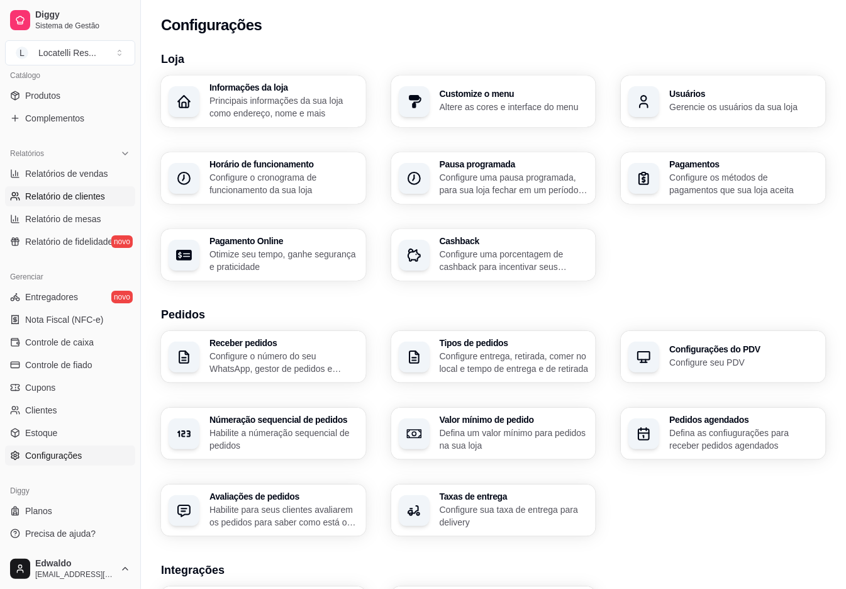
click at [60, 191] on span "Relatório de clientes" at bounding box center [65, 196] width 80 height 13
select select "30"
select select "HIGHEST_TOTAL_SPENT_WITH_ORDERS"
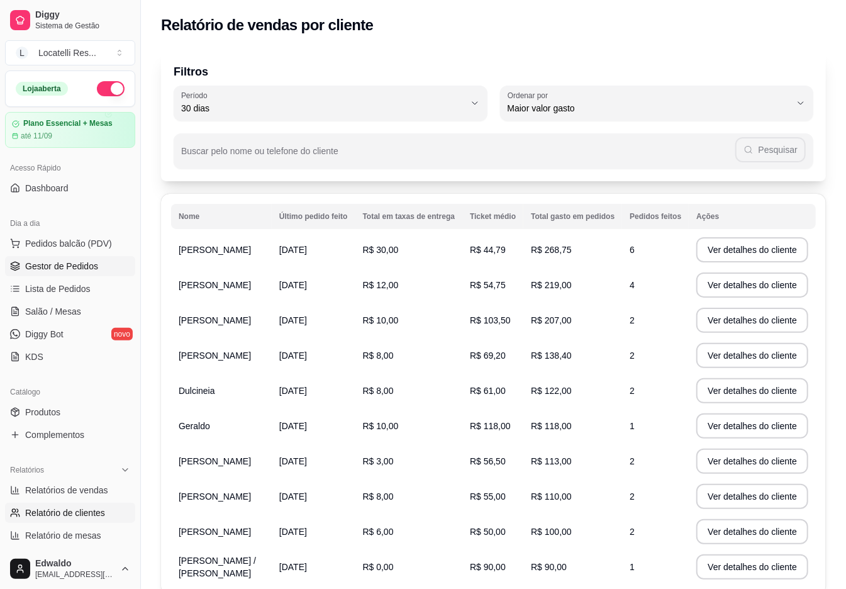
click at [66, 264] on span "Gestor de Pedidos" at bounding box center [61, 266] width 73 height 13
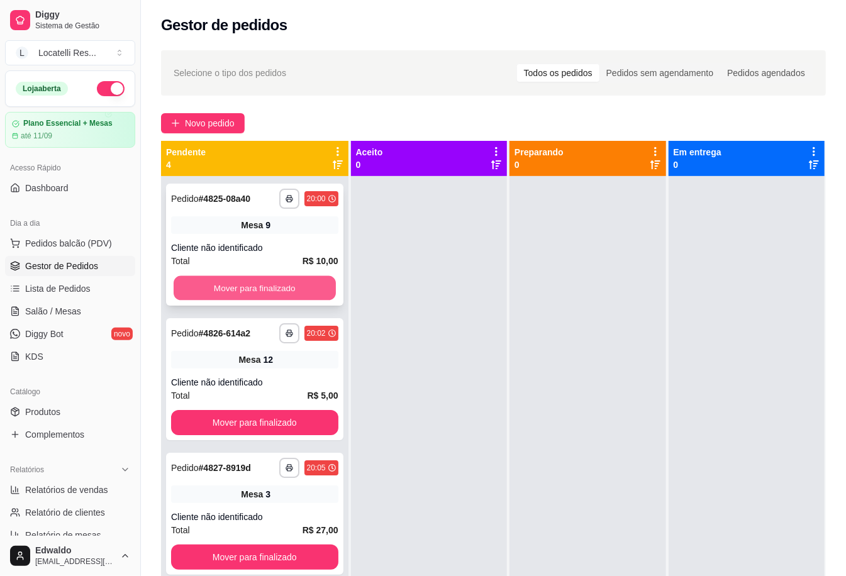
click at [219, 286] on button "Mover para finalizado" at bounding box center [255, 288] width 162 height 25
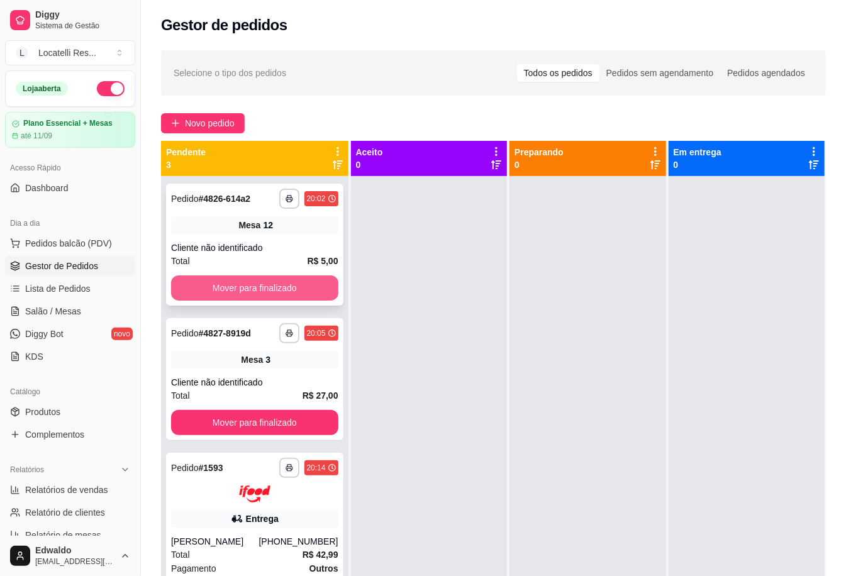
click at [227, 283] on button "Mover para finalizado" at bounding box center [254, 287] width 167 height 25
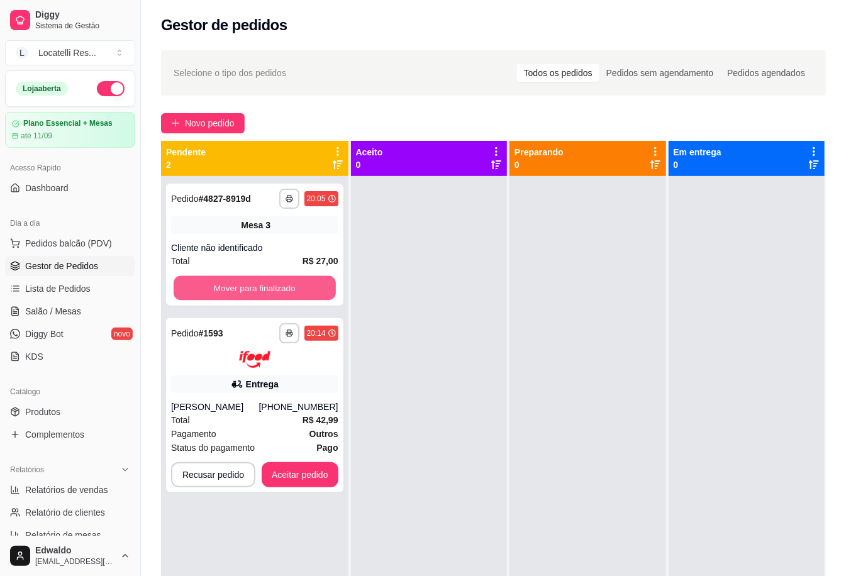
click at [227, 284] on button "Mover para finalizado" at bounding box center [255, 288] width 162 height 25
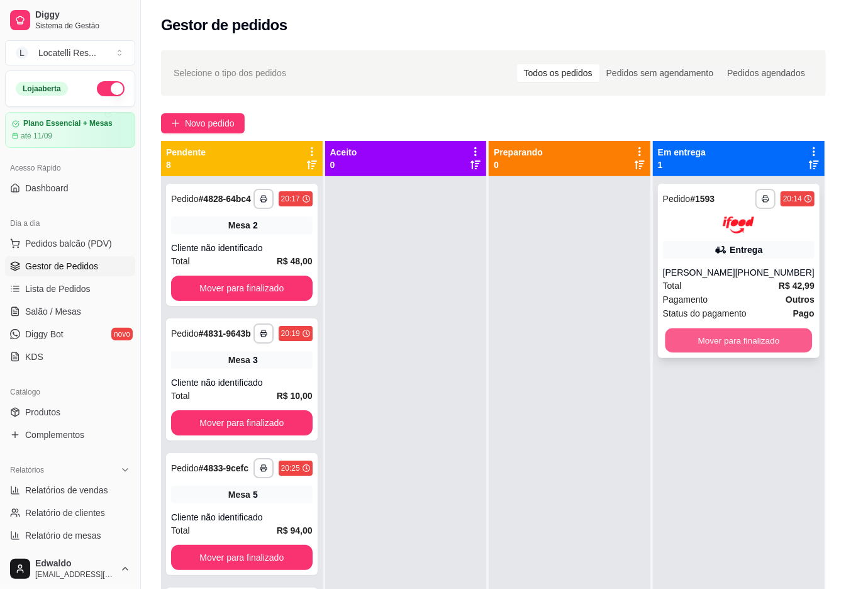
click at [773, 350] on button "Mover para finalizado" at bounding box center [738, 340] width 147 height 25
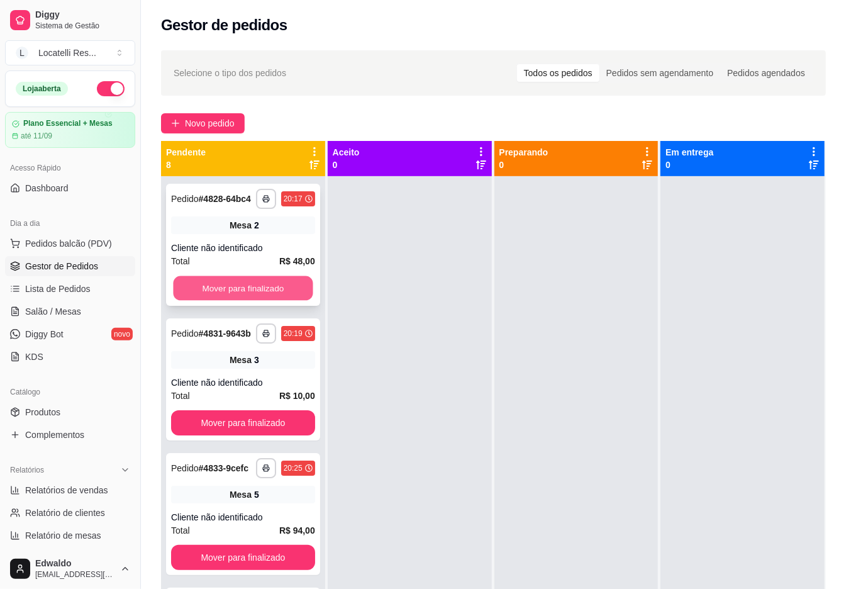
click at [225, 292] on button "Mover para finalizado" at bounding box center [243, 288] width 140 height 25
click at [229, 298] on button "Mover para finalizado" at bounding box center [243, 288] width 140 height 25
click at [229, 298] on button "Mover para finalizado" at bounding box center [243, 287] width 144 height 25
click at [229, 298] on button "Mover para finalizado" at bounding box center [243, 288] width 140 height 25
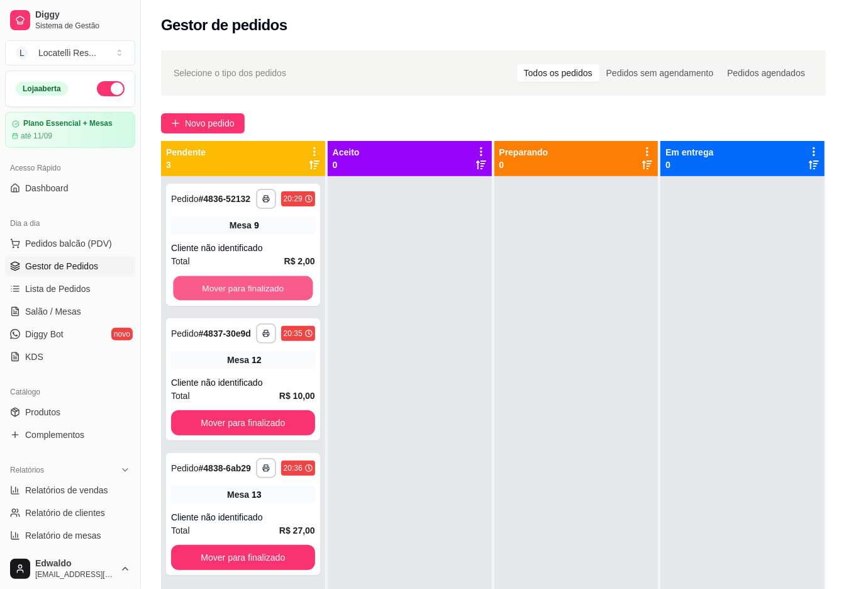
click at [229, 298] on button "Mover para finalizado" at bounding box center [243, 288] width 140 height 25
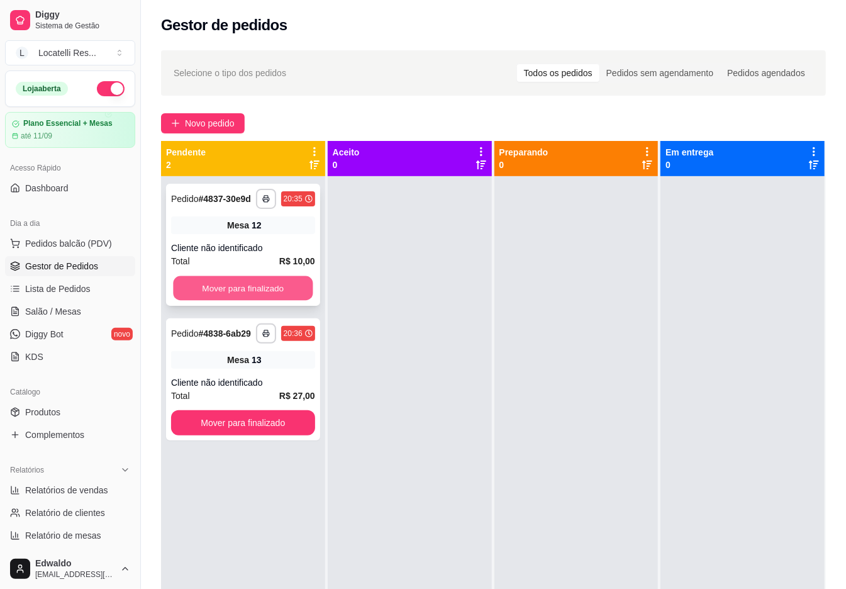
click at [229, 292] on button "Mover para finalizado" at bounding box center [243, 288] width 140 height 25
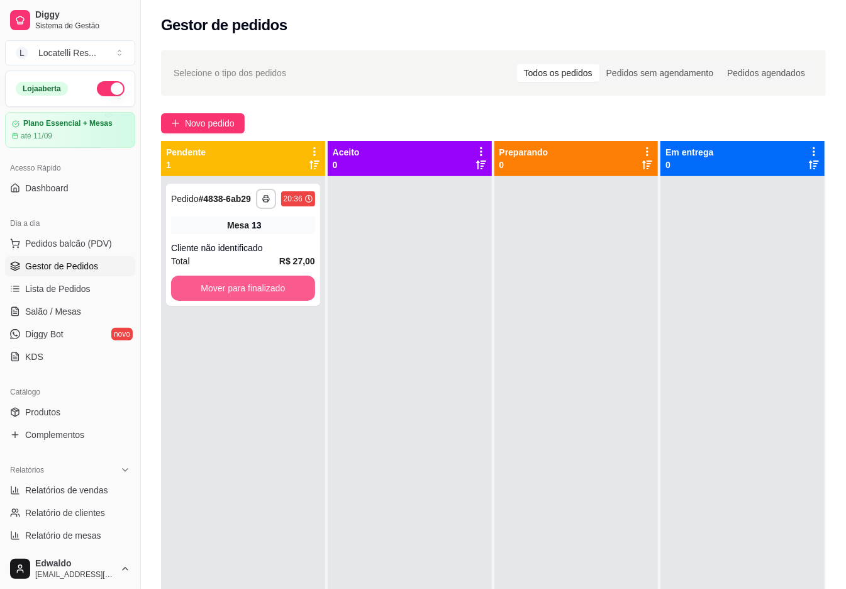
click at [232, 289] on button "Mover para finalizado" at bounding box center [243, 287] width 144 height 25
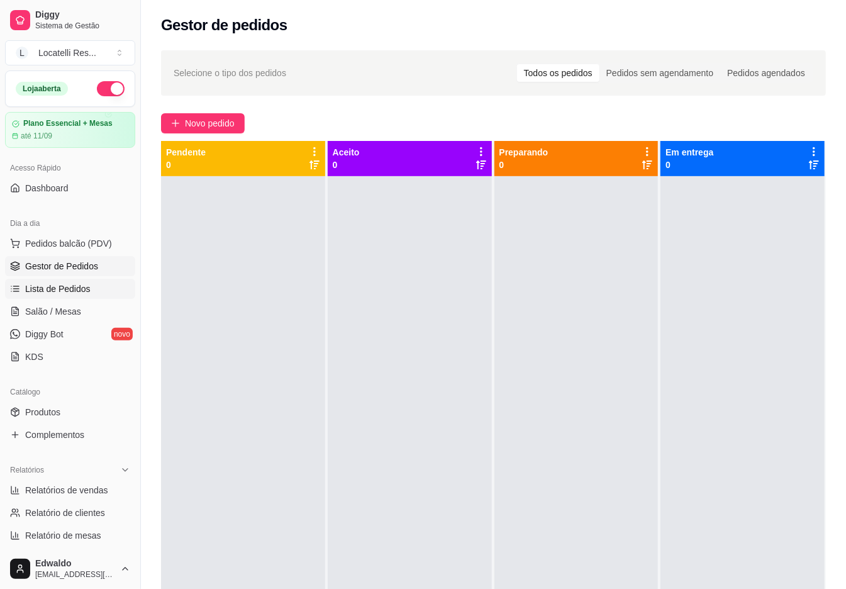
click at [69, 288] on span "Lista de Pedidos" at bounding box center [57, 288] width 65 height 13
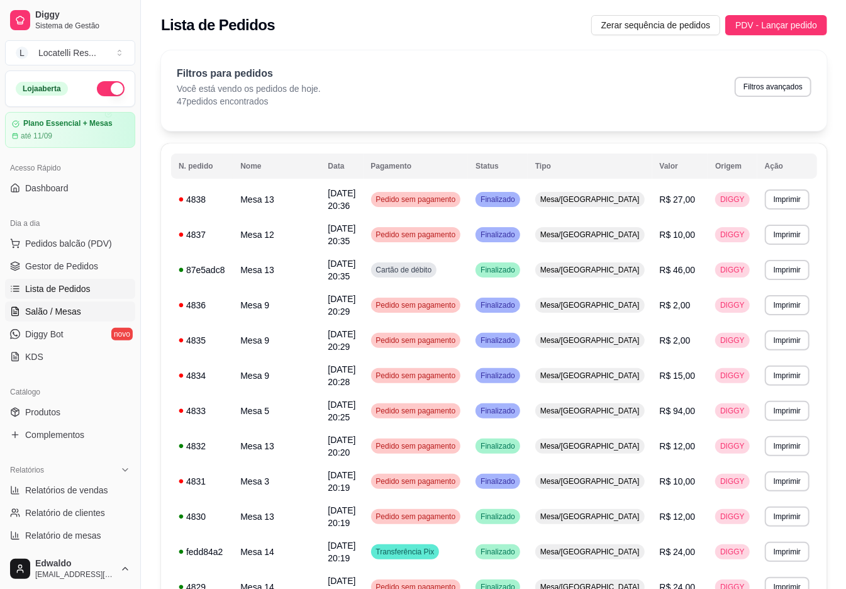
click at [56, 312] on span "Salão / Mesas" at bounding box center [53, 311] width 56 height 13
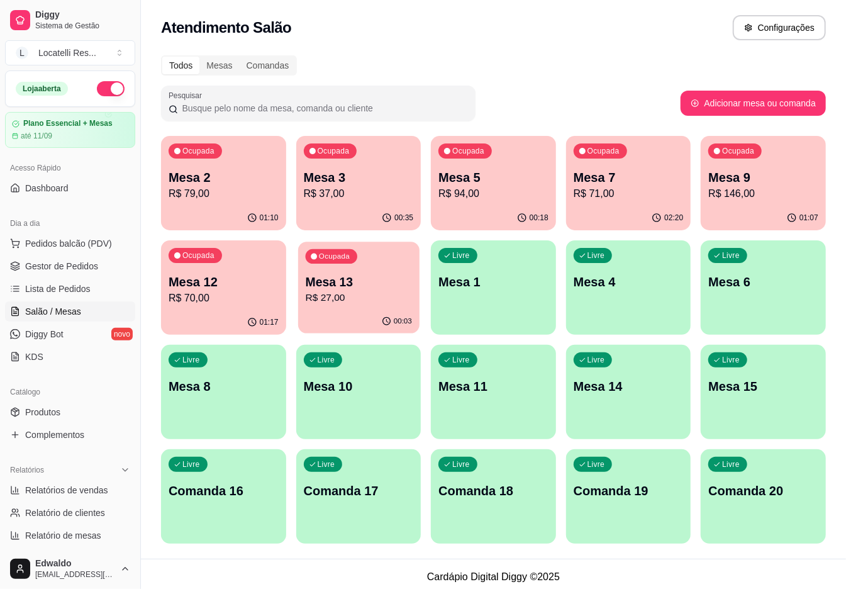
click at [365, 296] on p "R$ 27,00" at bounding box center [358, 298] width 106 height 14
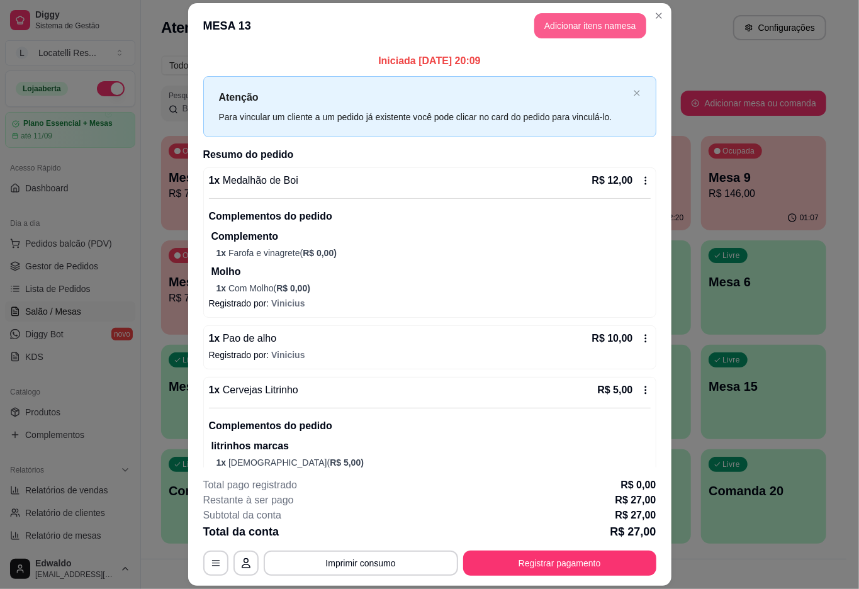
click at [570, 24] on button "Adicionar itens na mesa" at bounding box center [590, 25] width 112 height 25
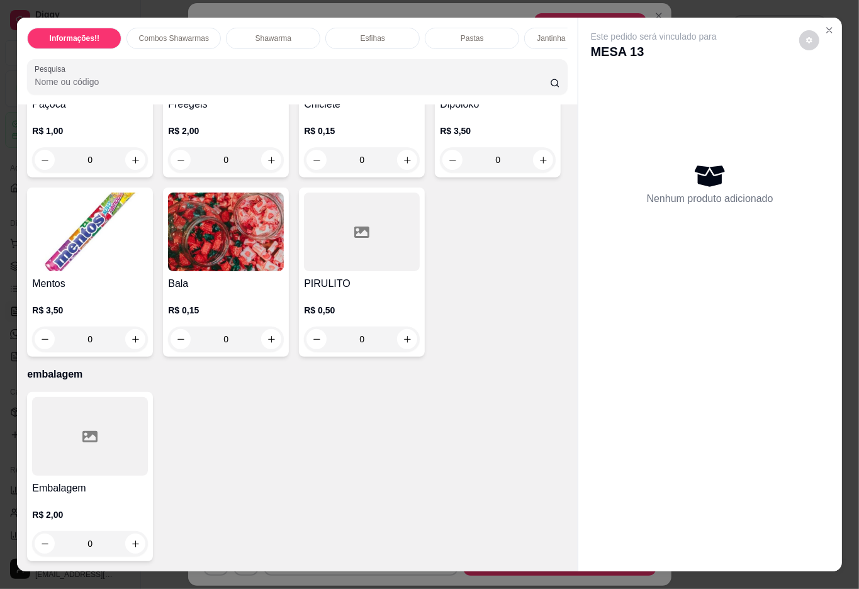
scroll to position [6122, 0]
click at [140, 344] on icon "increase-product-quantity" at bounding box center [135, 339] width 9 height 9
type input "1"
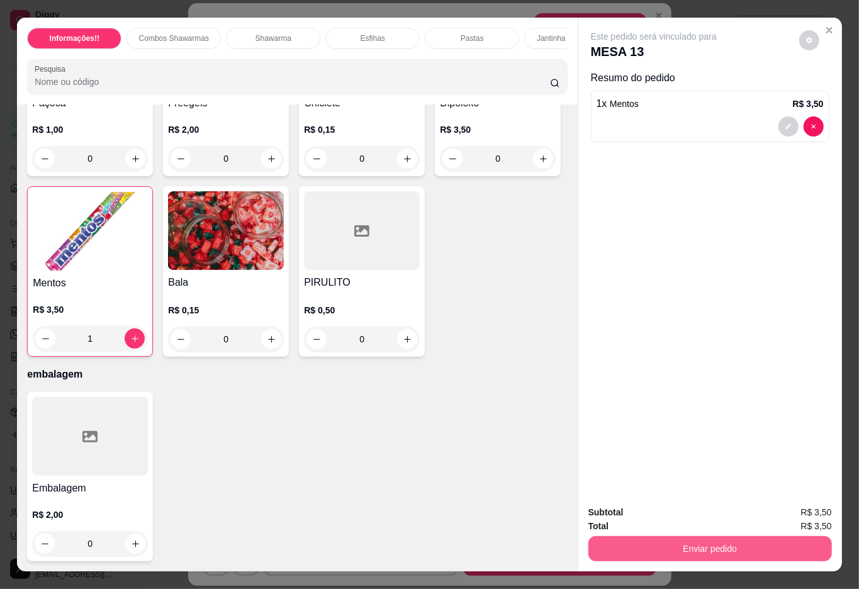
click at [675, 549] on button "Enviar pedido" at bounding box center [709, 548] width 243 height 25
click at [688, 514] on button "Não registrar e enviar pedido" at bounding box center [666, 510] width 127 height 23
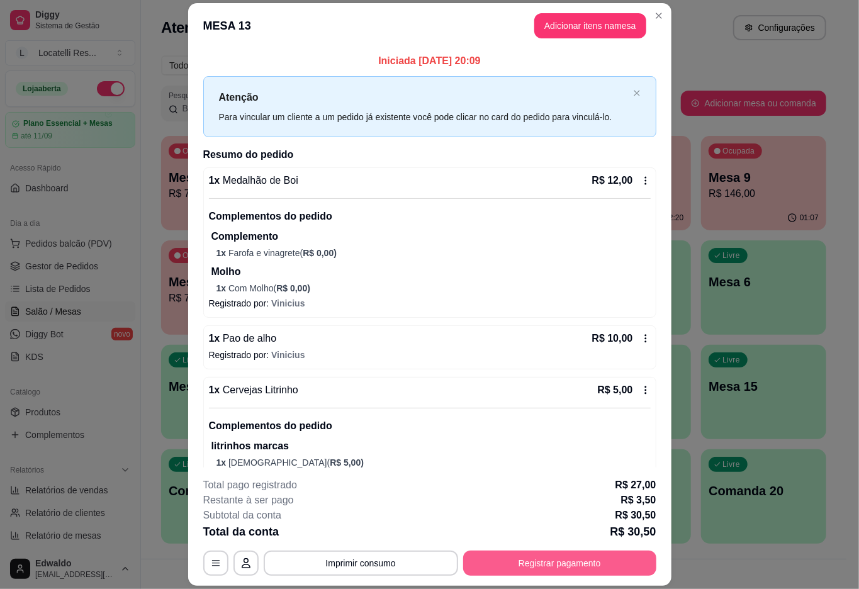
click at [542, 566] on button "Registrar pagamento" at bounding box center [559, 562] width 193 height 25
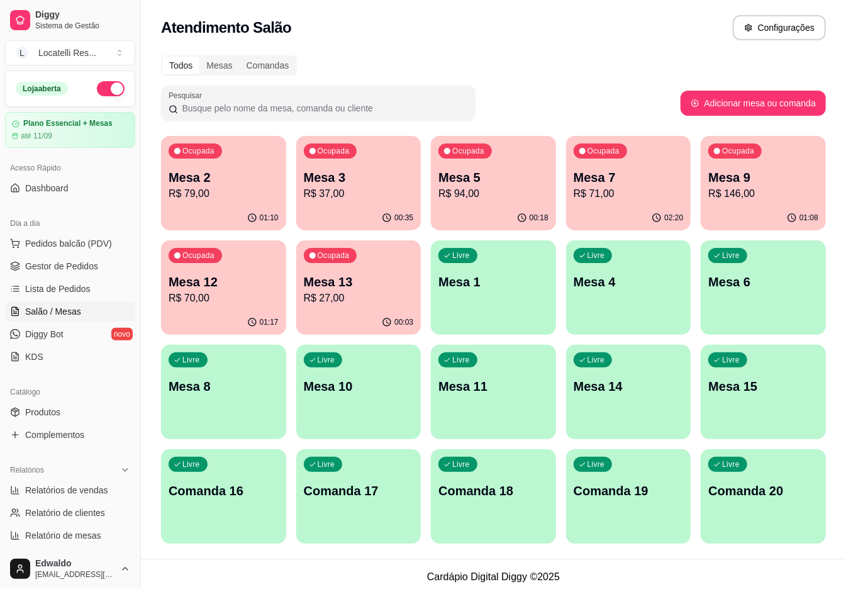
click at [355, 299] on p "R$ 27,00" at bounding box center [359, 298] width 110 height 15
click at [58, 282] on link "Lista de Pedidos" at bounding box center [70, 289] width 130 height 20
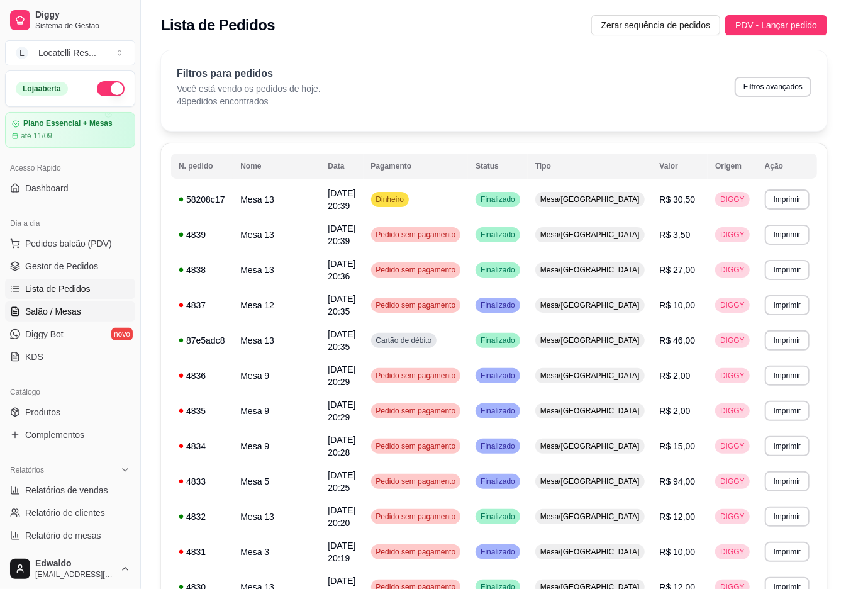
click at [64, 310] on span "Salão / Mesas" at bounding box center [53, 311] width 56 height 13
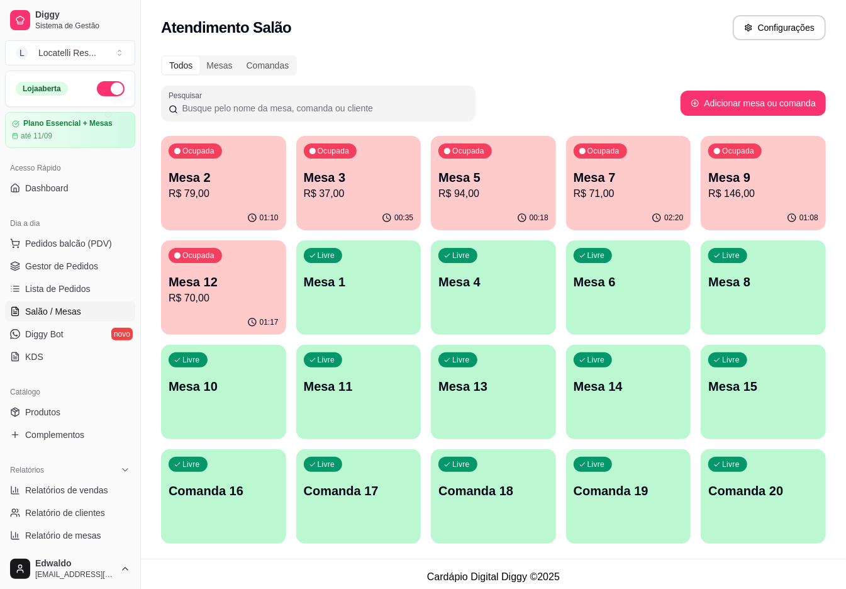
click at [220, 194] on p "R$ 79,00" at bounding box center [224, 193] width 110 height 15
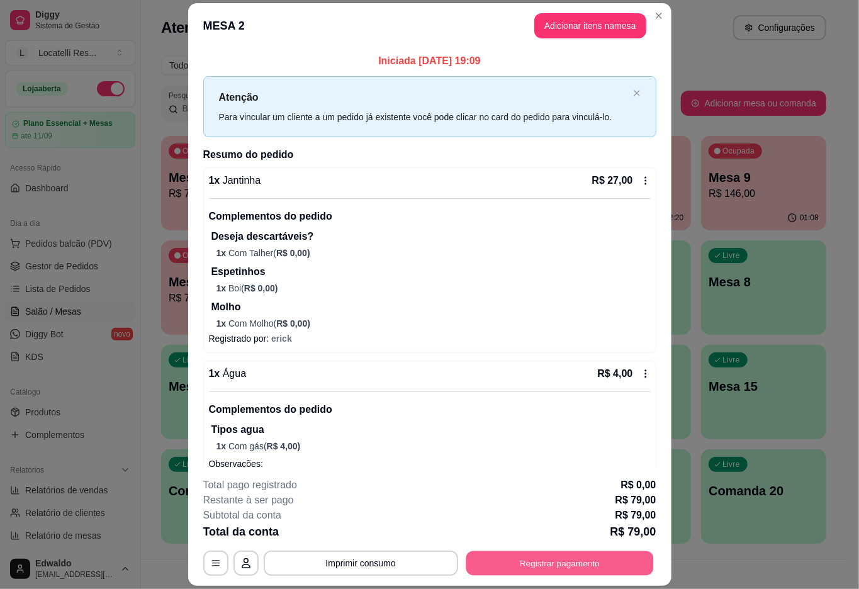
click at [547, 564] on button "Registrar pagamento" at bounding box center [558, 563] width 187 height 25
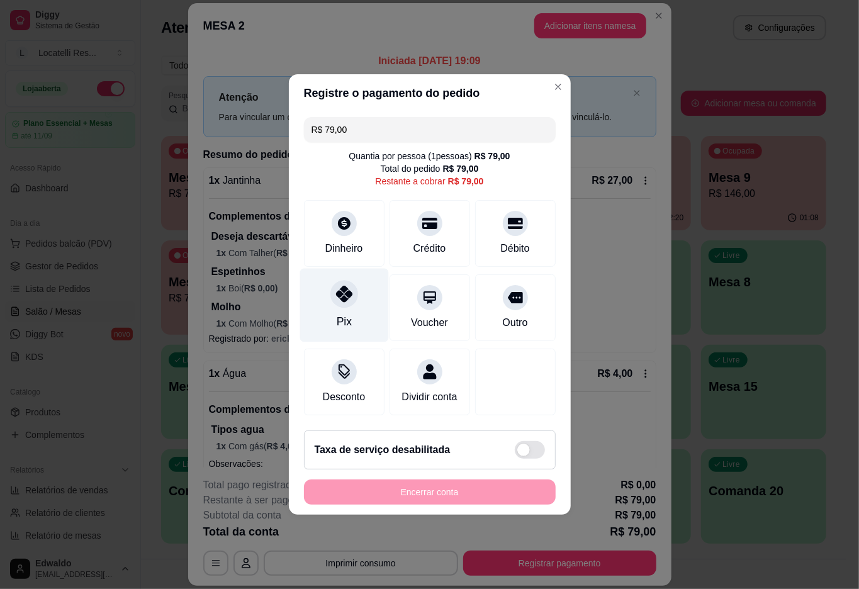
click at [350, 309] on div "Pix" at bounding box center [343, 306] width 89 height 74
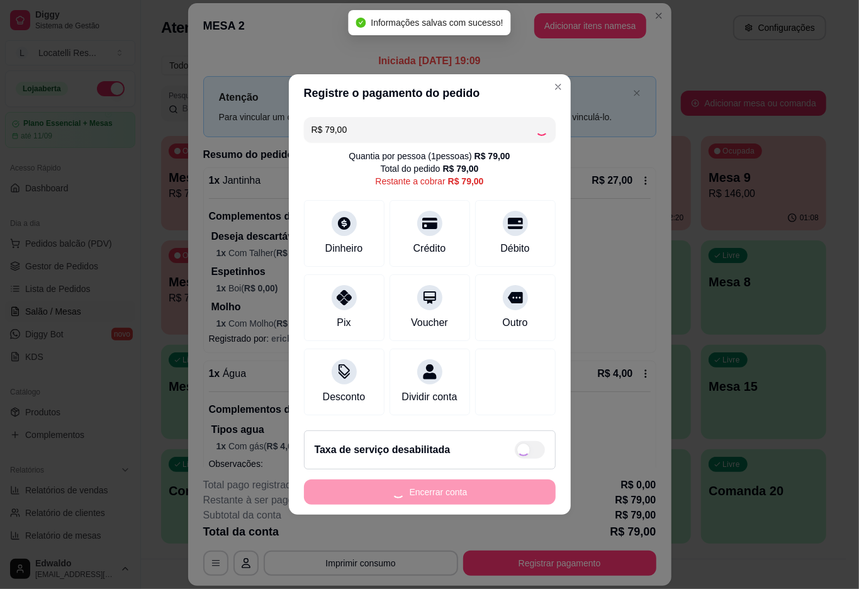
type input "R$ 0,00"
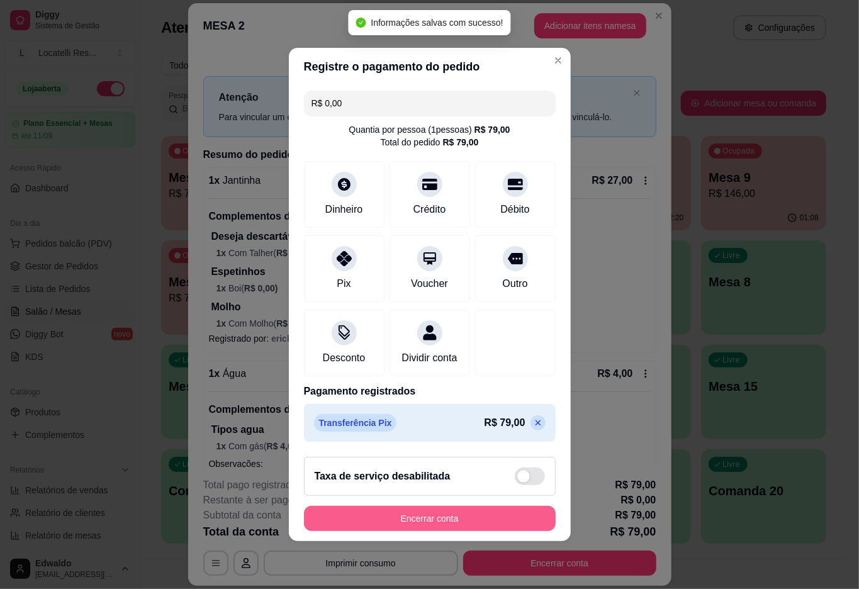
click at [413, 525] on button "Encerrar conta" at bounding box center [430, 518] width 252 height 25
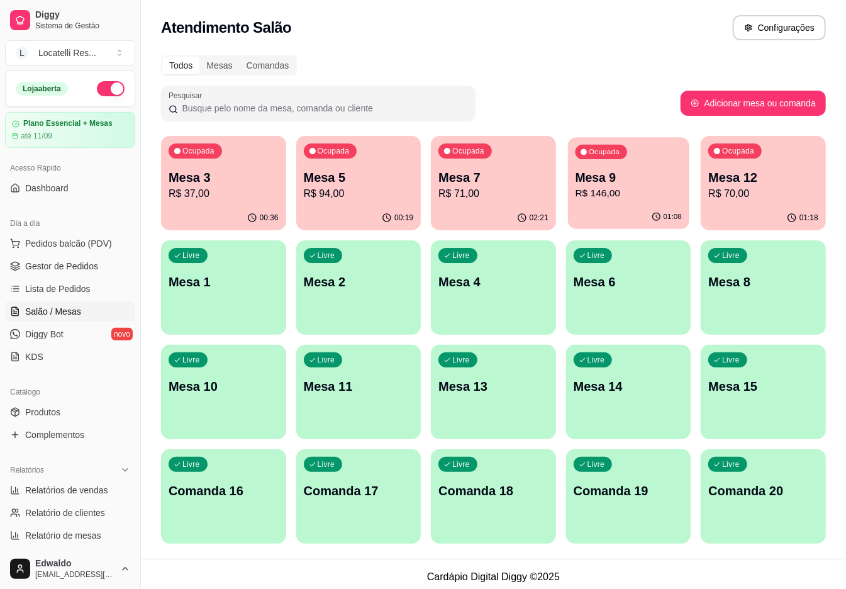
click at [618, 208] on div "01:08" at bounding box center [628, 217] width 121 height 24
click at [71, 265] on span "Gestor de Pedidos" at bounding box center [61, 266] width 73 height 13
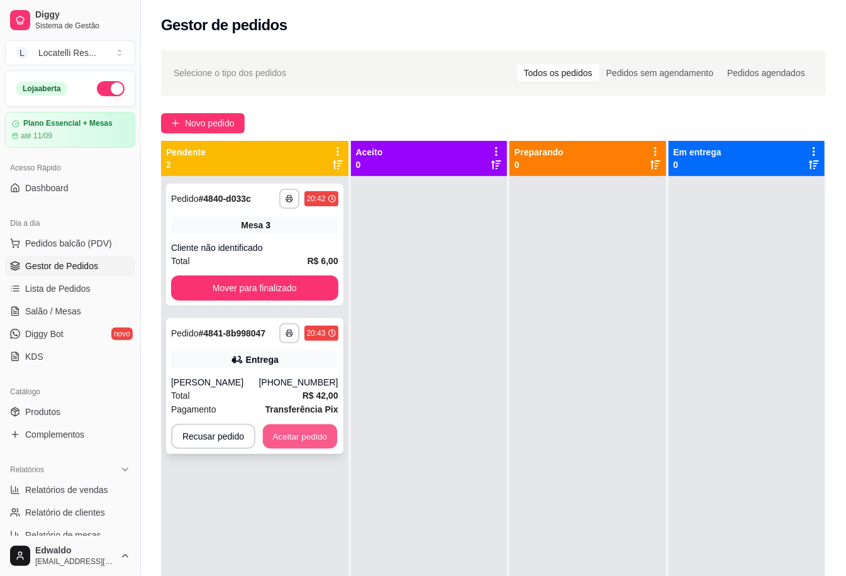
click at [295, 436] on div "Recusar pedido Aceitar pedido" at bounding box center [254, 436] width 167 height 25
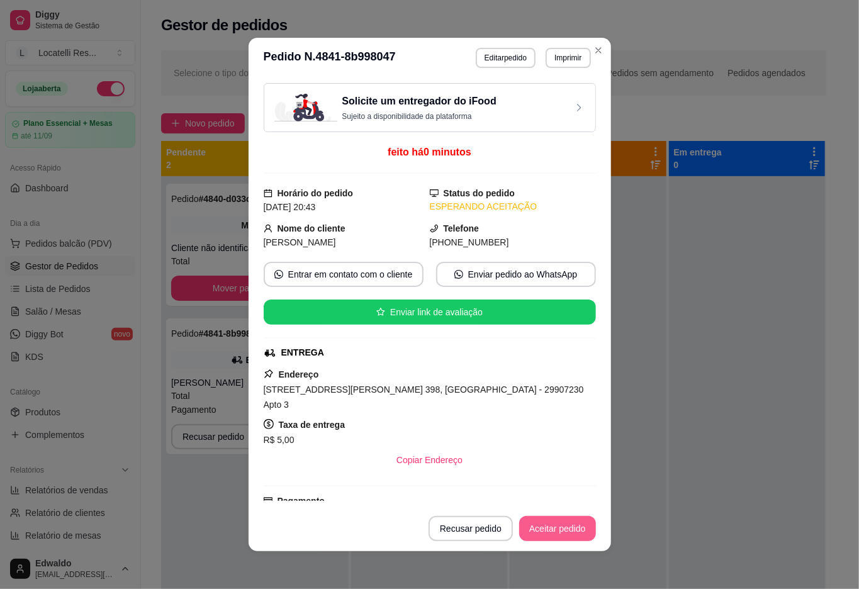
click at [540, 519] on button "Aceitar pedido" at bounding box center [557, 528] width 77 height 25
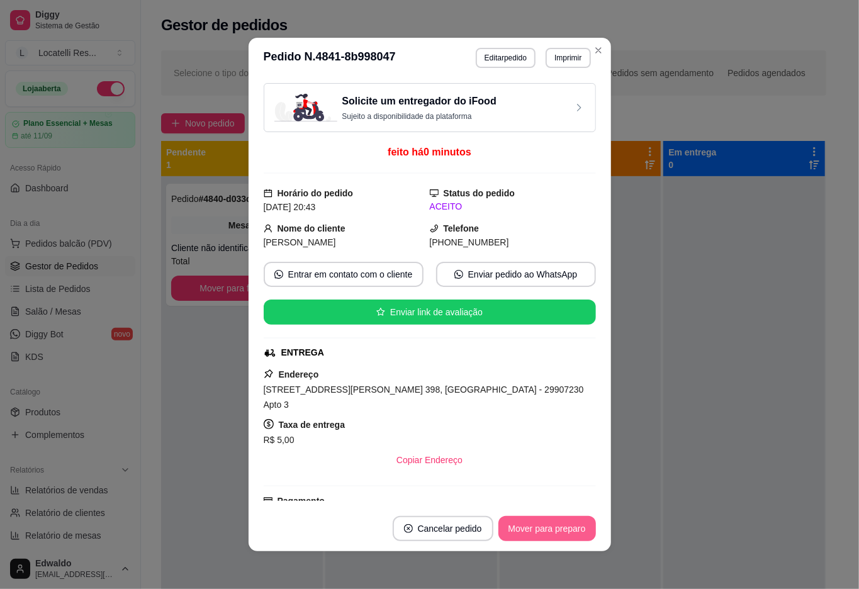
click at [554, 531] on button "Mover para preparo" at bounding box center [546, 528] width 97 height 25
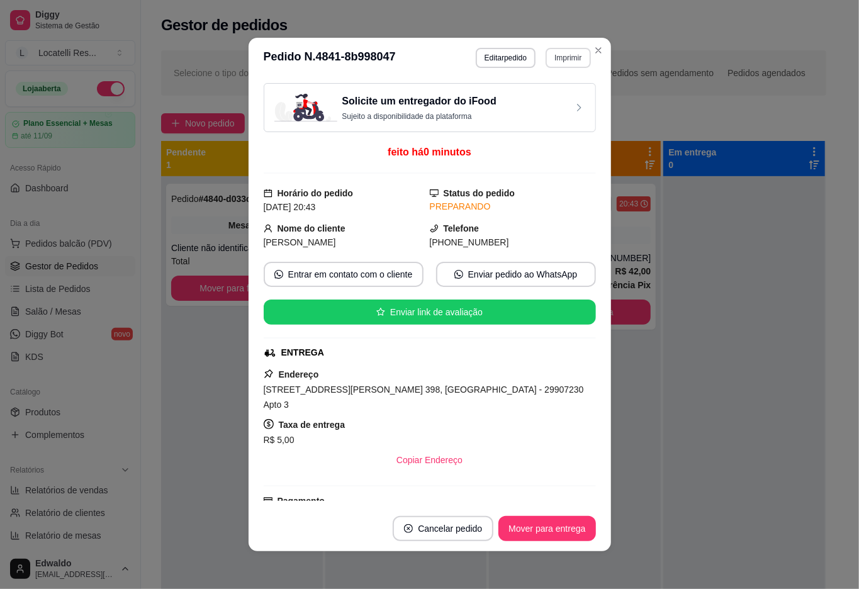
click at [559, 63] on button "Imprimir" at bounding box center [567, 58] width 45 height 20
click at [517, 103] on button "IMPRESSORA pc" at bounding box center [539, 102] width 91 height 20
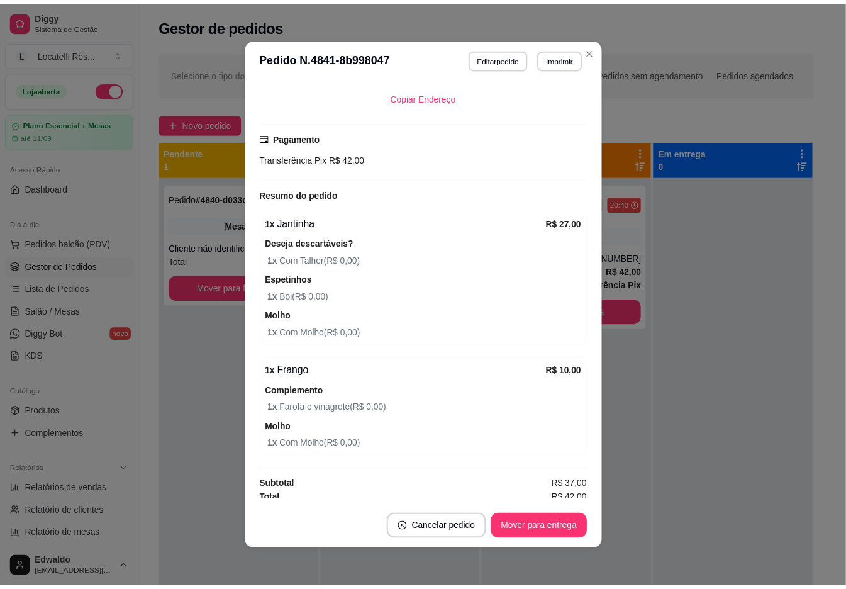
scroll to position [3, 0]
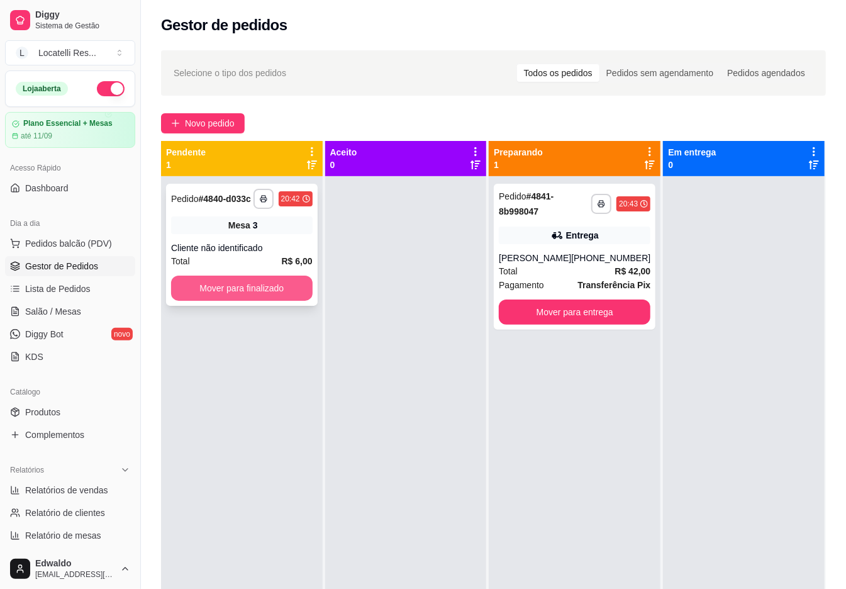
click at [225, 286] on button "Mover para finalizado" at bounding box center [242, 287] width 142 height 25
click at [286, 282] on button "Mover para finalizado" at bounding box center [242, 287] width 142 height 25
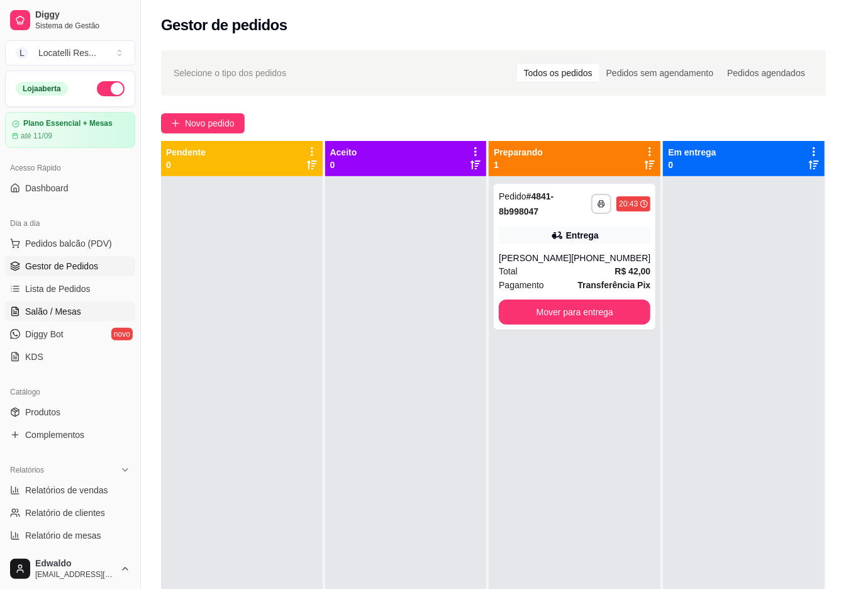
click at [69, 310] on span "Salão / Mesas" at bounding box center [53, 311] width 56 height 13
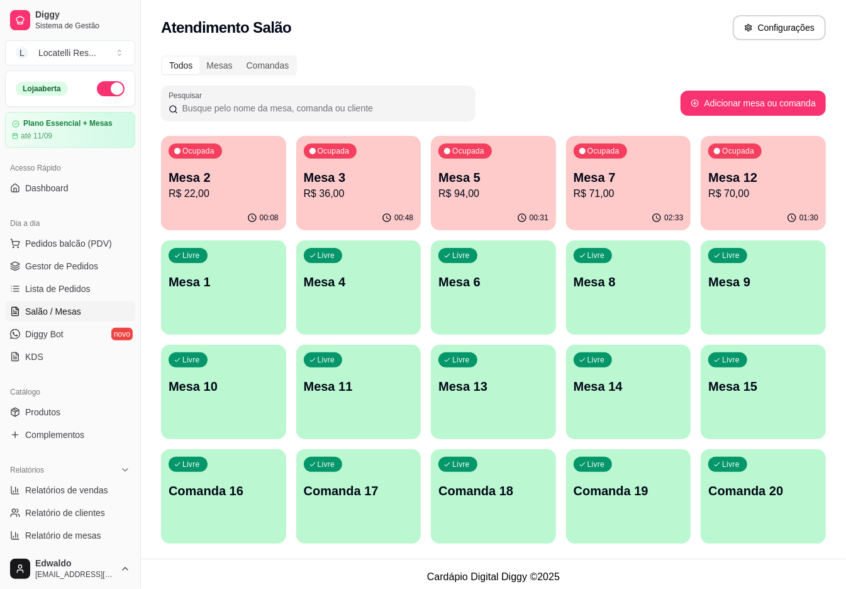
click at [756, 182] on p "Mesa 12" at bounding box center [763, 178] width 110 height 18
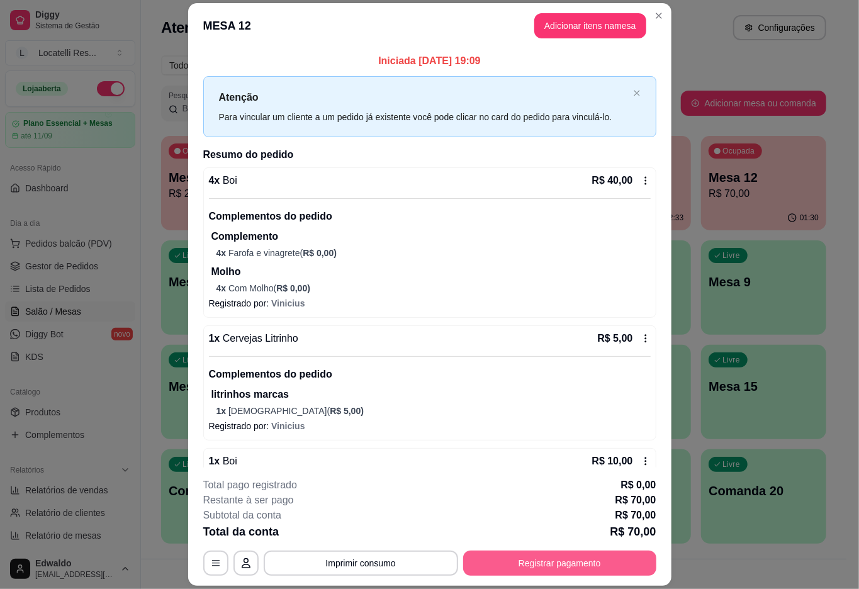
click at [545, 562] on button "Registrar pagamento" at bounding box center [559, 562] width 193 height 25
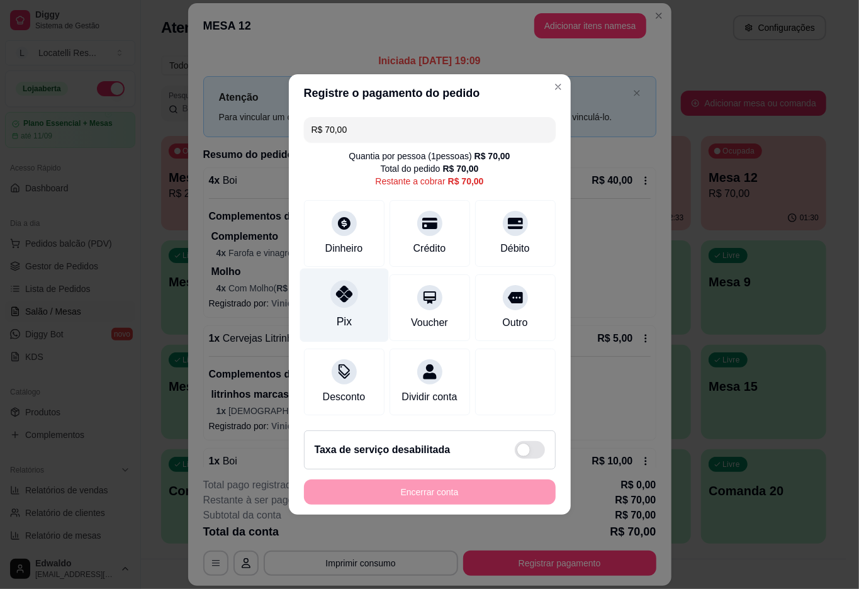
click at [338, 292] on icon at bounding box center [343, 294] width 16 height 16
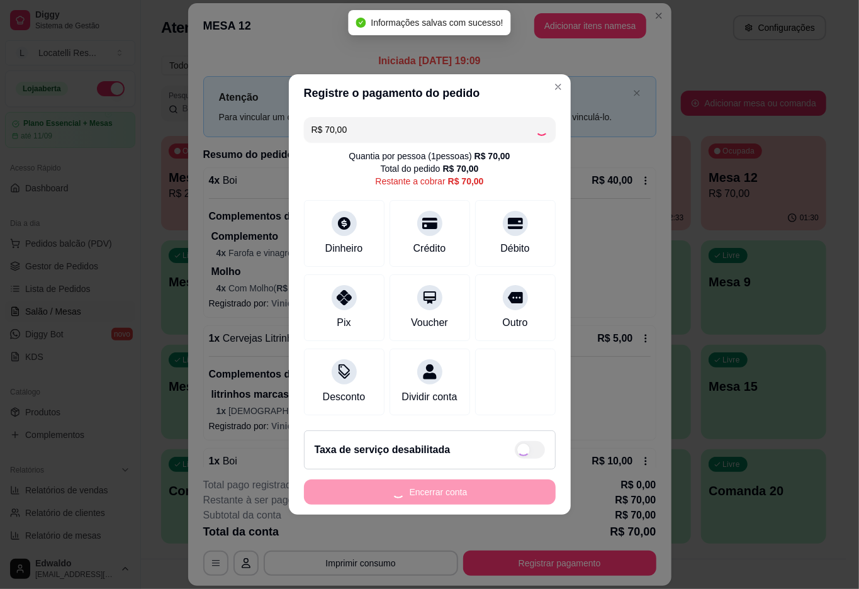
type input "R$ 0,00"
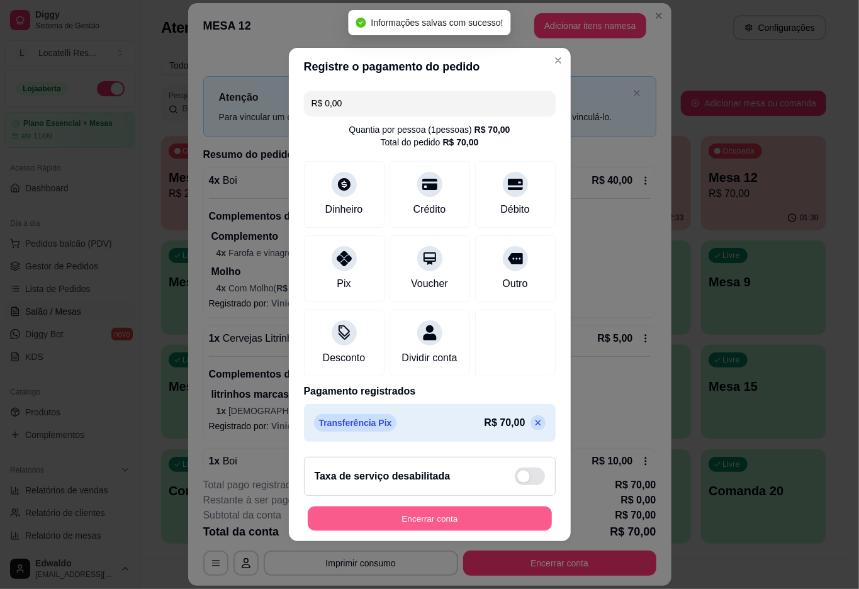
click at [414, 524] on button "Encerrar conta" at bounding box center [430, 518] width 244 height 25
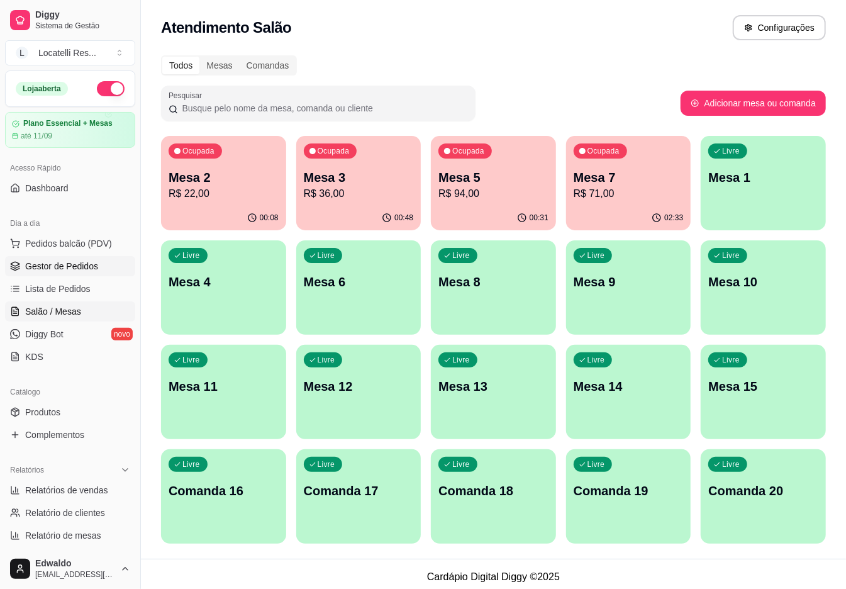
click at [75, 276] on link "Gestor de Pedidos" at bounding box center [70, 266] width 130 height 20
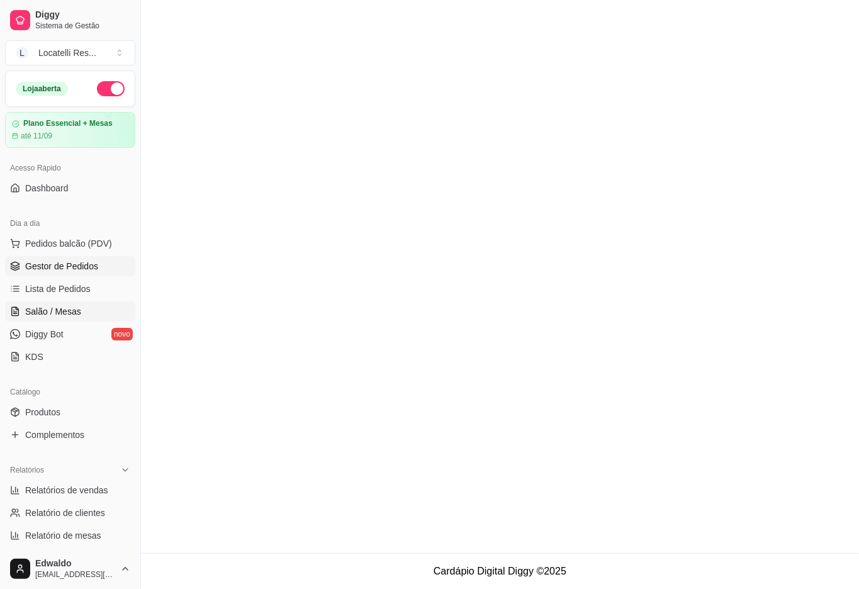
click at [71, 313] on span "Salão / Mesas" at bounding box center [53, 311] width 56 height 13
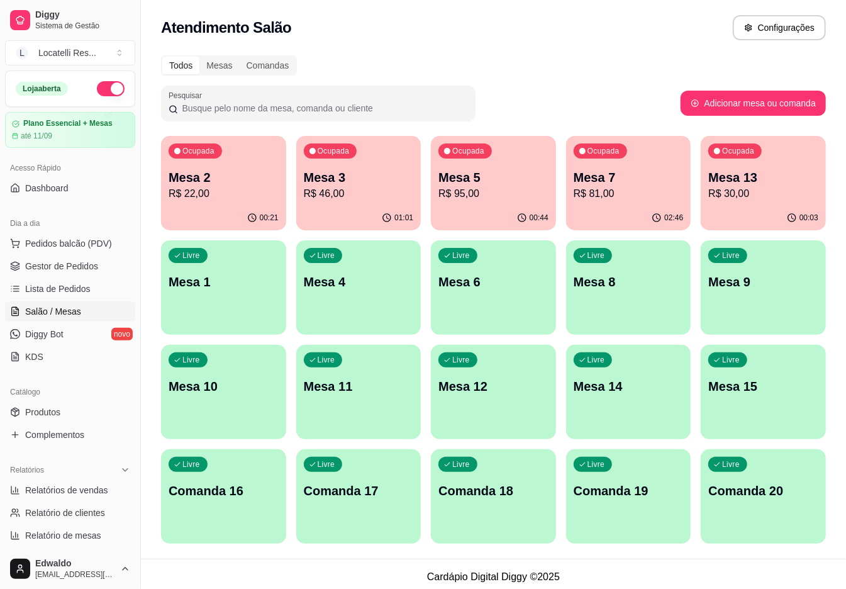
click at [738, 182] on p "Mesa 13" at bounding box center [763, 178] width 110 height 18
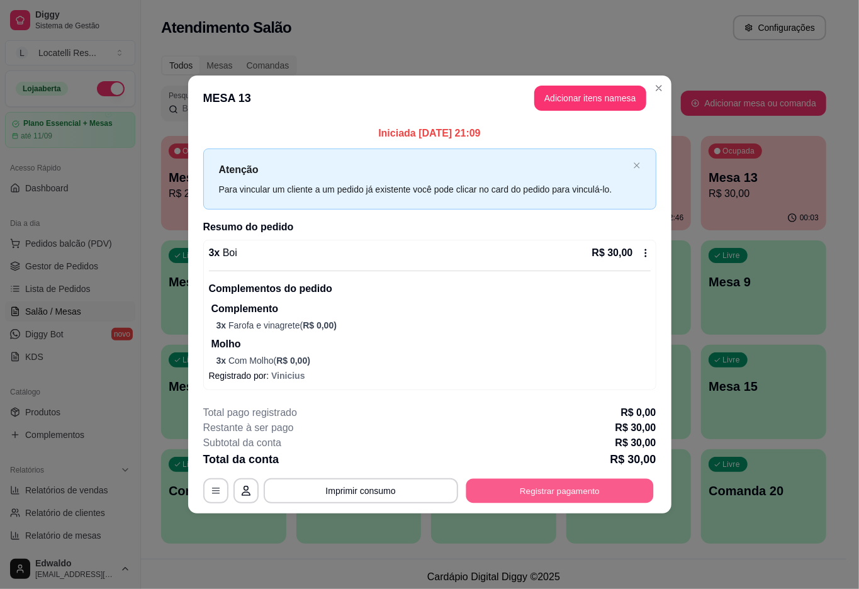
click at [616, 482] on button "Registrar pagamento" at bounding box center [558, 491] width 187 height 25
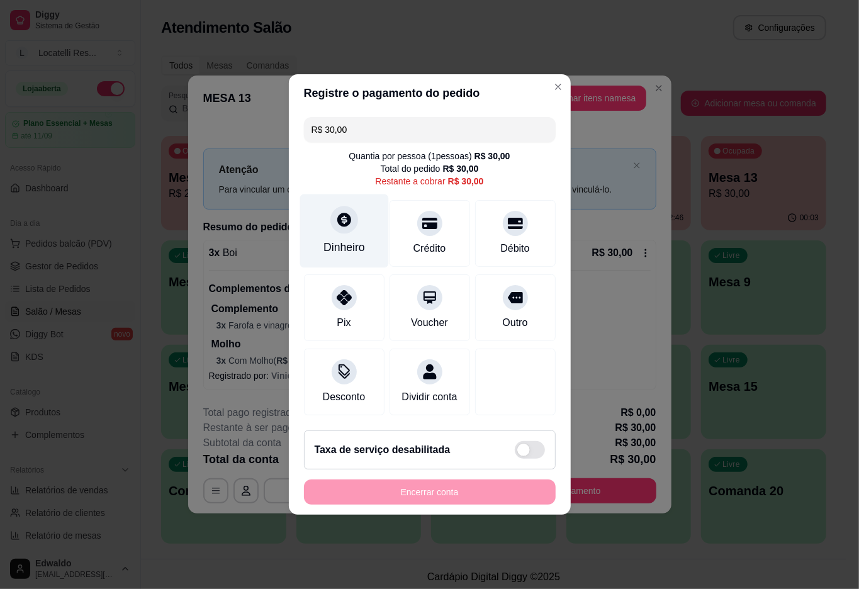
click at [341, 244] on div "Dinheiro" at bounding box center [344, 247] width 42 height 16
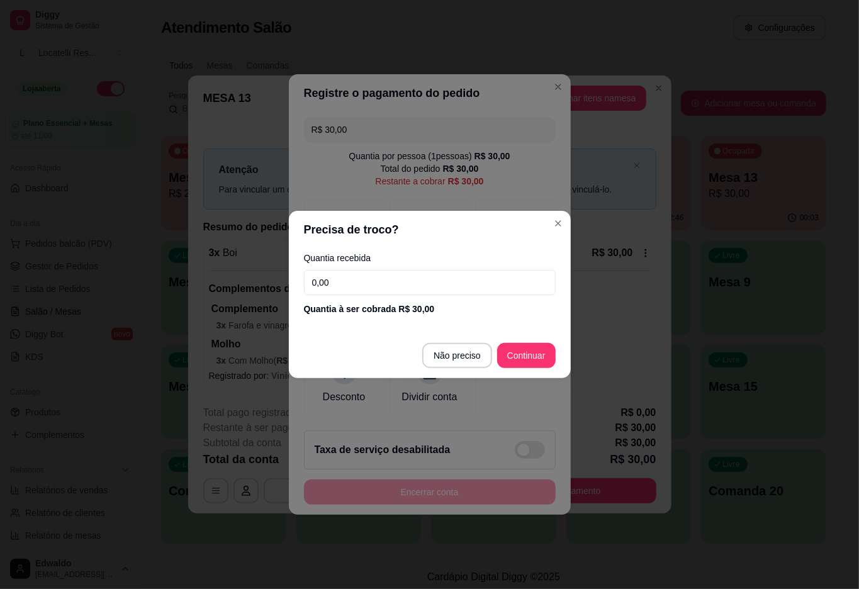
click at [445, 341] on footer "Não preciso Continuar" at bounding box center [430, 355] width 282 height 45
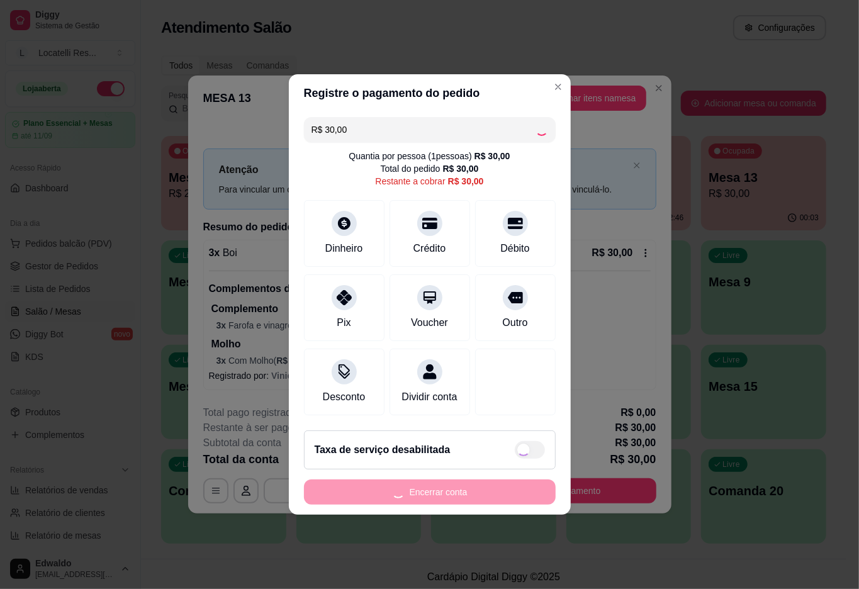
type input "R$ 0,00"
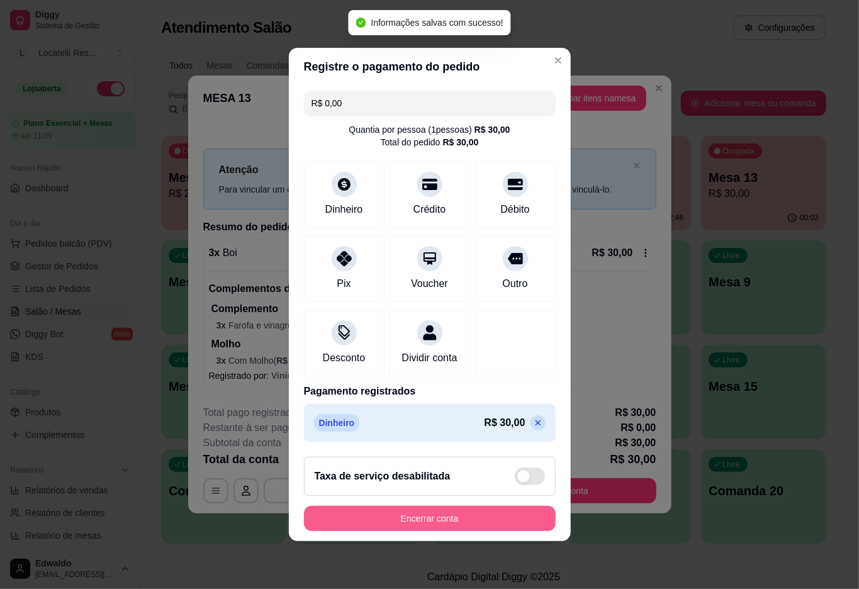
click at [425, 514] on button "Encerrar conta" at bounding box center [430, 518] width 252 height 25
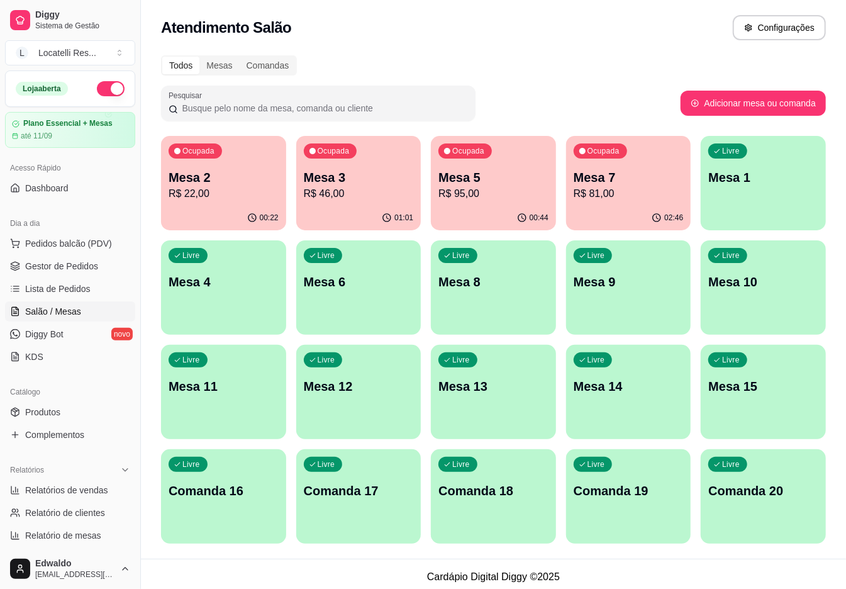
click at [469, 184] on p "Mesa 5" at bounding box center [493, 178] width 110 height 18
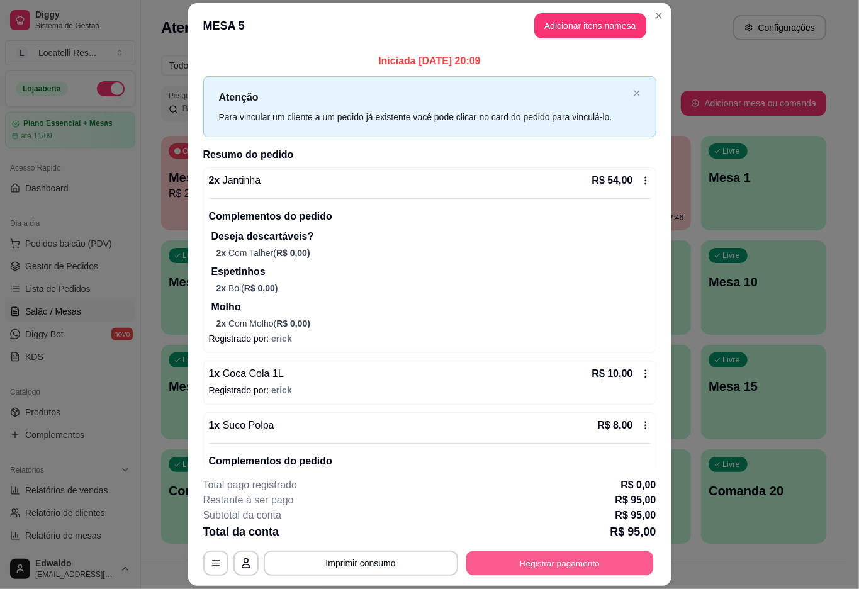
click at [526, 565] on button "Registrar pagamento" at bounding box center [558, 563] width 187 height 25
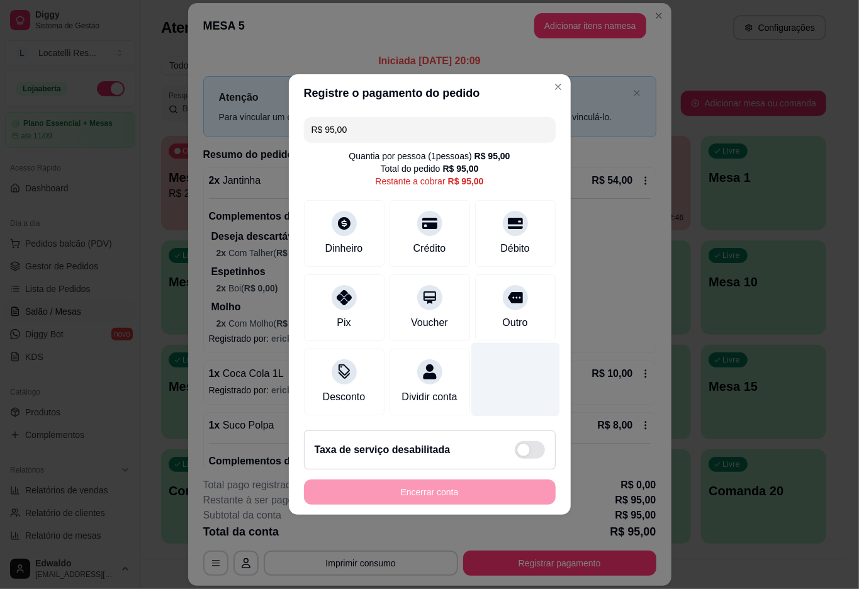
drag, startPoint x: 511, startPoint y: 227, endPoint x: 481, endPoint y: 359, distance: 135.0
click at [511, 228] on div "Débito" at bounding box center [515, 233] width 81 height 67
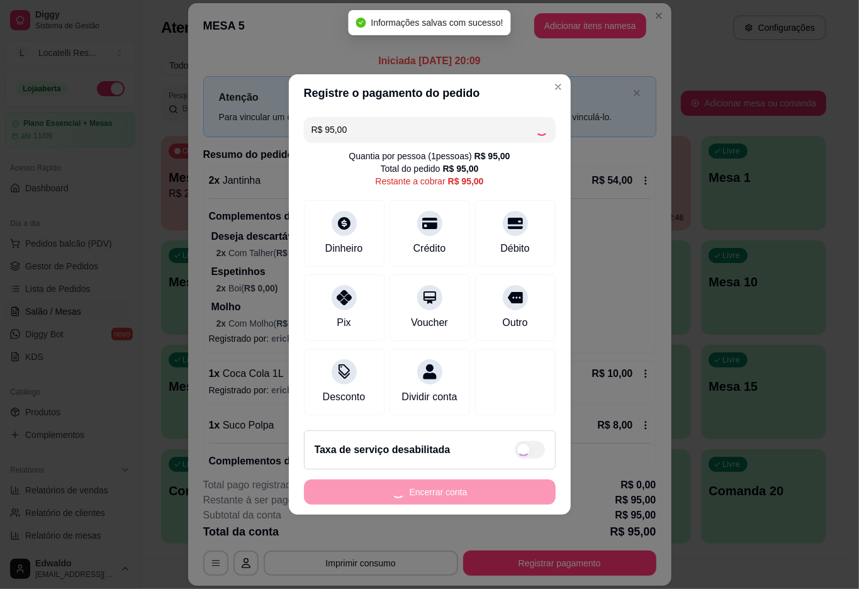
type input "R$ 0,00"
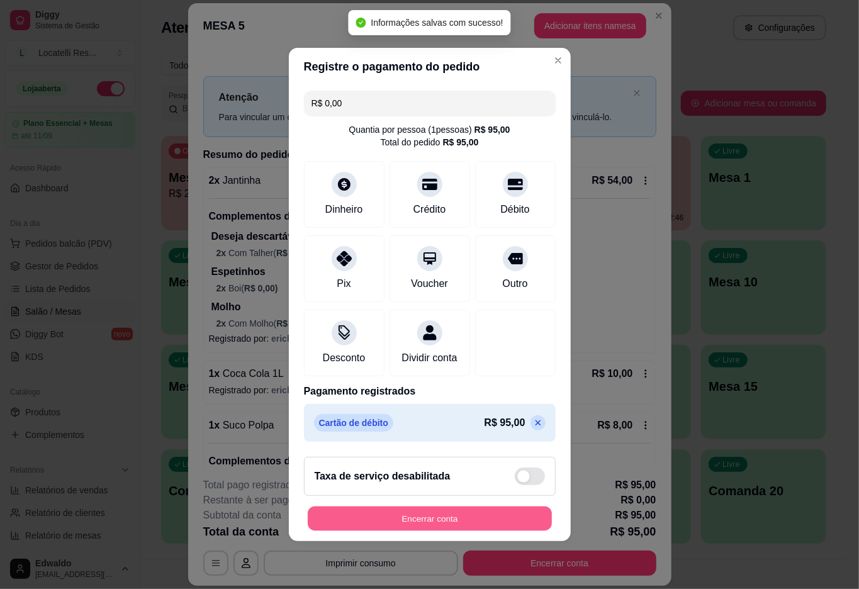
click at [449, 521] on button "Encerrar conta" at bounding box center [430, 518] width 244 height 25
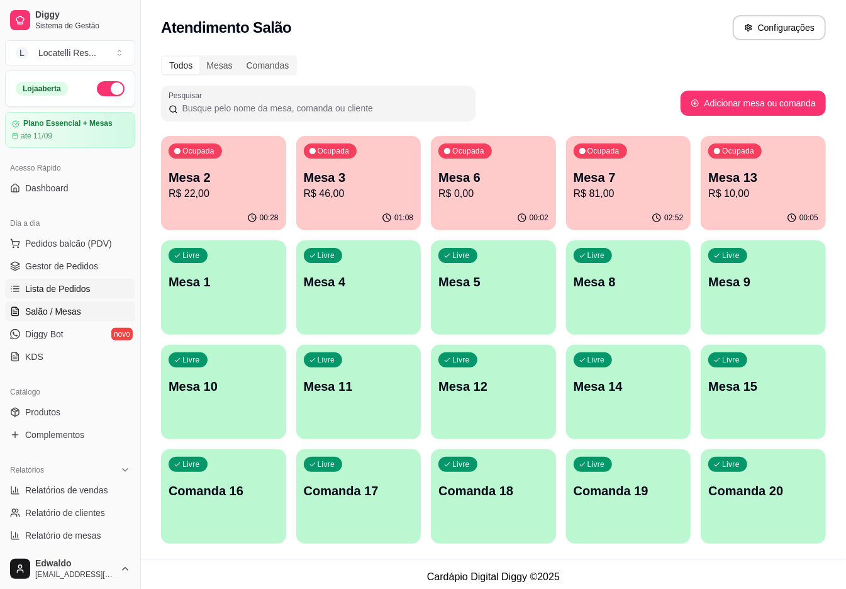
click at [86, 293] on span "Lista de Pedidos" at bounding box center [57, 288] width 65 height 13
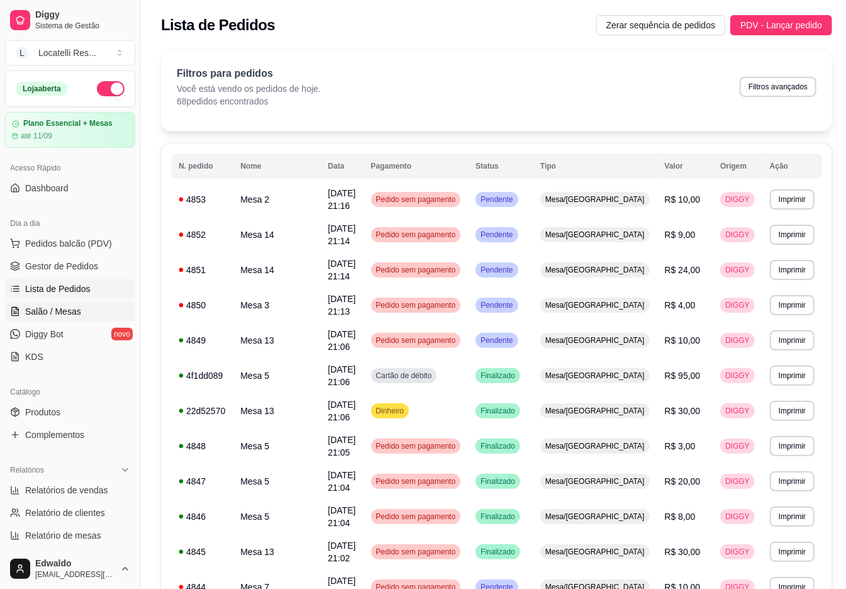
click at [58, 310] on span "Salão / Mesas" at bounding box center [53, 311] width 56 height 13
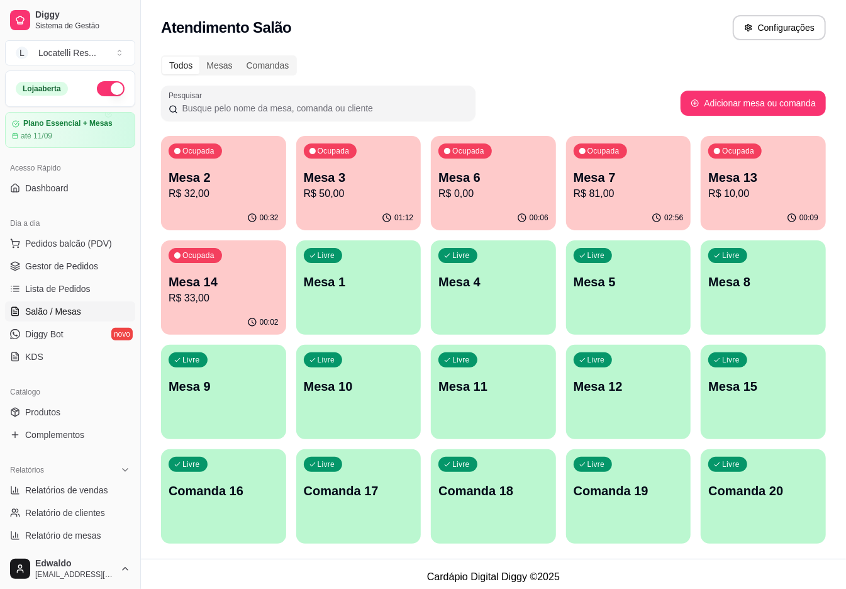
click at [353, 182] on p "Mesa 3" at bounding box center [359, 178] width 110 height 18
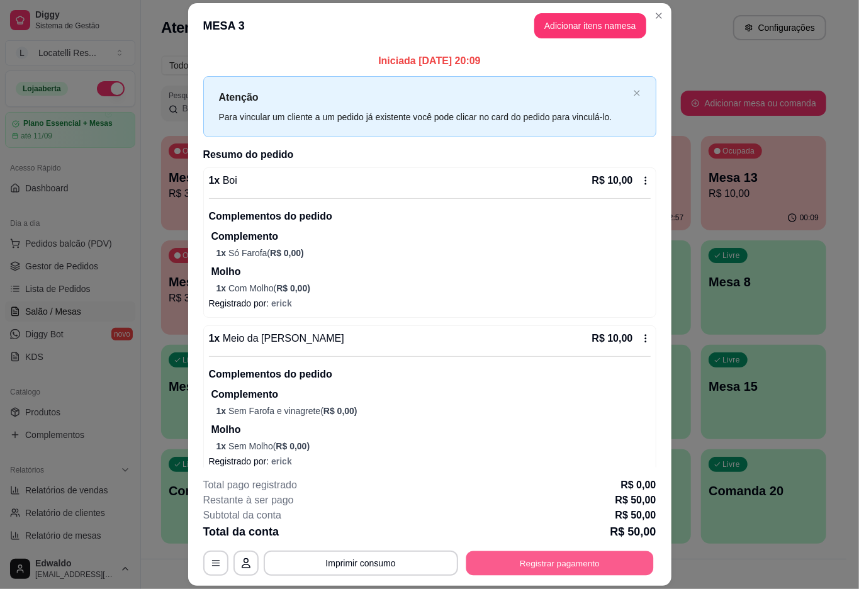
click at [518, 562] on button "Registrar pagamento" at bounding box center [558, 563] width 187 height 25
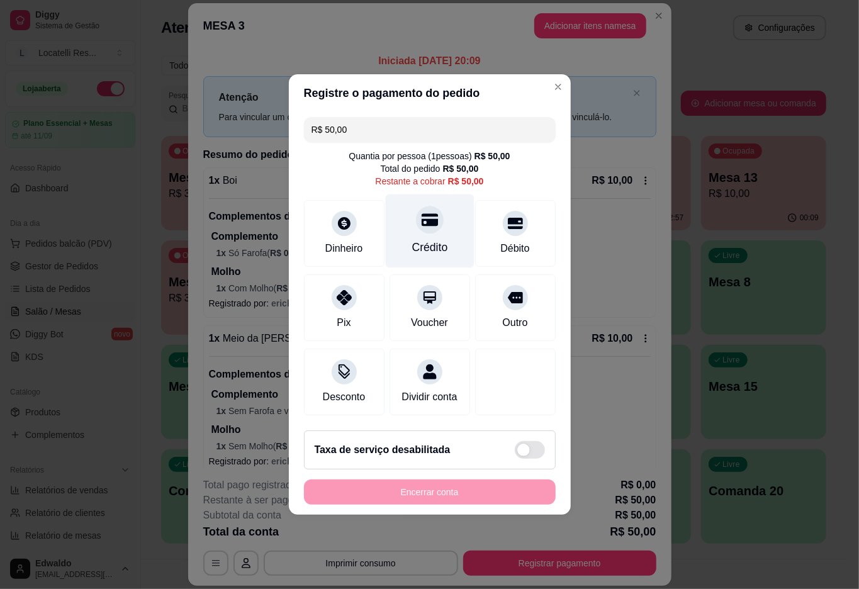
click at [446, 230] on div "Crédito" at bounding box center [429, 231] width 89 height 74
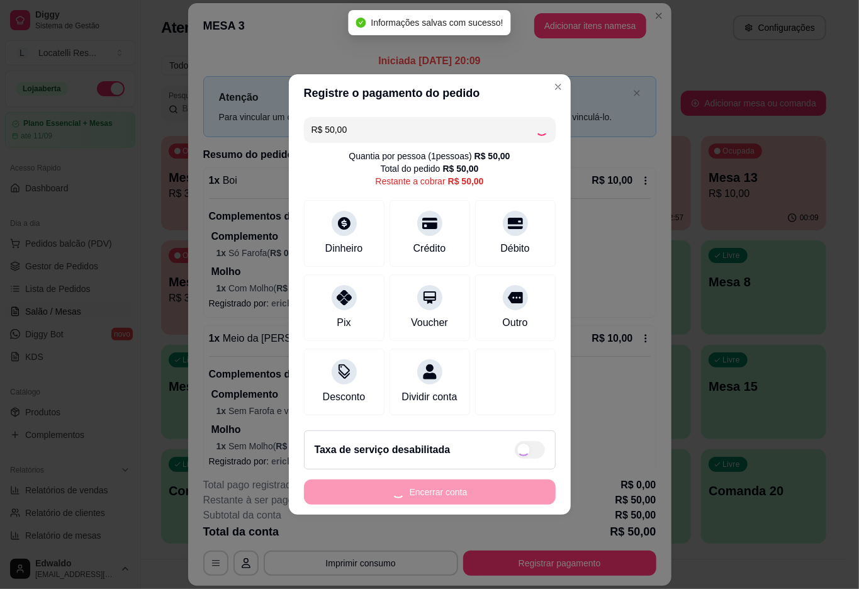
type input "R$ 0,00"
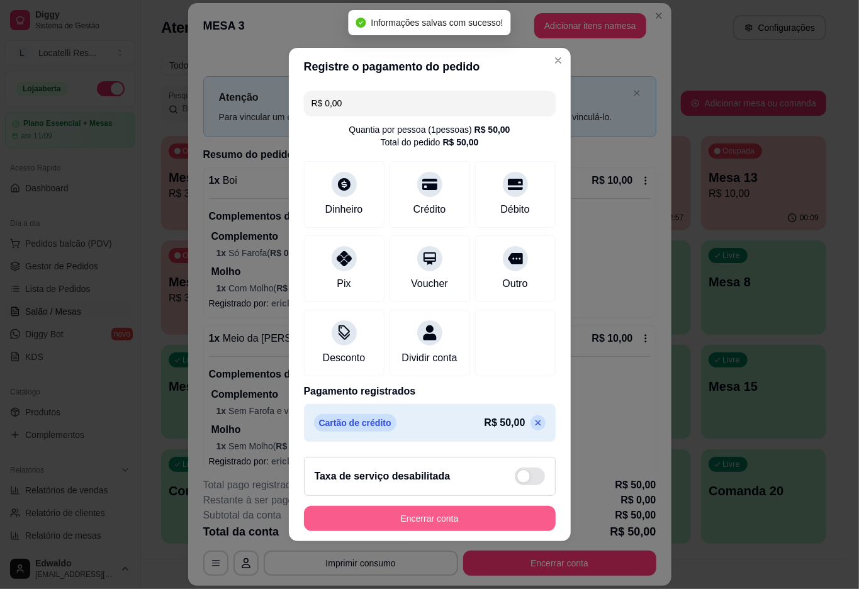
click at [451, 517] on button "Encerrar conta" at bounding box center [430, 518] width 252 height 25
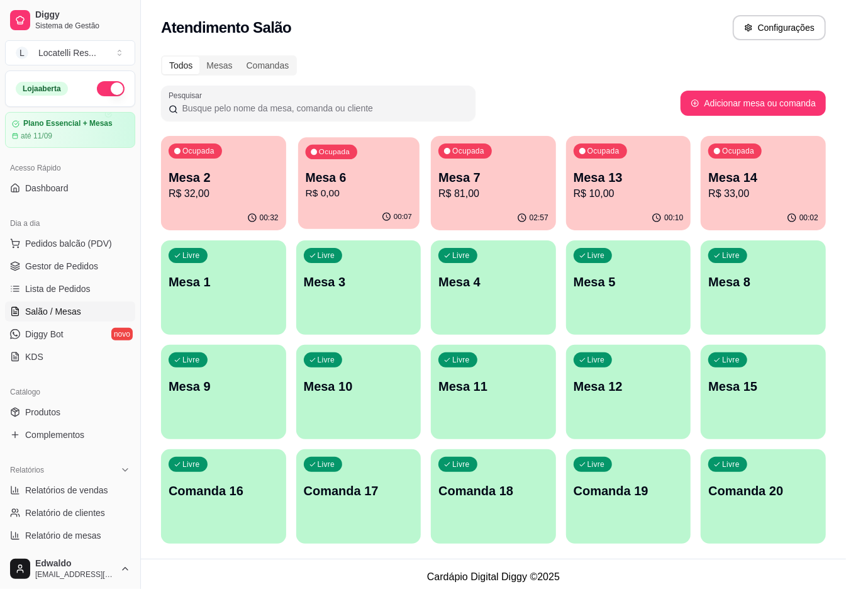
click at [348, 194] on p "R$ 0,00" at bounding box center [358, 193] width 106 height 14
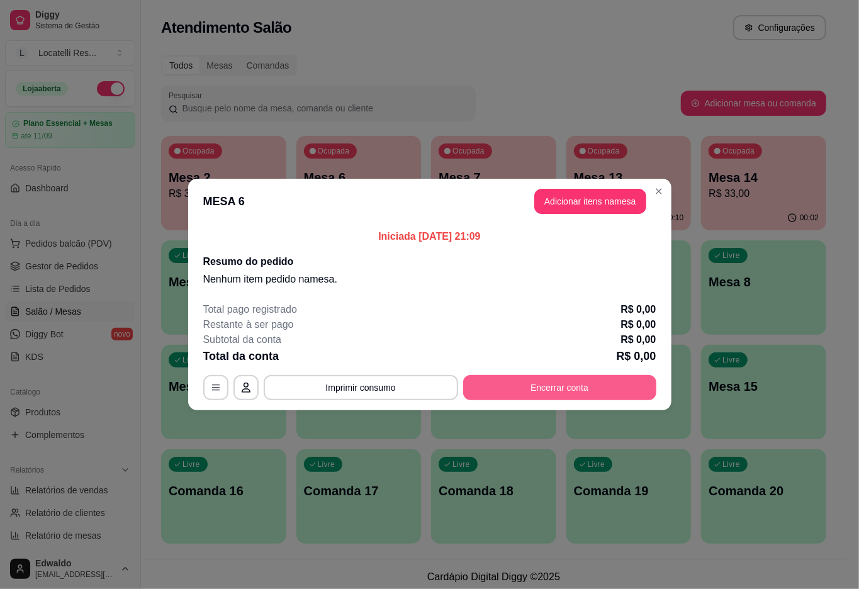
click at [528, 379] on button "Encerrar conta" at bounding box center [559, 387] width 193 height 25
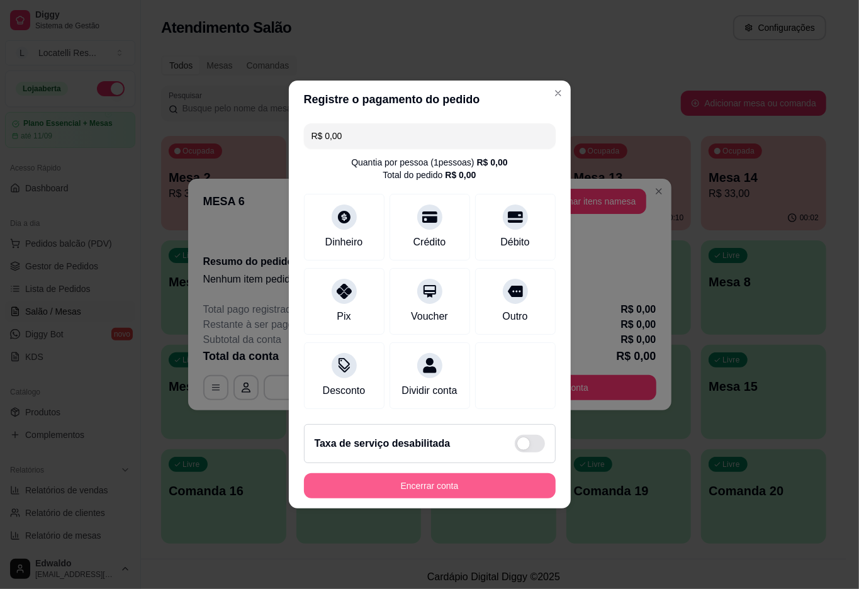
click at [439, 496] on button "Encerrar conta" at bounding box center [430, 485] width 252 height 25
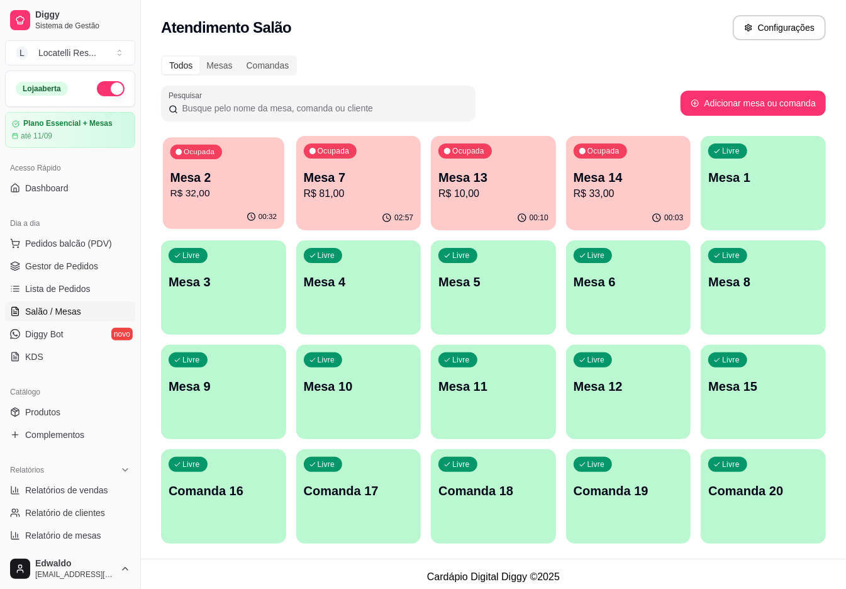
click at [208, 199] on p "R$ 32,00" at bounding box center [223, 193] width 106 height 14
click at [43, 293] on span "Lista de Pedidos" at bounding box center [57, 288] width 65 height 13
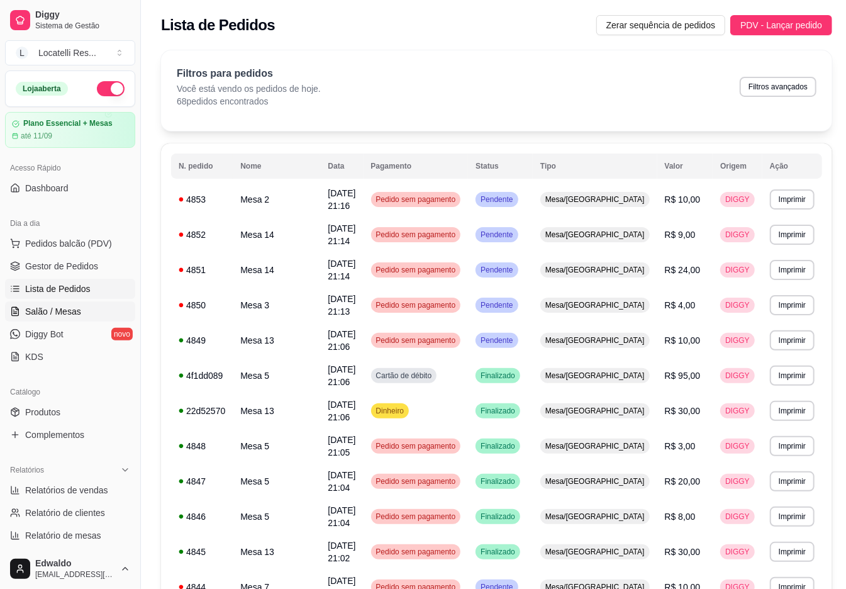
click at [49, 308] on span "Salão / Mesas" at bounding box center [53, 311] width 56 height 13
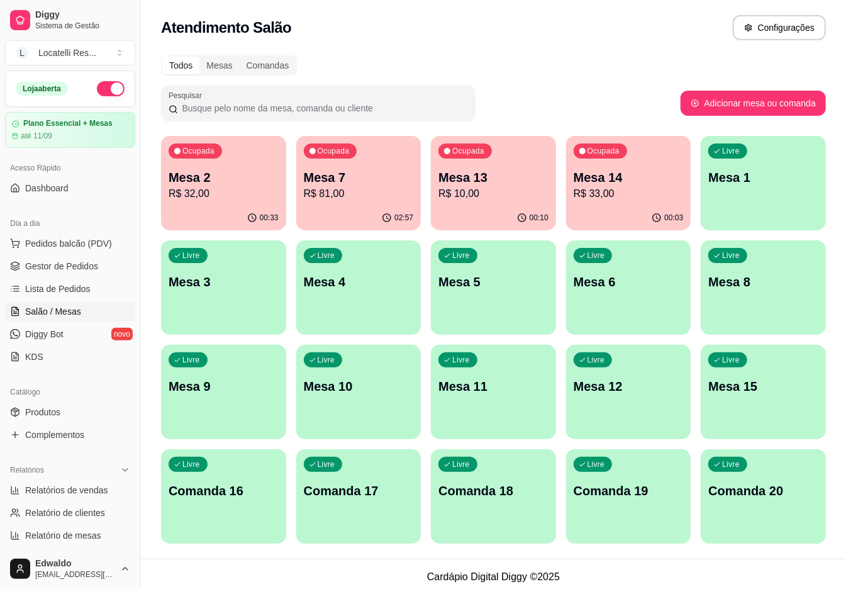
click at [227, 200] on p "R$ 32,00" at bounding box center [224, 193] width 110 height 15
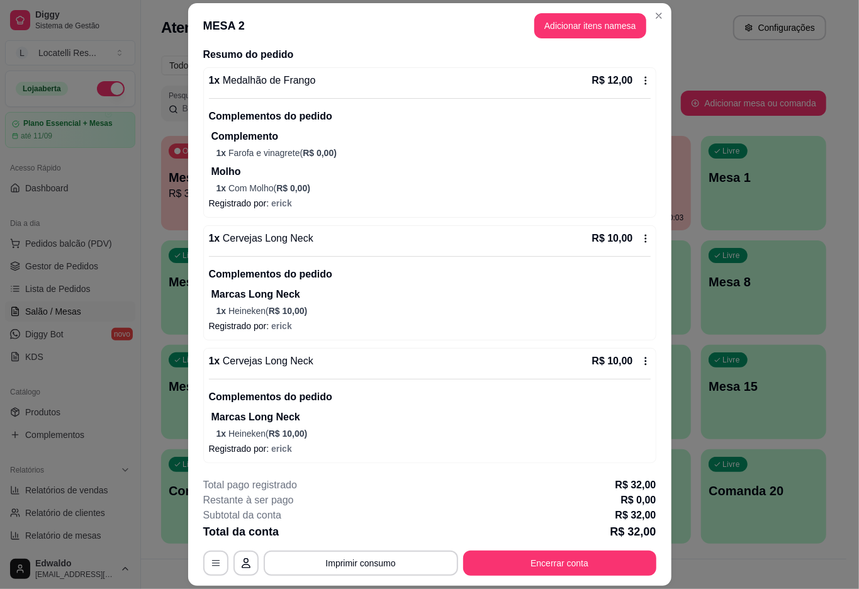
scroll to position [102, 0]
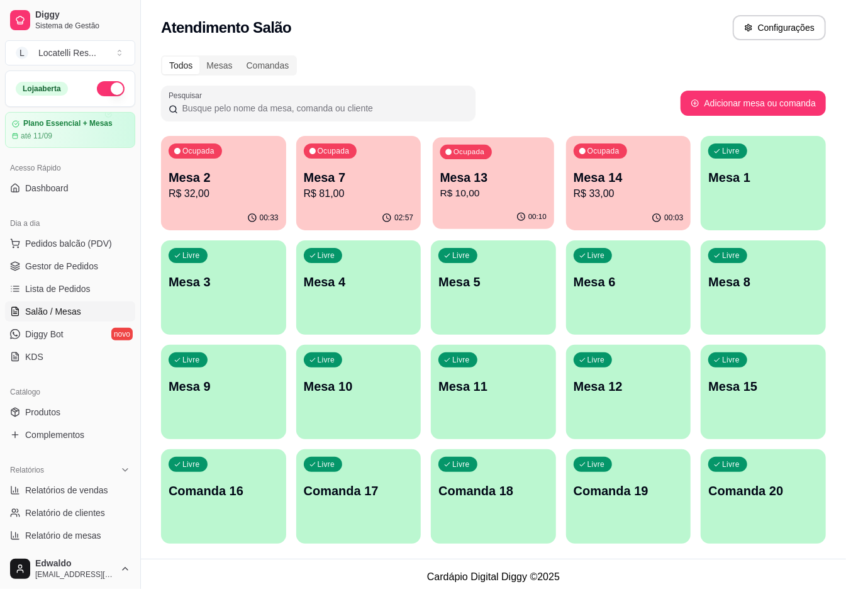
click at [514, 222] on div "00:10" at bounding box center [493, 217] width 121 height 24
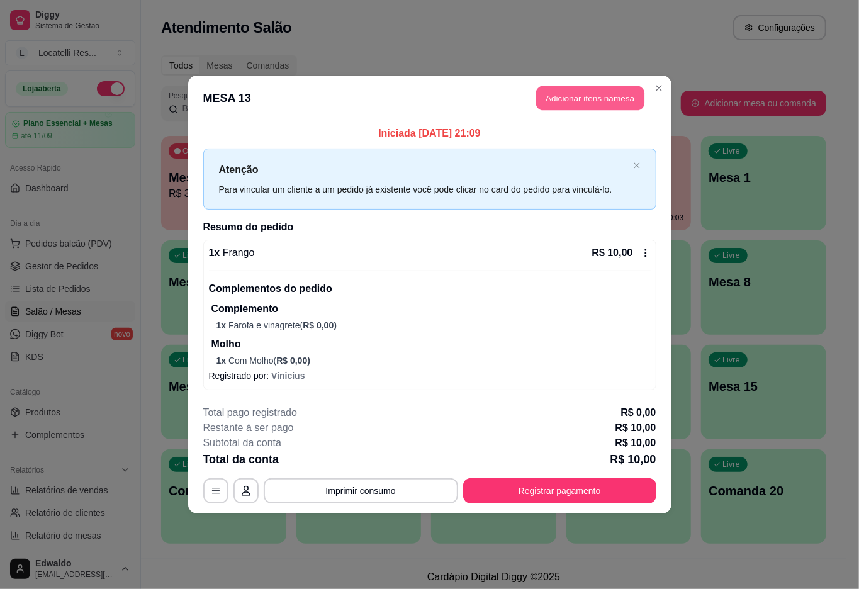
click at [589, 99] on button "Adicionar itens na mesa" at bounding box center [590, 98] width 108 height 25
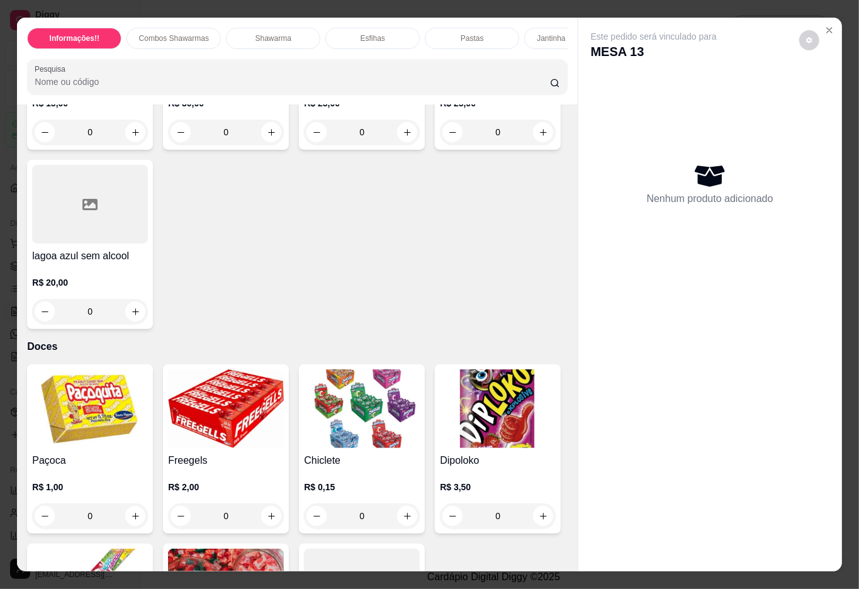
scroll to position [4444, 0]
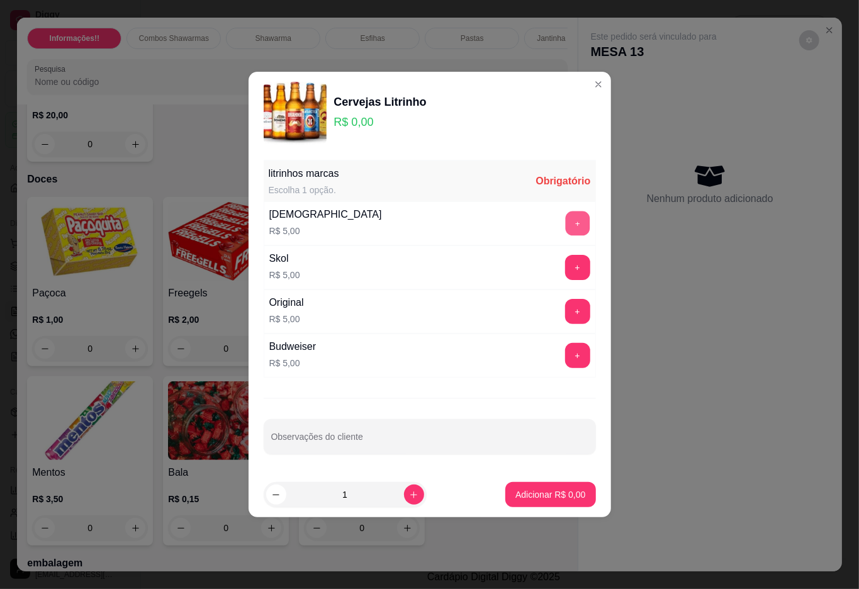
click at [565, 230] on button "+" at bounding box center [577, 223] width 25 height 25
click at [548, 493] on p "Adicionar R$ 5,00" at bounding box center [550, 494] width 68 height 12
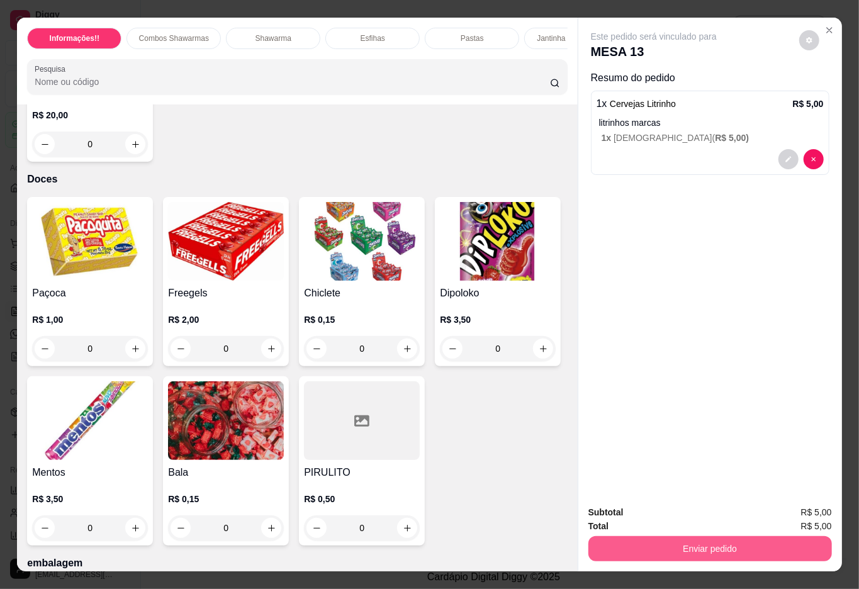
click at [675, 541] on button "Enviar pedido" at bounding box center [709, 548] width 243 height 25
click at [620, 504] on button "Não registrar e enviar pedido" at bounding box center [666, 511] width 131 height 24
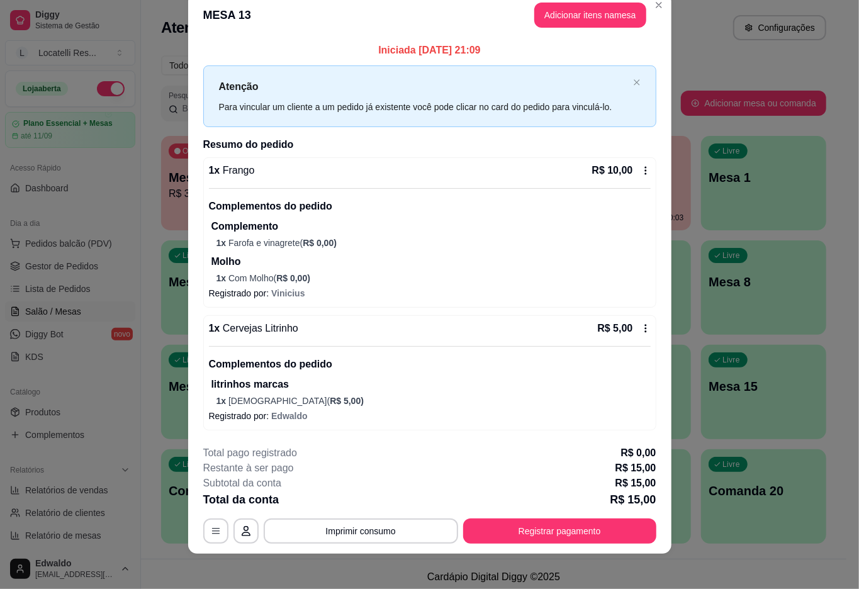
scroll to position [26, 0]
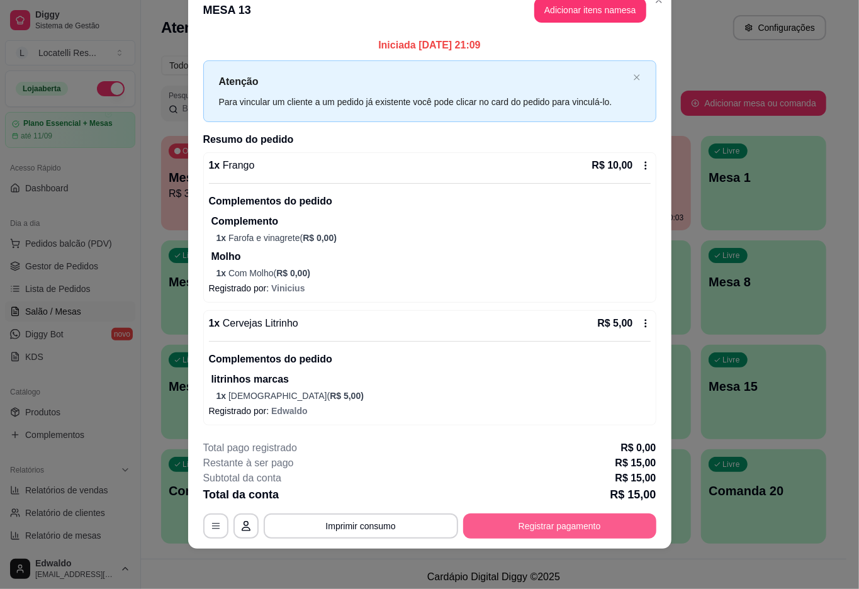
click at [577, 529] on button "Registrar pagamento" at bounding box center [559, 525] width 193 height 25
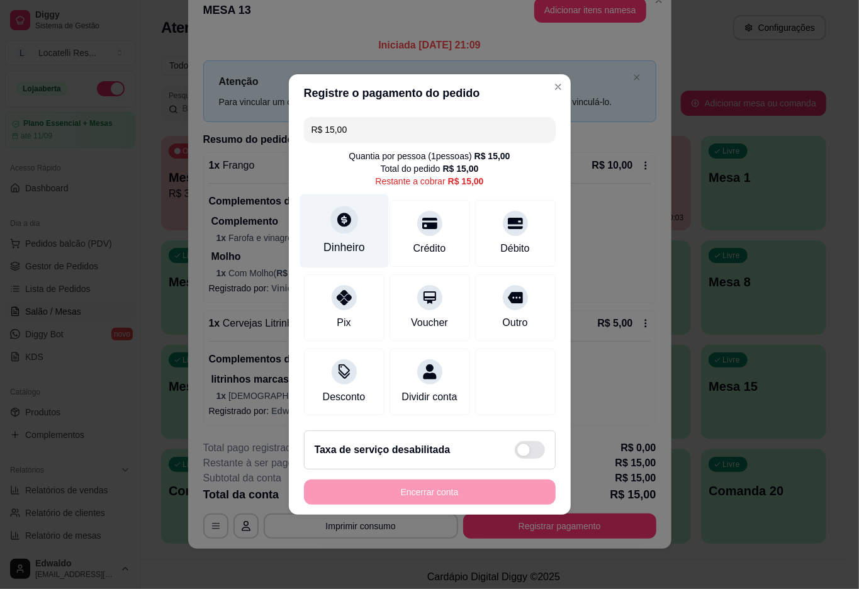
drag, startPoint x: 337, startPoint y: 214, endPoint x: 343, endPoint y: 216, distance: 6.8
click at [343, 216] on icon at bounding box center [344, 220] width 14 height 14
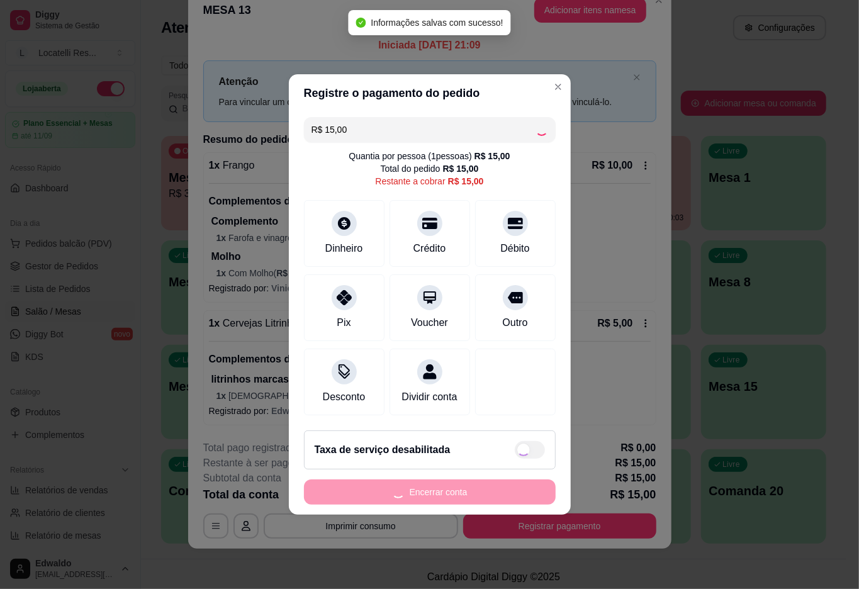
type input "R$ 0,00"
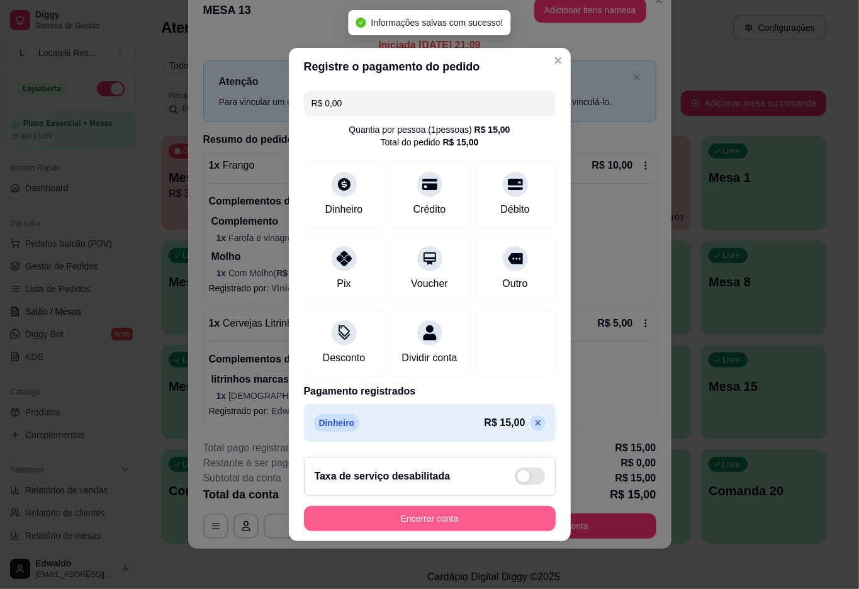
click at [423, 528] on button "Encerrar conta" at bounding box center [430, 518] width 252 height 25
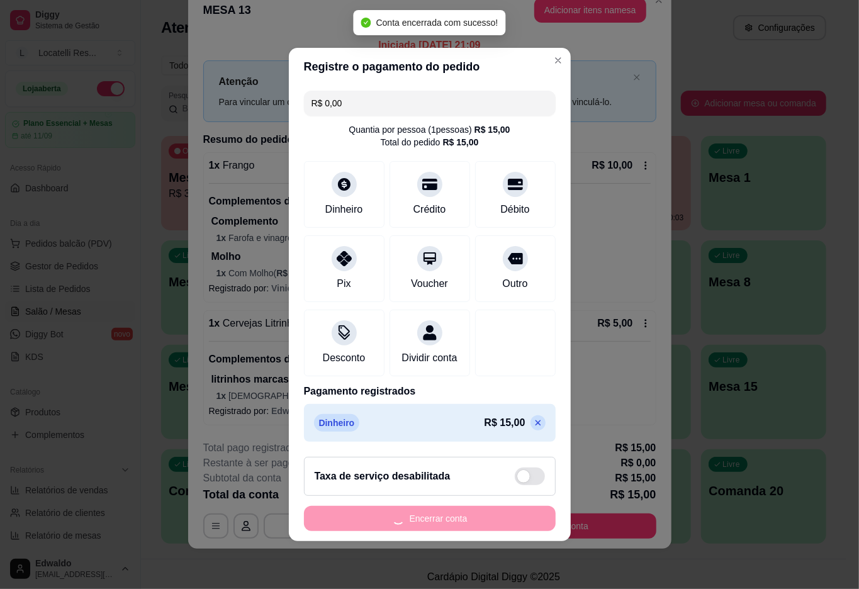
scroll to position [0, 0]
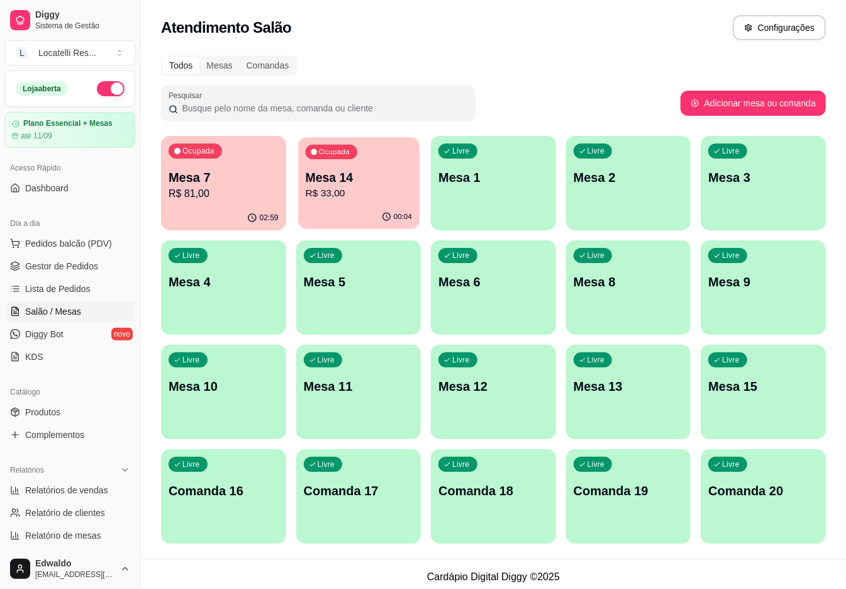
click at [335, 199] on p "R$ 33,00" at bounding box center [358, 193] width 106 height 14
click at [212, 210] on div "02:59" at bounding box center [223, 218] width 125 height 25
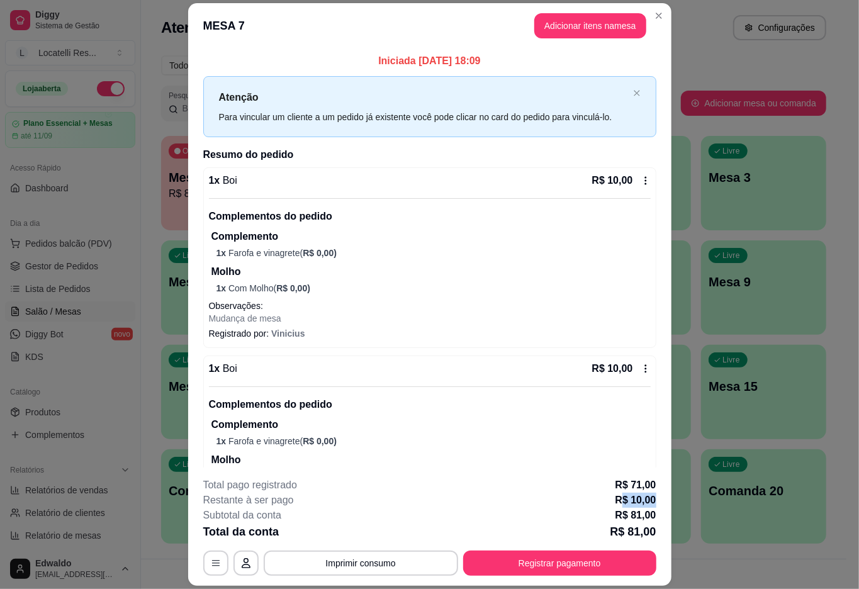
drag, startPoint x: 615, startPoint y: 501, endPoint x: 682, endPoint y: 502, distance: 66.7
click at [682, 502] on div "MESA 7 Adicionar itens na mesa Iniciada [DATE] 18:09 Atenção Para vincular um c…" at bounding box center [429, 294] width 859 height 589
click at [620, 496] on p "R$ 10,00" at bounding box center [635, 499] width 41 height 15
drag, startPoint x: 660, startPoint y: 488, endPoint x: 650, endPoint y: 491, distance: 9.8
click at [660, 489] on footer "**********" at bounding box center [429, 526] width 483 height 118
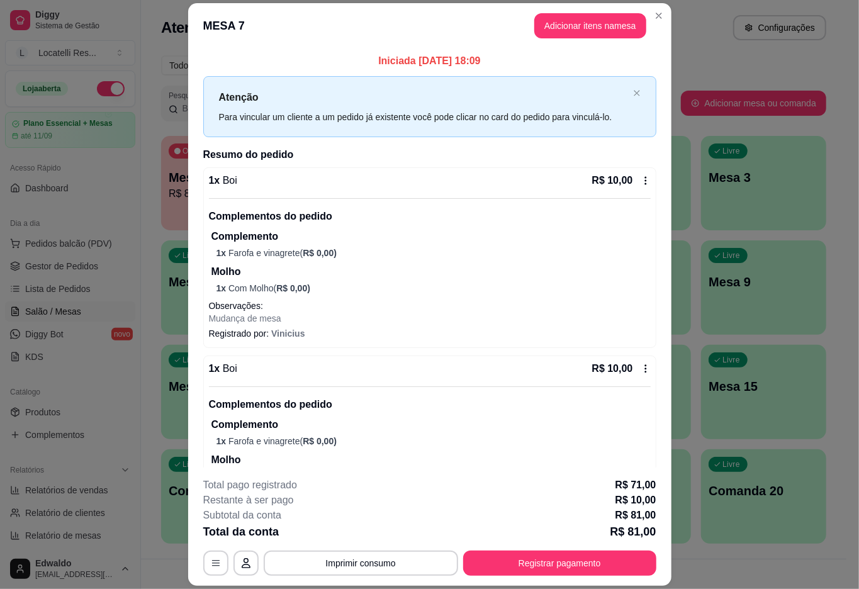
click at [632, 498] on p "R$ 10,00" at bounding box center [635, 499] width 41 height 15
click at [565, 557] on button "Registrar pagamento" at bounding box center [558, 563] width 187 height 25
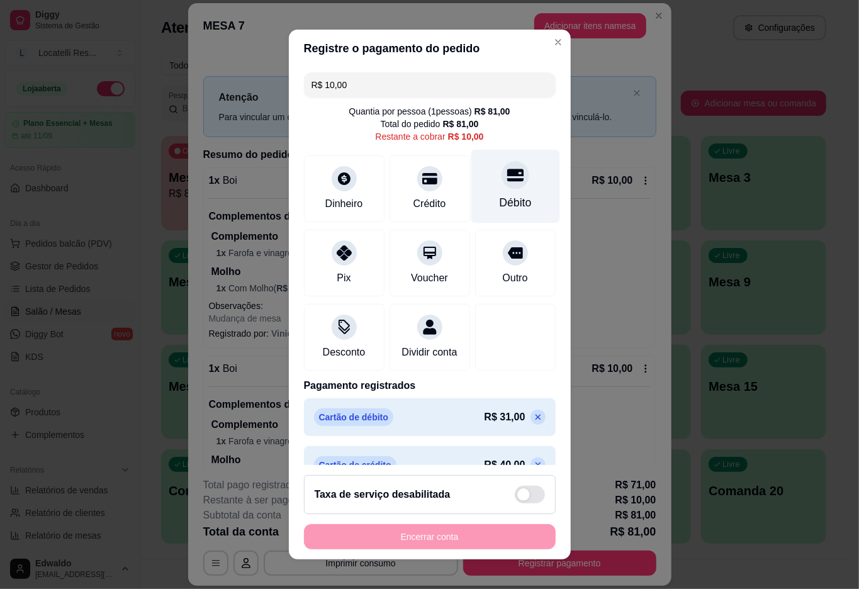
click at [474, 187] on div "Débito" at bounding box center [514, 187] width 89 height 74
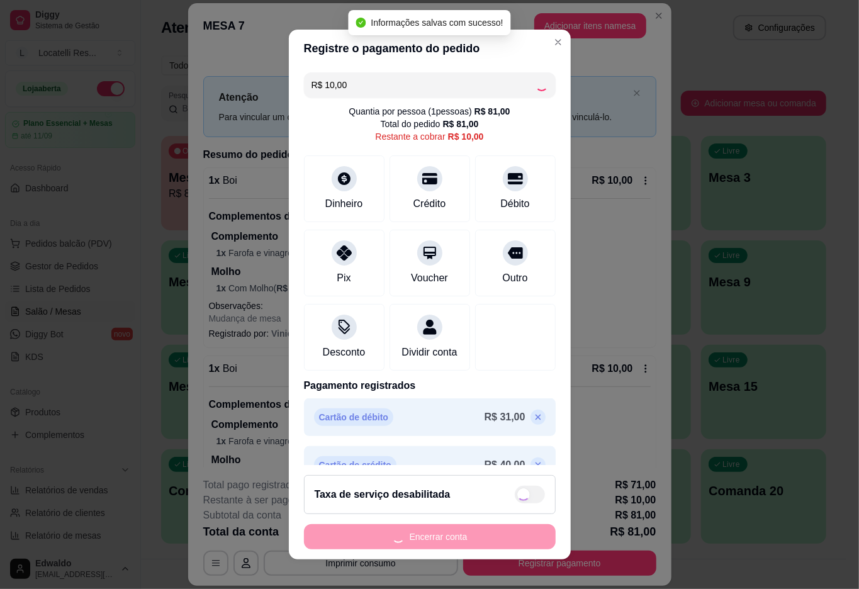
type input "R$ 0,00"
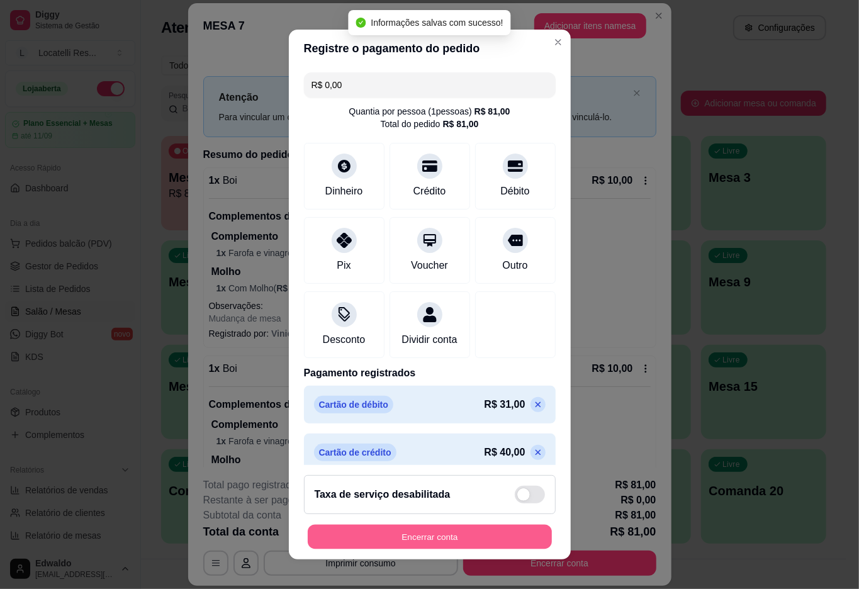
click at [421, 526] on button "Encerrar conta" at bounding box center [430, 537] width 244 height 25
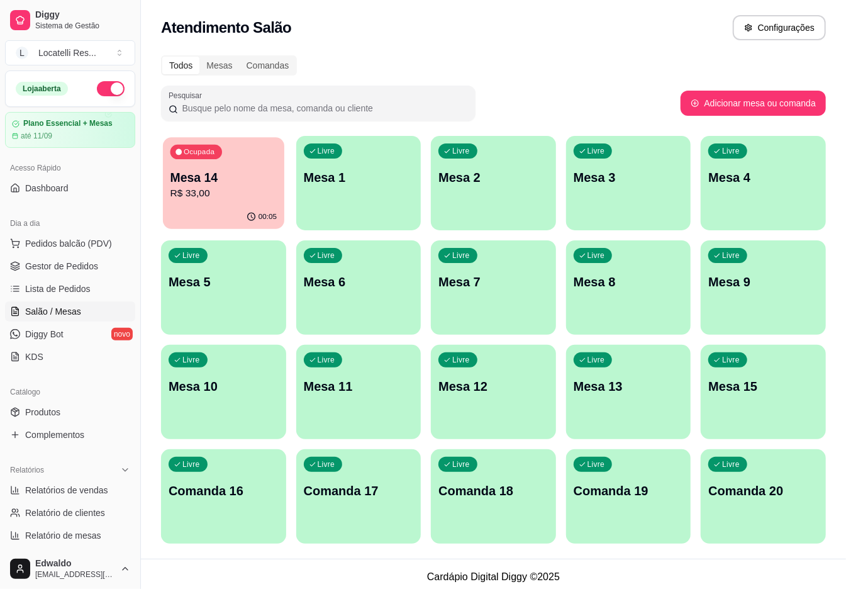
click at [245, 207] on div "00:05" at bounding box center [223, 217] width 121 height 24
click at [87, 264] on span "Gestor de Pedidos" at bounding box center [61, 266] width 73 height 13
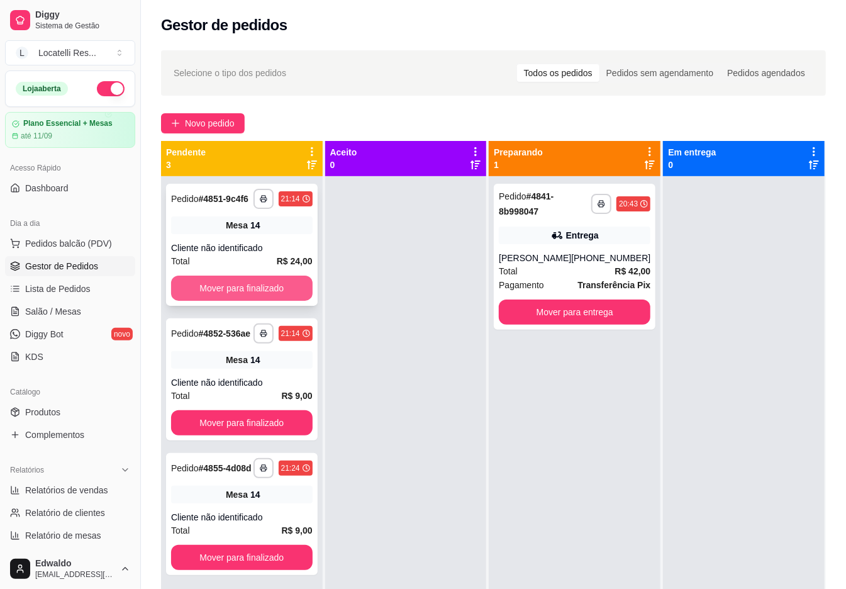
click at [255, 282] on button "Mover para finalizado" at bounding box center [242, 287] width 142 height 25
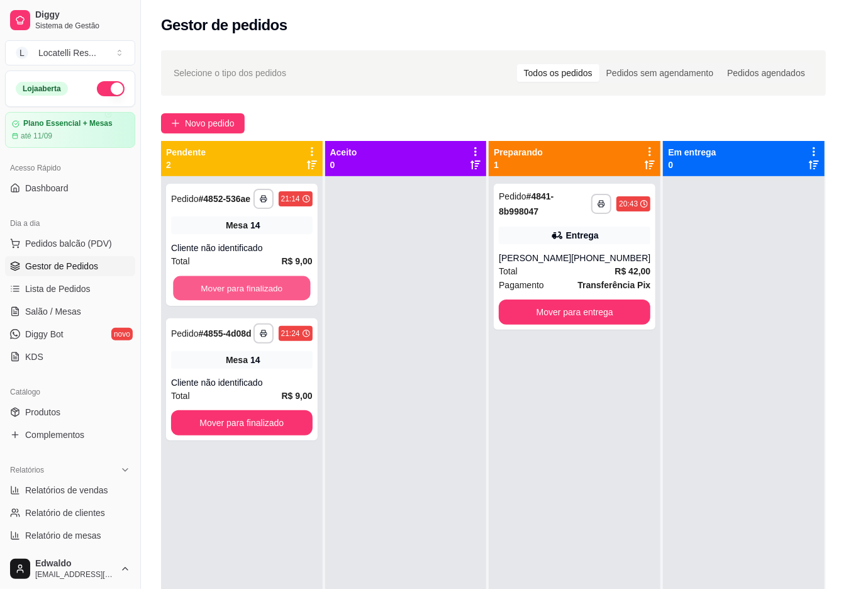
click at [255, 282] on button "Mover para finalizado" at bounding box center [241, 288] width 137 height 25
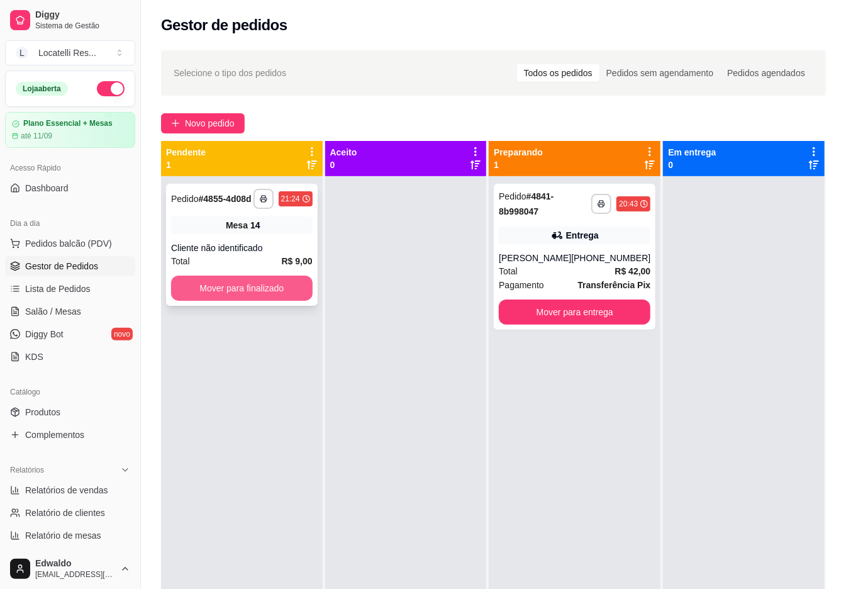
click at [255, 282] on button "Mover para finalizado" at bounding box center [242, 287] width 142 height 25
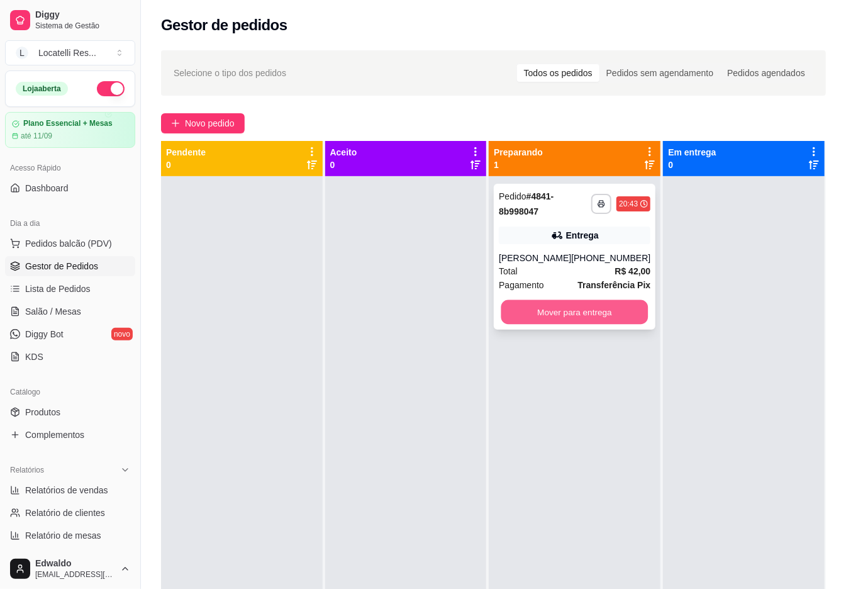
click at [592, 321] on button "Mover para entrega" at bounding box center [574, 312] width 147 height 25
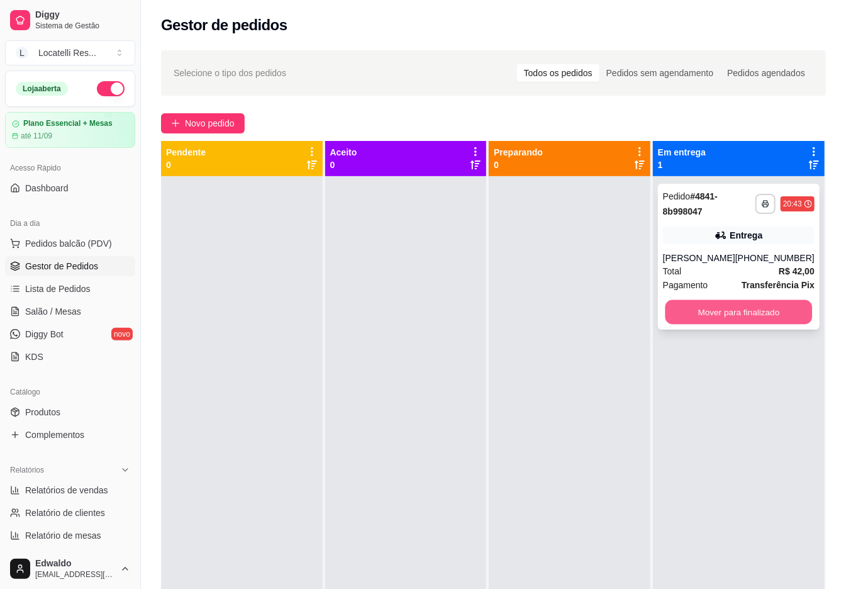
click at [761, 325] on button "Mover para finalizado" at bounding box center [738, 312] width 147 height 25
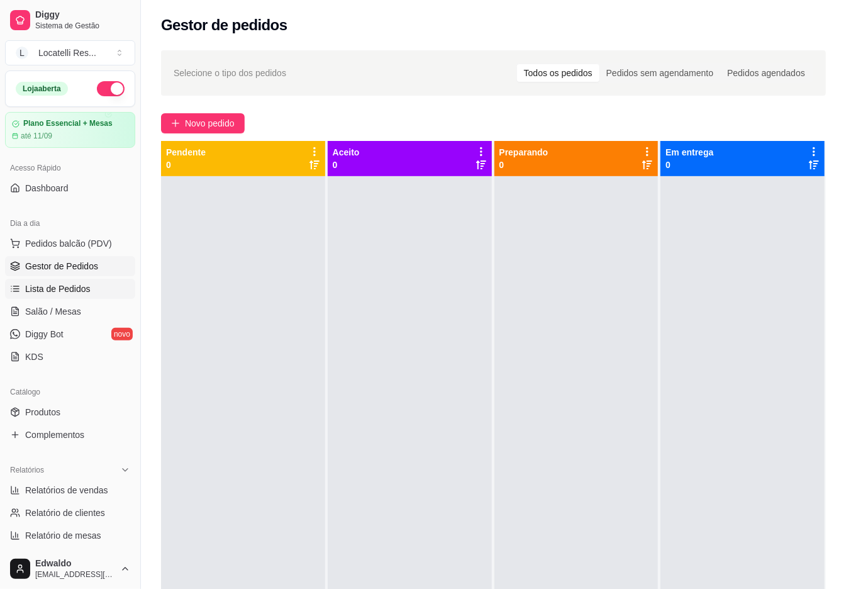
click at [79, 288] on span "Lista de Pedidos" at bounding box center [57, 288] width 65 height 13
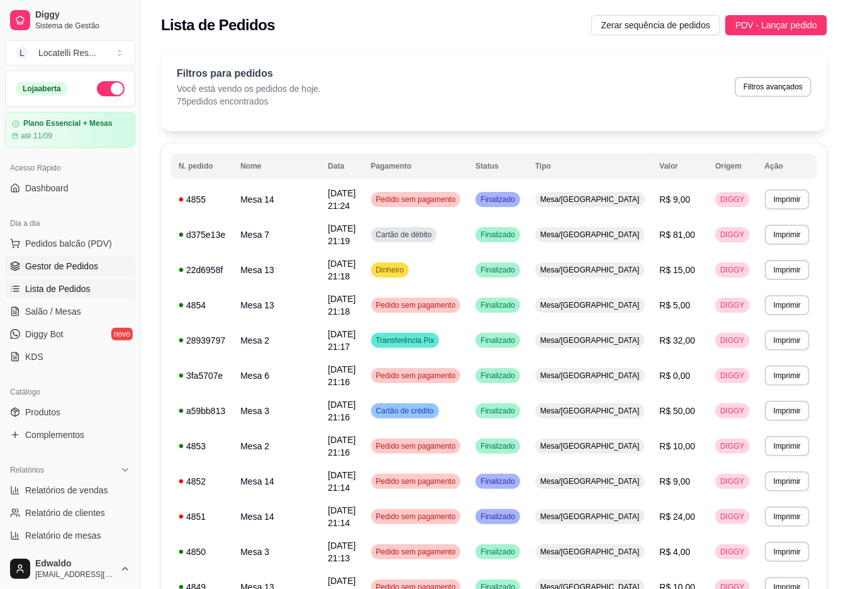
click at [48, 267] on span "Gestor de Pedidos" at bounding box center [61, 266] width 73 height 13
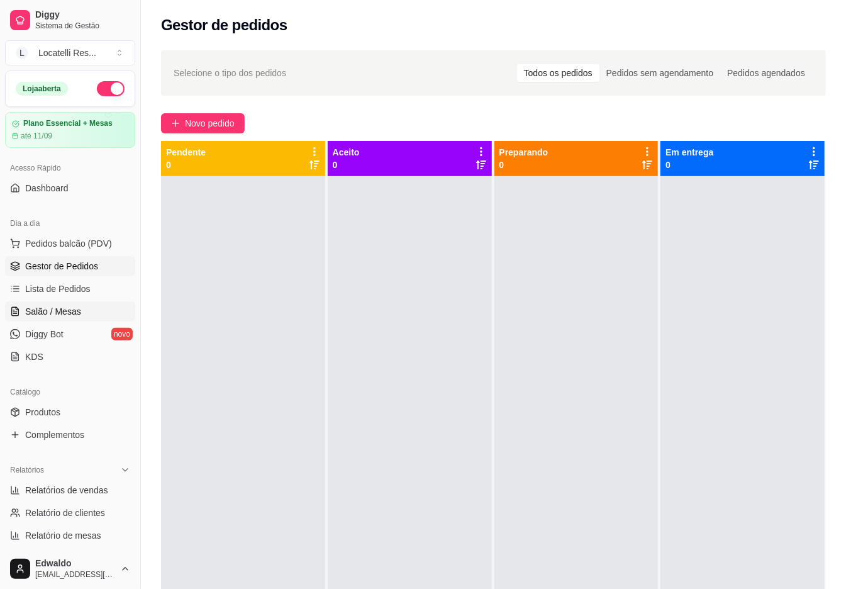
click at [41, 309] on span "Salão / Mesas" at bounding box center [53, 311] width 56 height 13
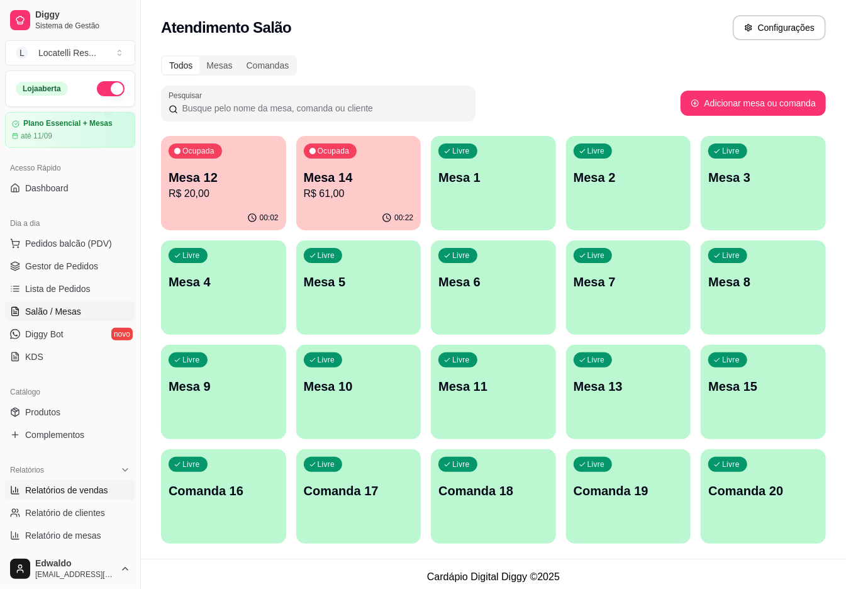
click at [73, 488] on span "Relatórios de vendas" at bounding box center [66, 490] width 83 height 13
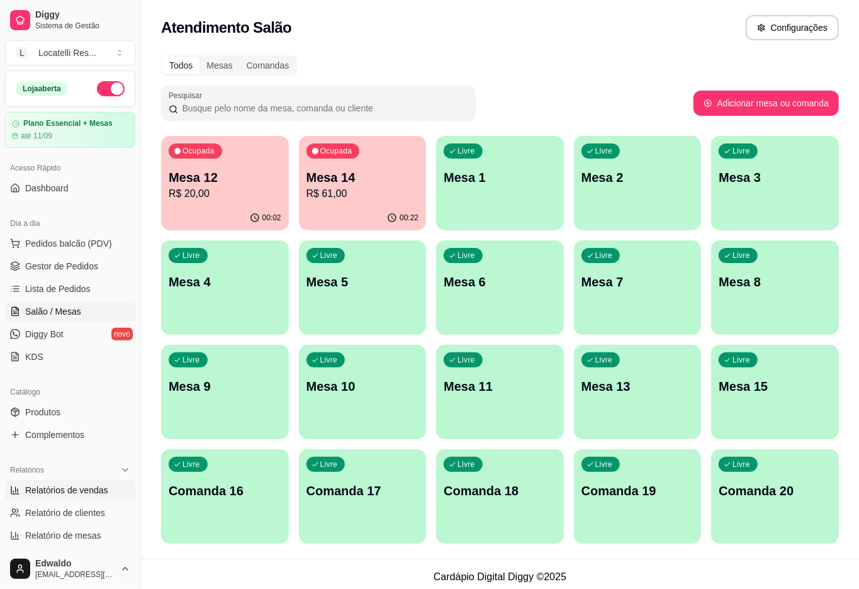
select select "ALL"
select select "0"
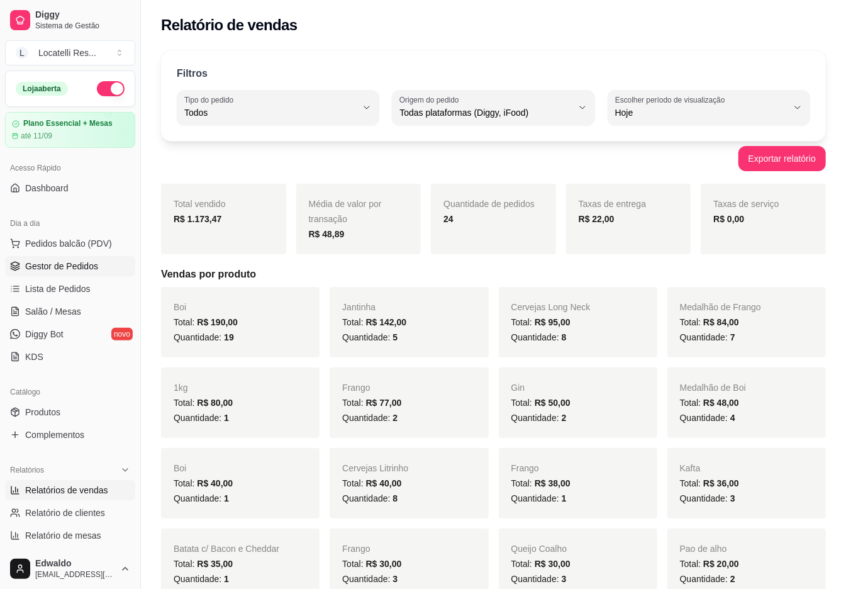
click at [47, 270] on span "Gestor de Pedidos" at bounding box center [61, 266] width 73 height 13
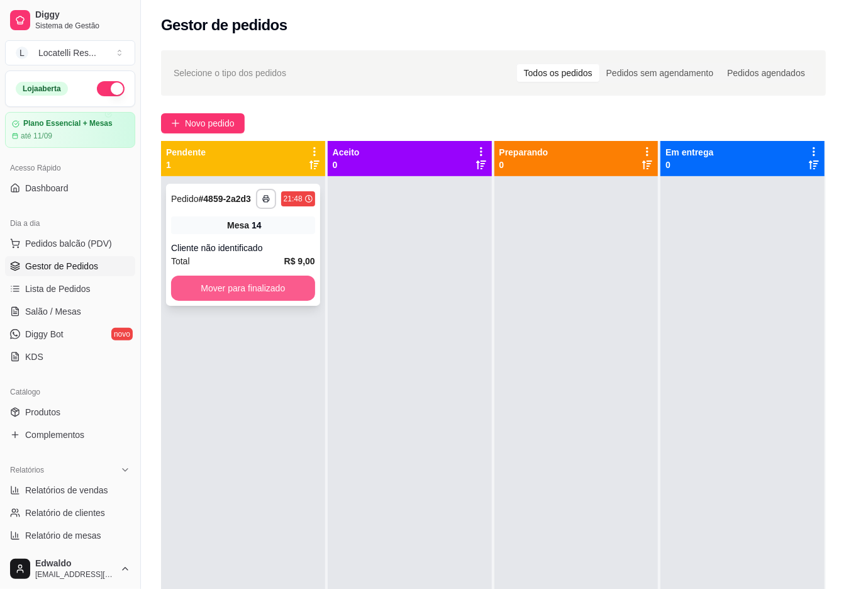
click at [255, 285] on button "Mover para finalizado" at bounding box center [243, 287] width 144 height 25
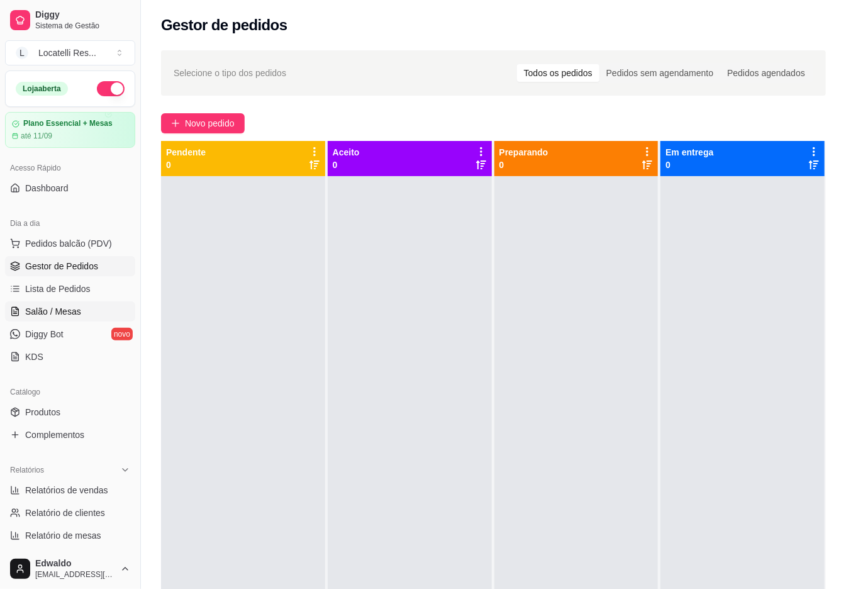
click at [64, 306] on span "Salão / Mesas" at bounding box center [53, 311] width 56 height 13
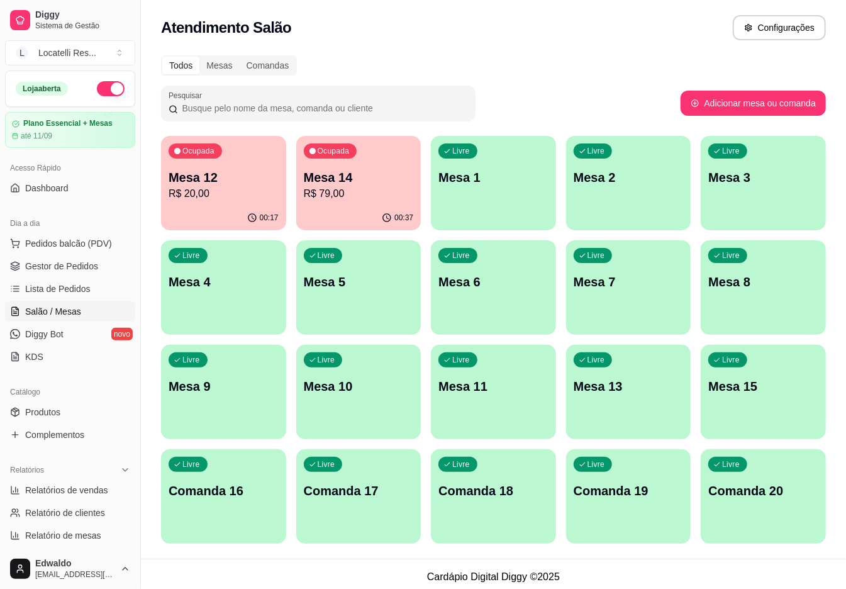
click at [199, 210] on div "00:17" at bounding box center [223, 218] width 125 height 25
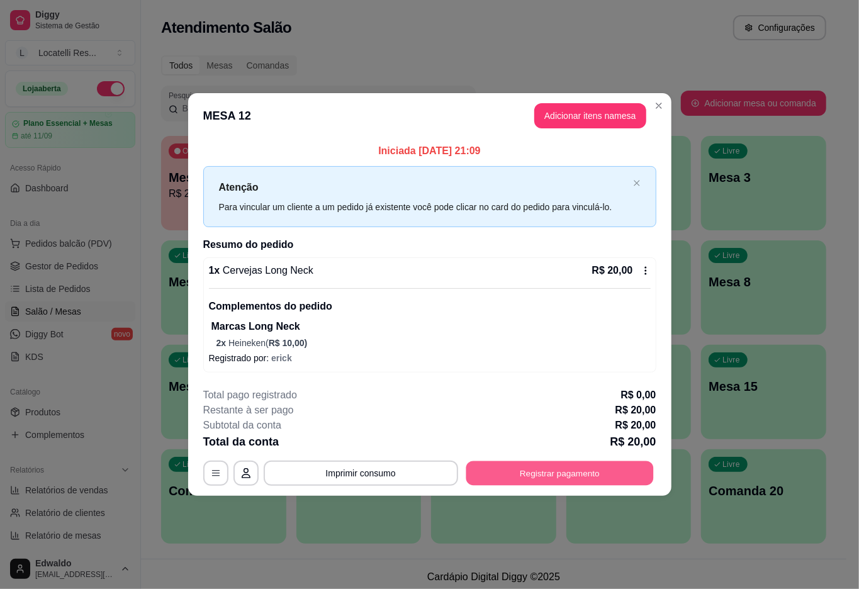
click at [541, 478] on button "Registrar pagamento" at bounding box center [558, 473] width 187 height 25
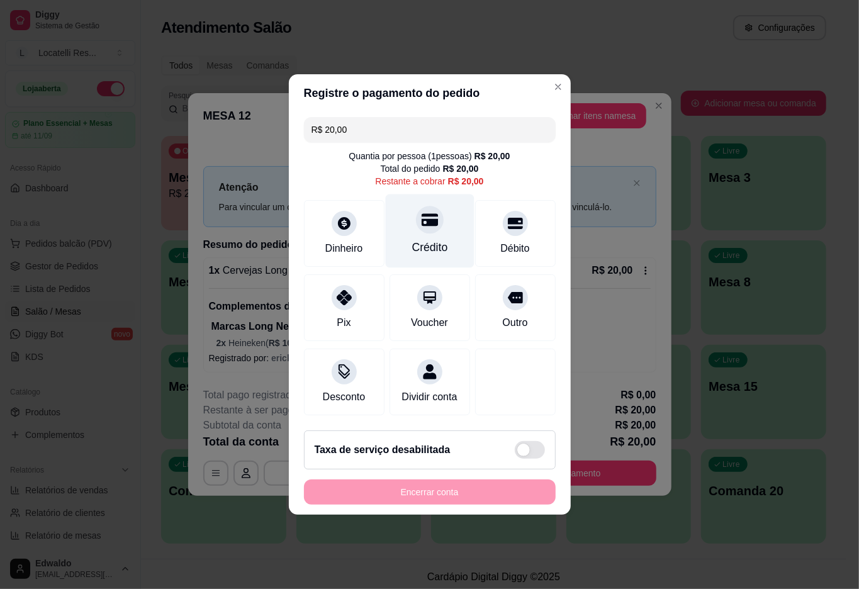
click at [423, 239] on div "Crédito" at bounding box center [429, 247] width 36 height 16
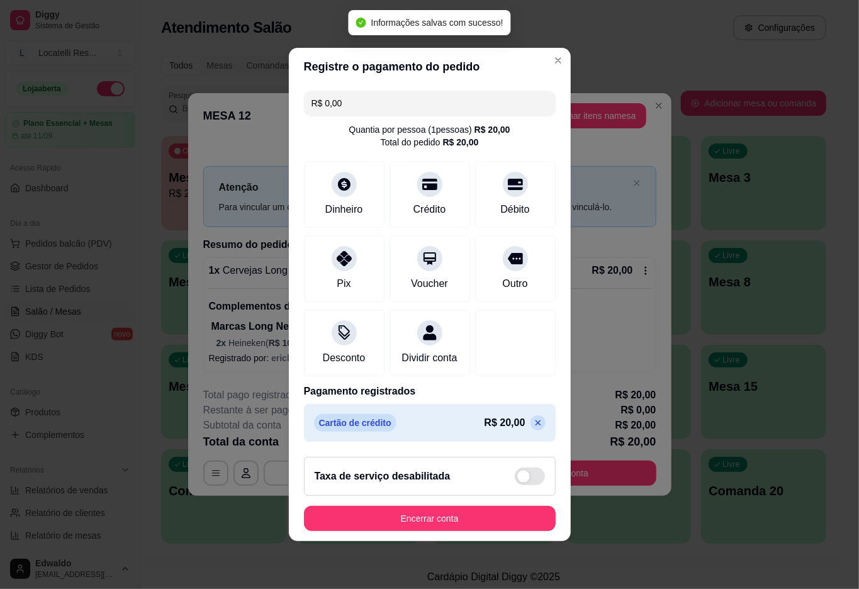
type input "R$ 0,00"
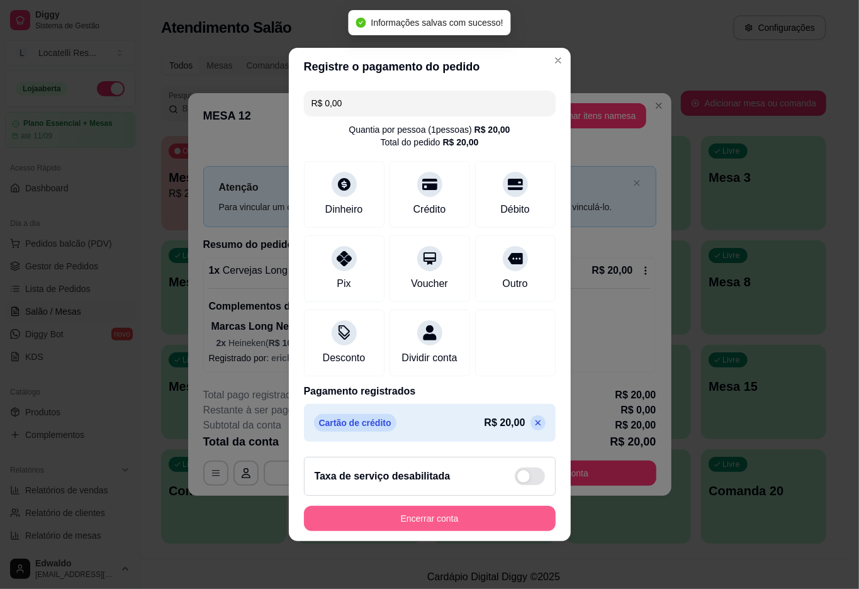
click at [426, 520] on button "Encerrar conta" at bounding box center [430, 518] width 252 height 25
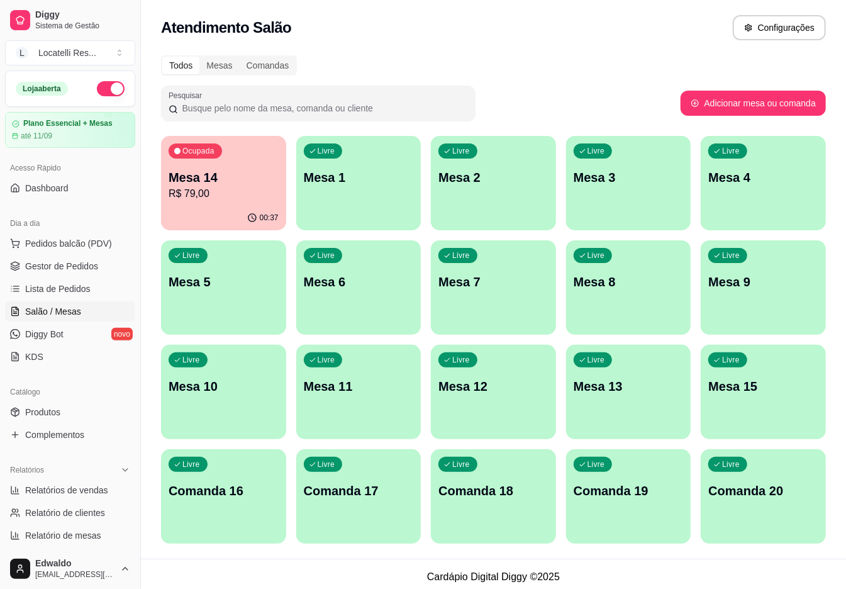
click at [275, 245] on div "Livre Mesa 5" at bounding box center [223, 279] width 125 height 79
click at [254, 187] on p "R$ 79,00" at bounding box center [224, 193] width 110 height 15
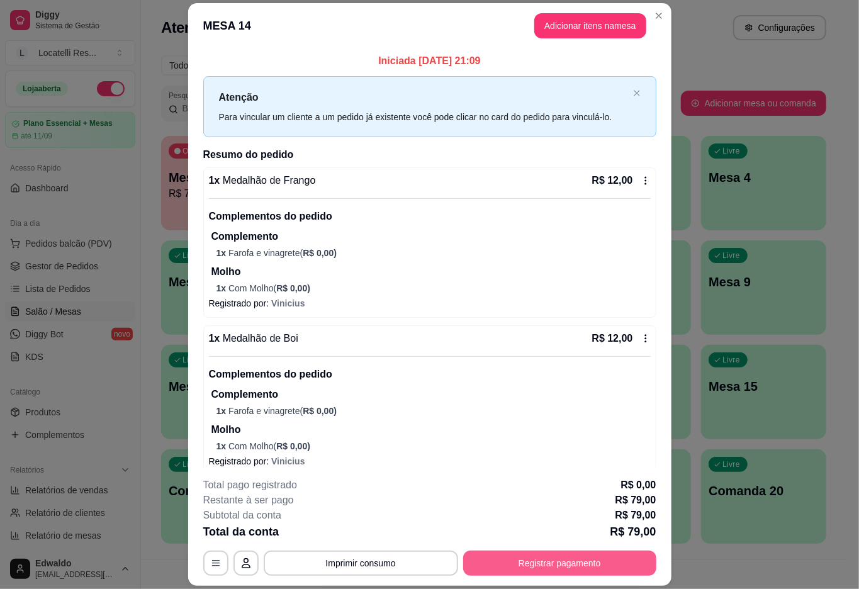
click at [564, 562] on button "Registrar pagamento" at bounding box center [559, 562] width 193 height 25
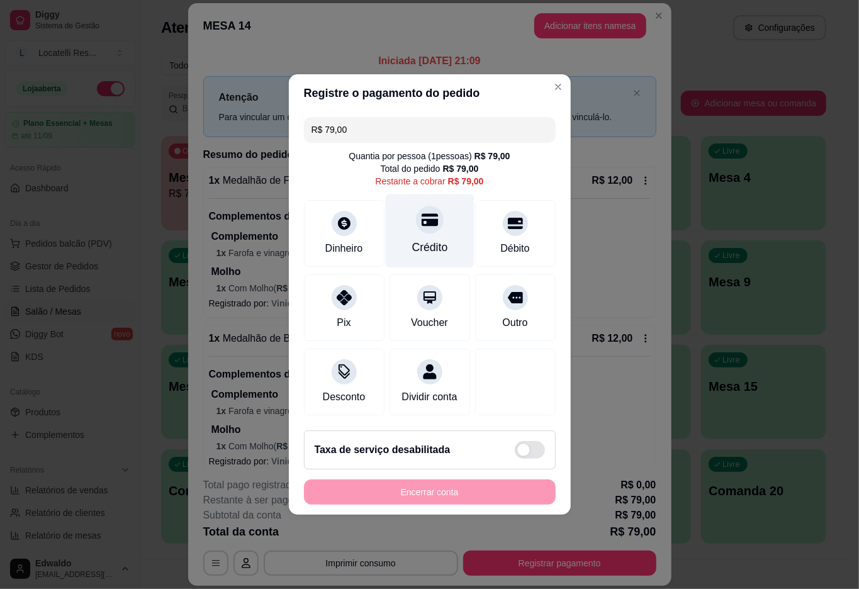
click at [418, 239] on div "Crédito" at bounding box center [429, 247] width 36 height 16
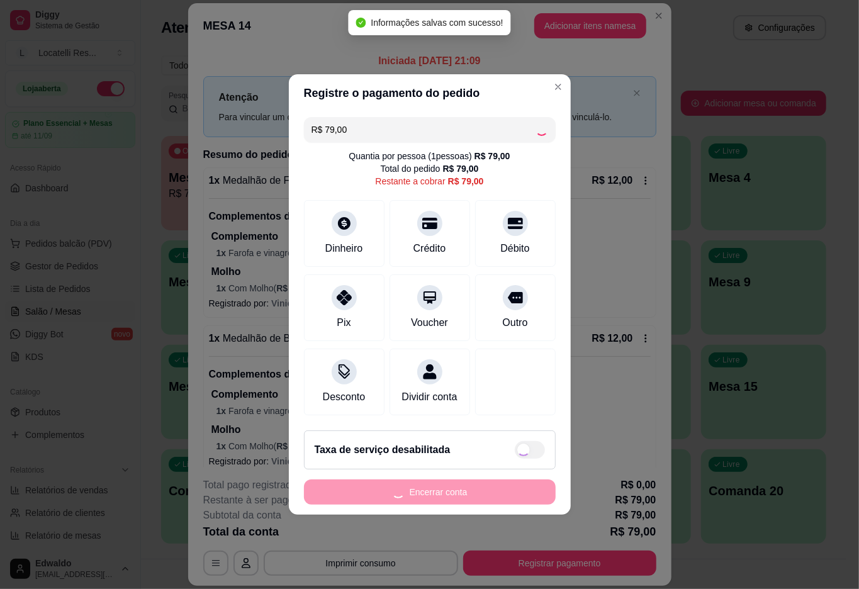
type input "R$ 0,00"
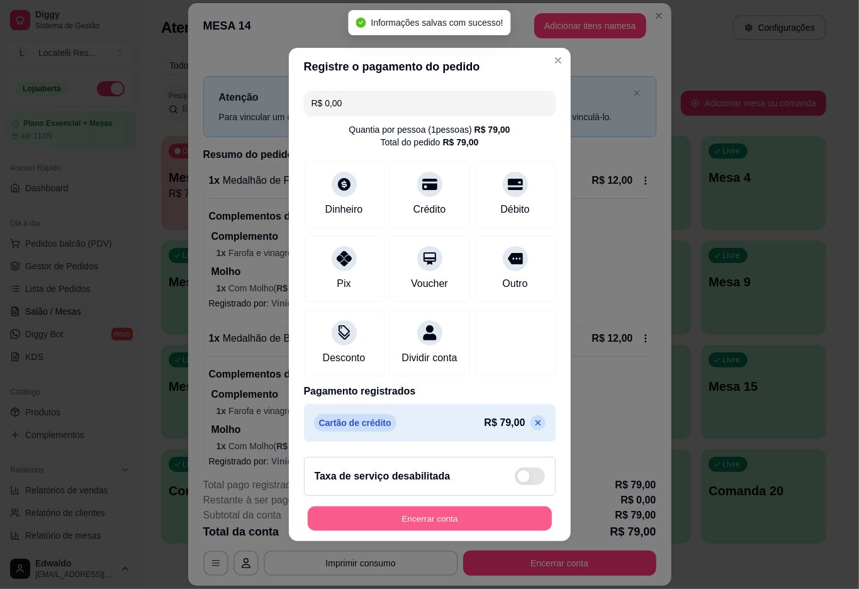
click at [444, 514] on button "Encerrar conta" at bounding box center [430, 518] width 244 height 25
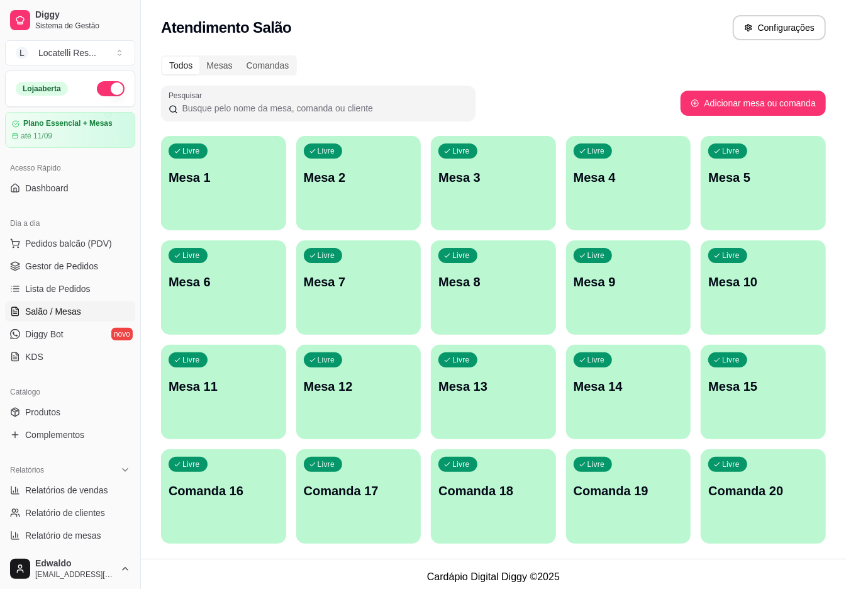
click at [107, 83] on button "button" at bounding box center [111, 88] width 28 height 15
click at [79, 488] on span "Relatórios de vendas" at bounding box center [66, 490] width 83 height 13
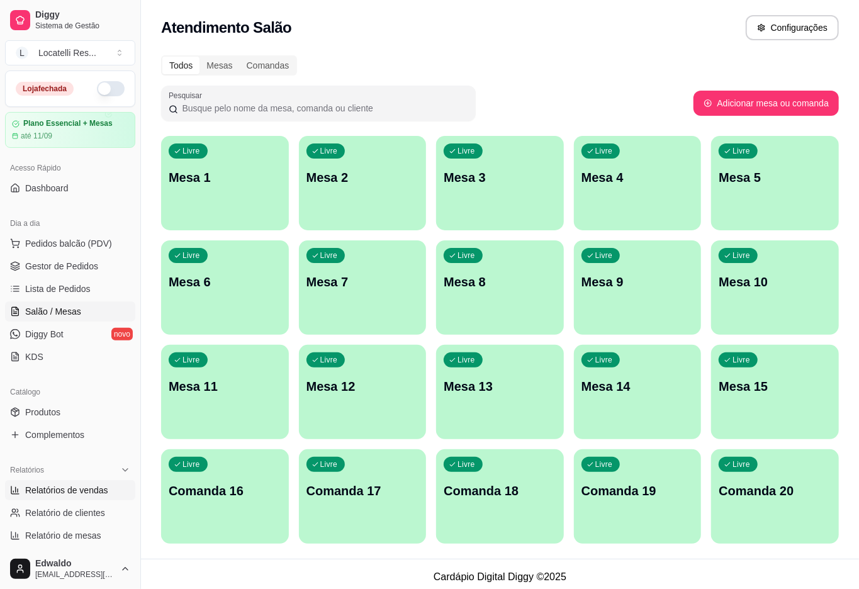
select select "ALL"
select select "0"
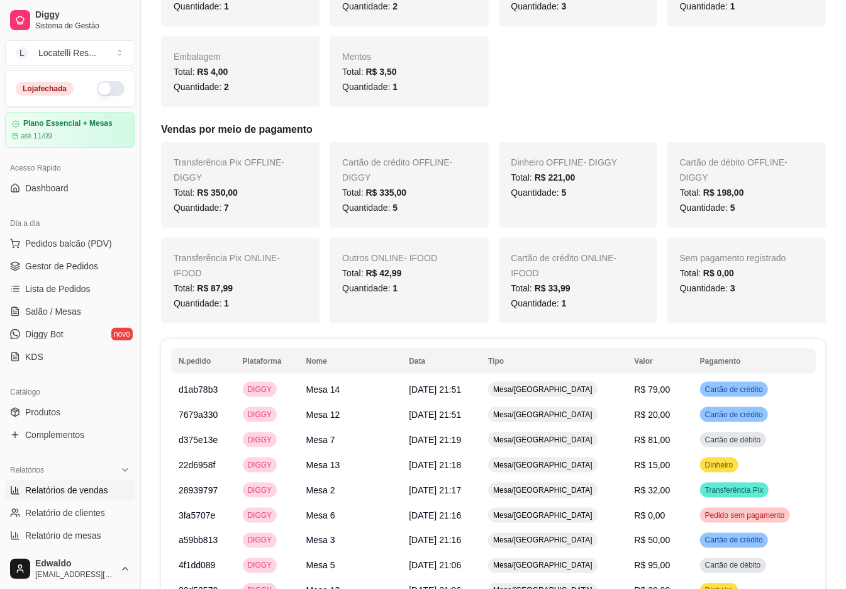
scroll to position [755, 0]
